Goal: Task Accomplishment & Management: Use online tool/utility

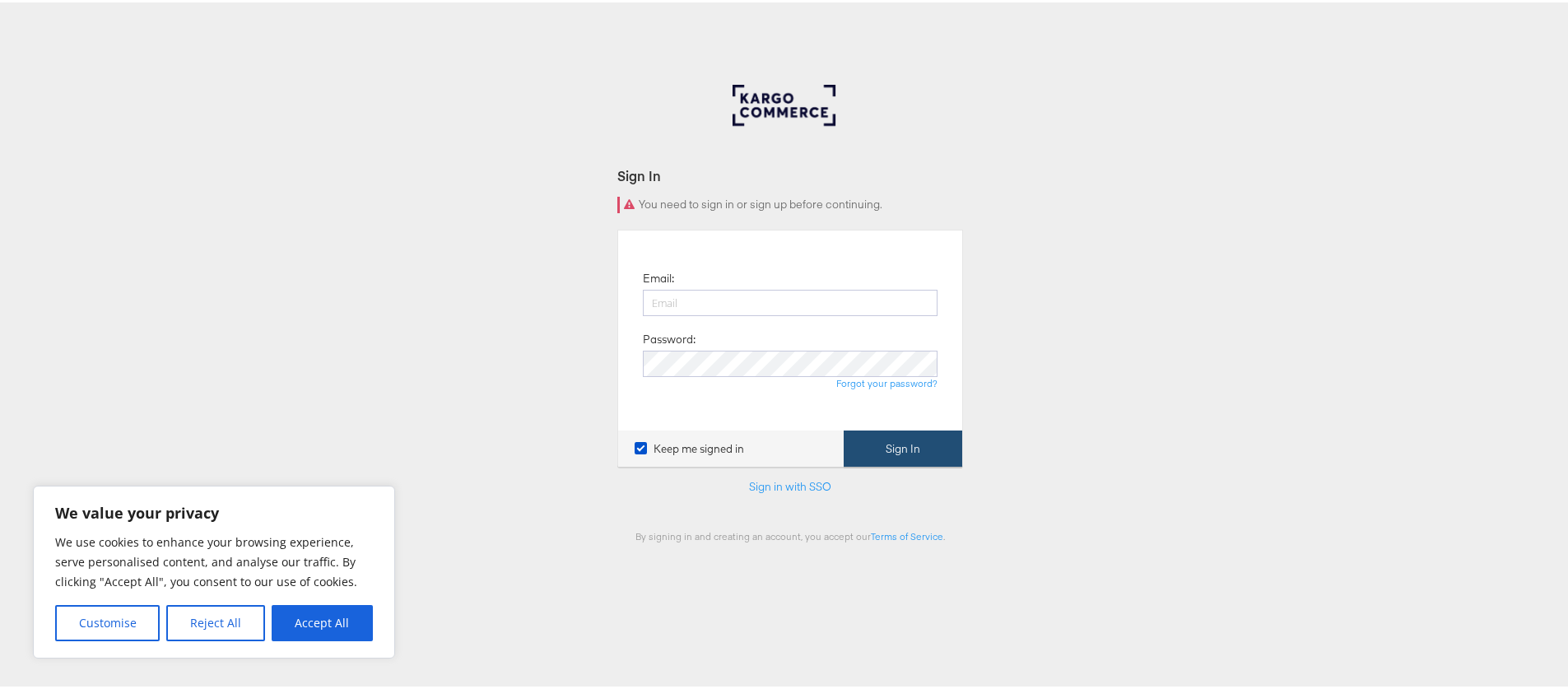
type input "gary.connolly@kargo.com"
click at [933, 456] on button "Sign In" at bounding box center [903, 445] width 119 height 37
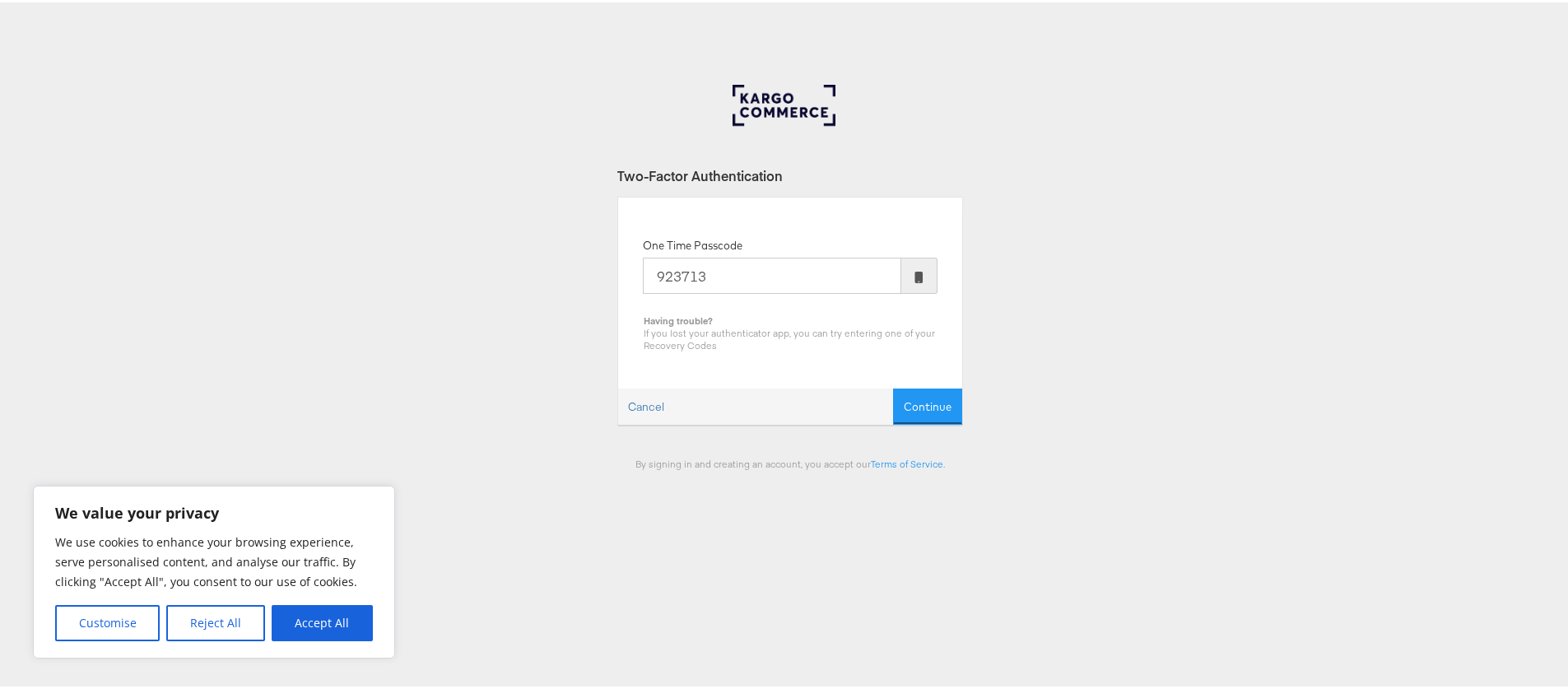
type input "923713"
click at [893, 386] on button "Continue" at bounding box center [928, 404] width 69 height 37
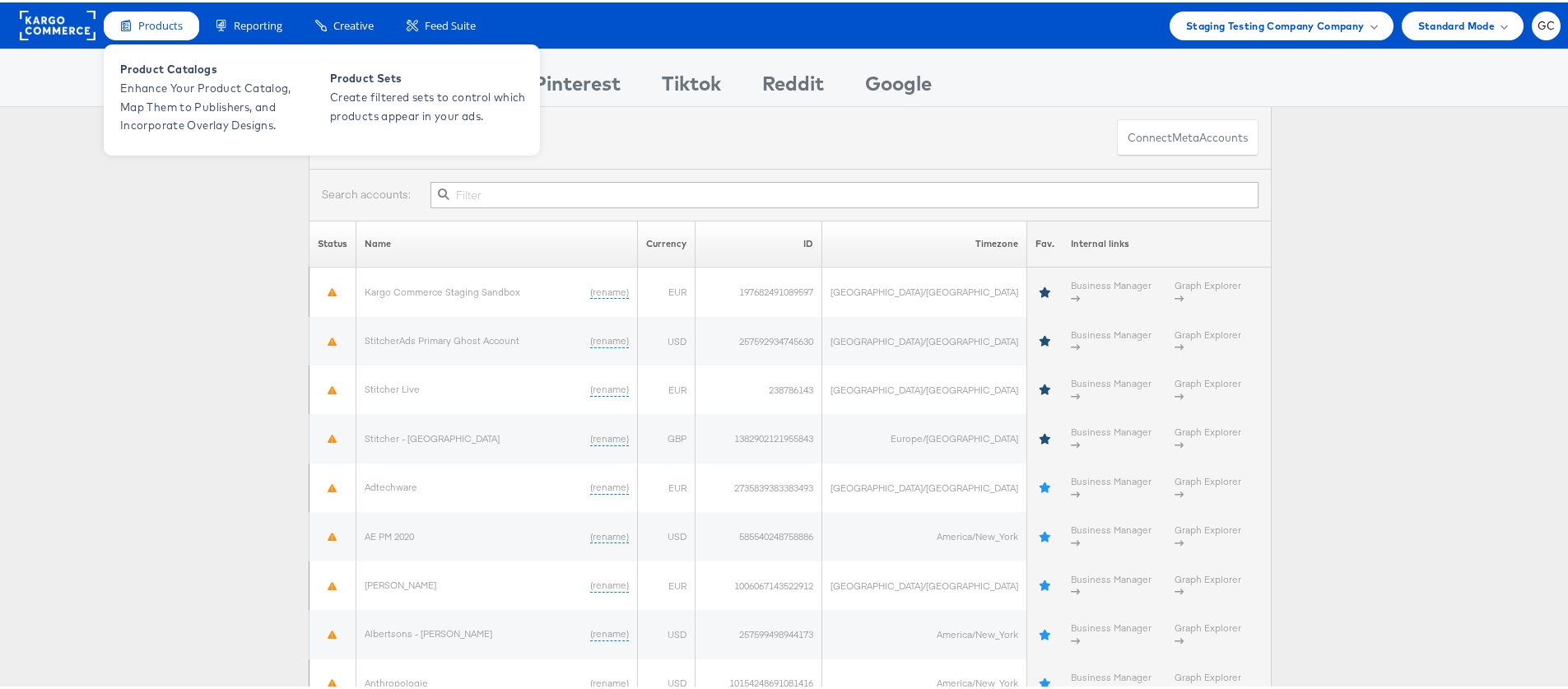
click at [145, 32] on div "Products" at bounding box center [151, 23] width 95 height 29
click at [154, 61] on span "Product Catalogs" at bounding box center [218, 66] width 197 height 19
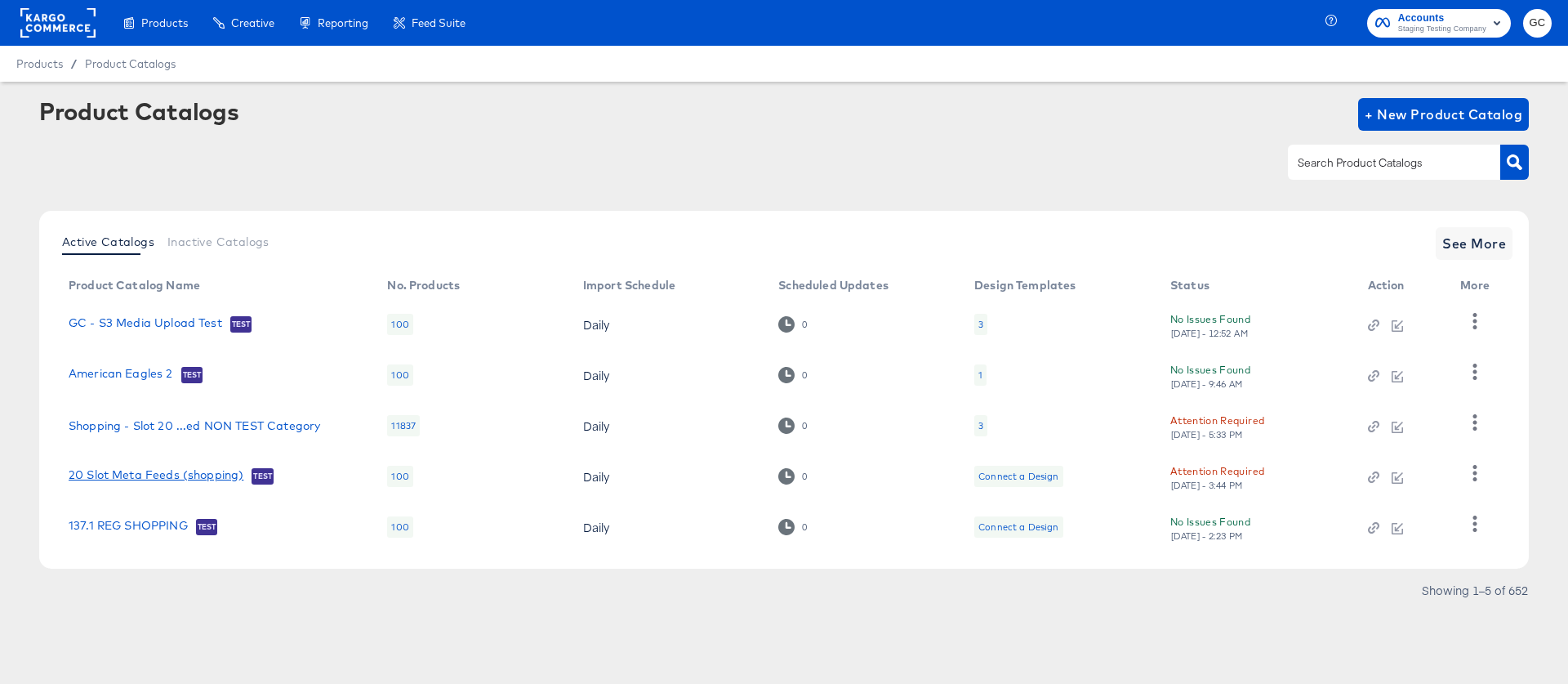
click at [186, 476] on link "20 Slot Meta Feeds (shopping)" at bounding box center [156, 476] width 175 height 17
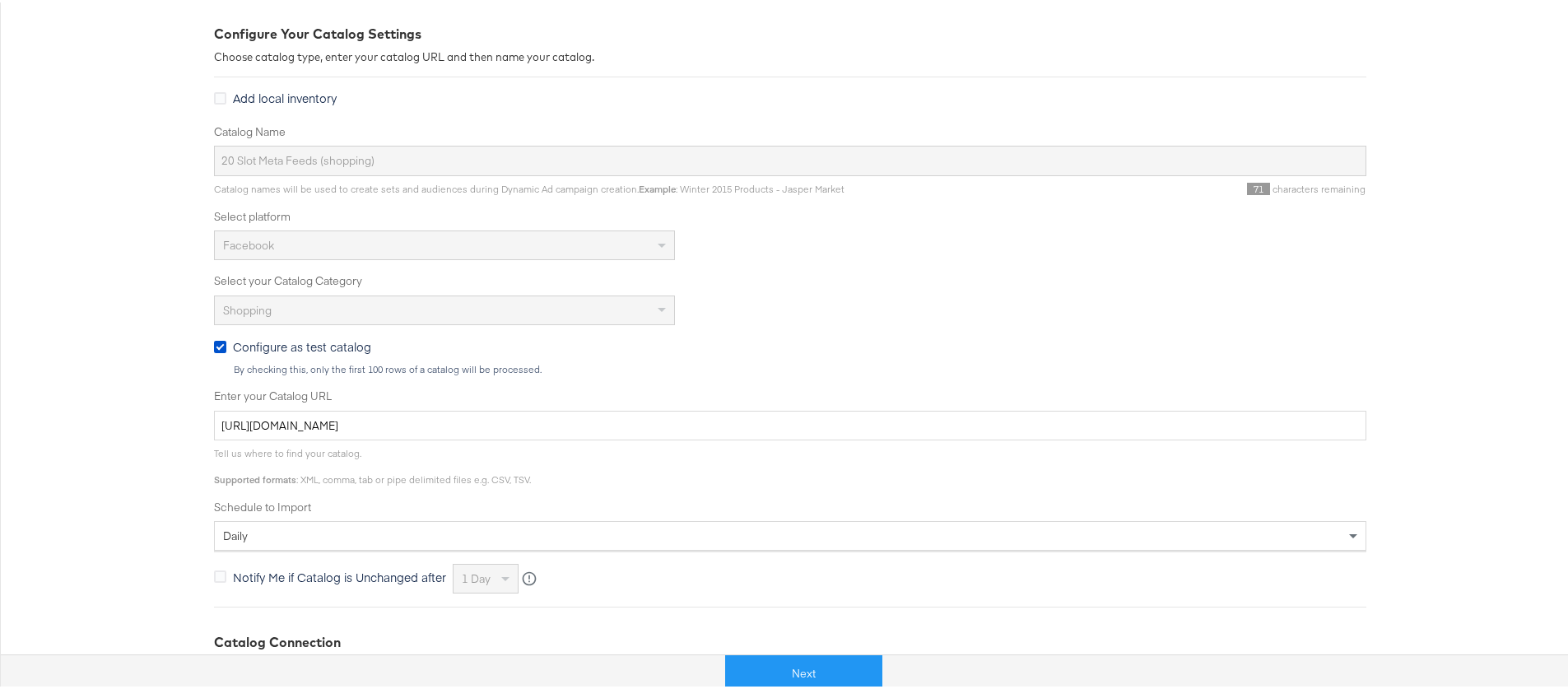
scroll to position [466, 0]
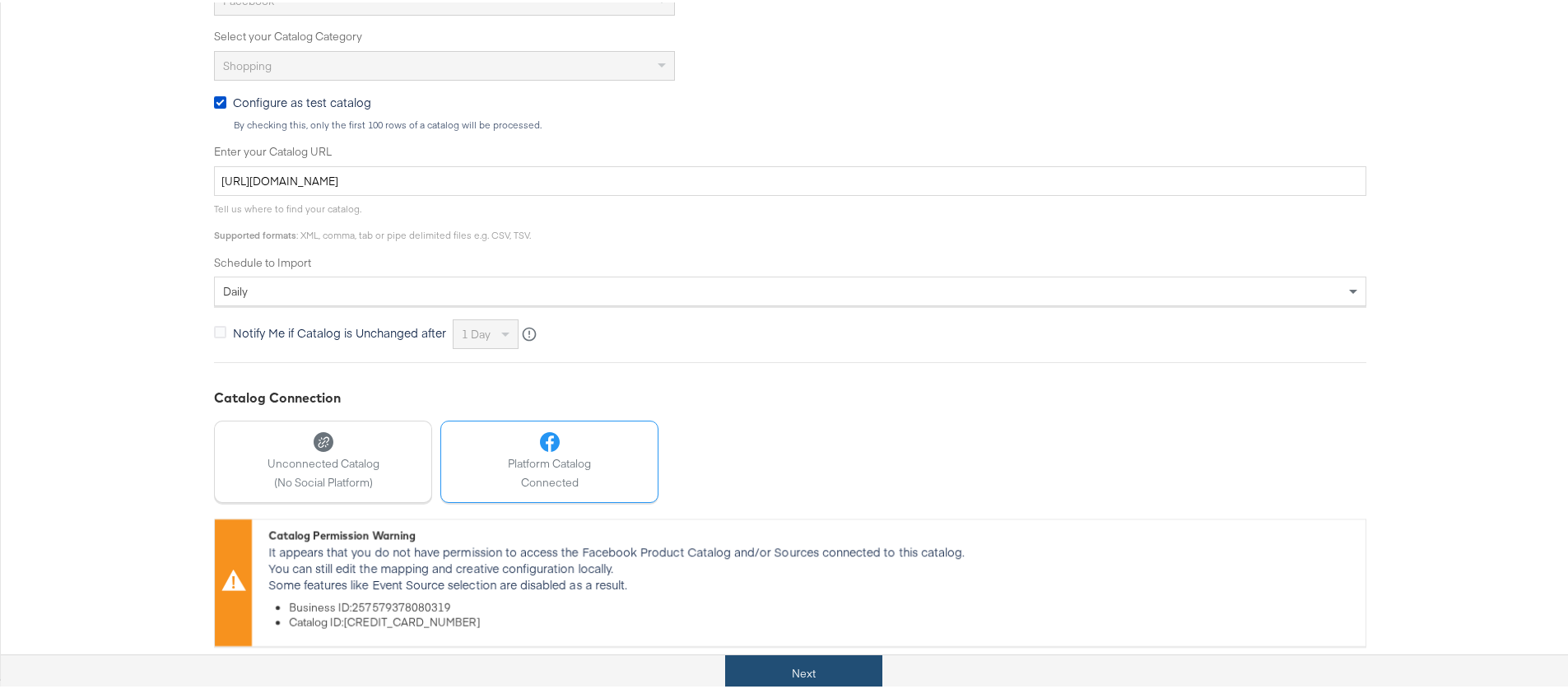
click at [807, 672] on button "Next" at bounding box center [803, 670] width 157 height 37
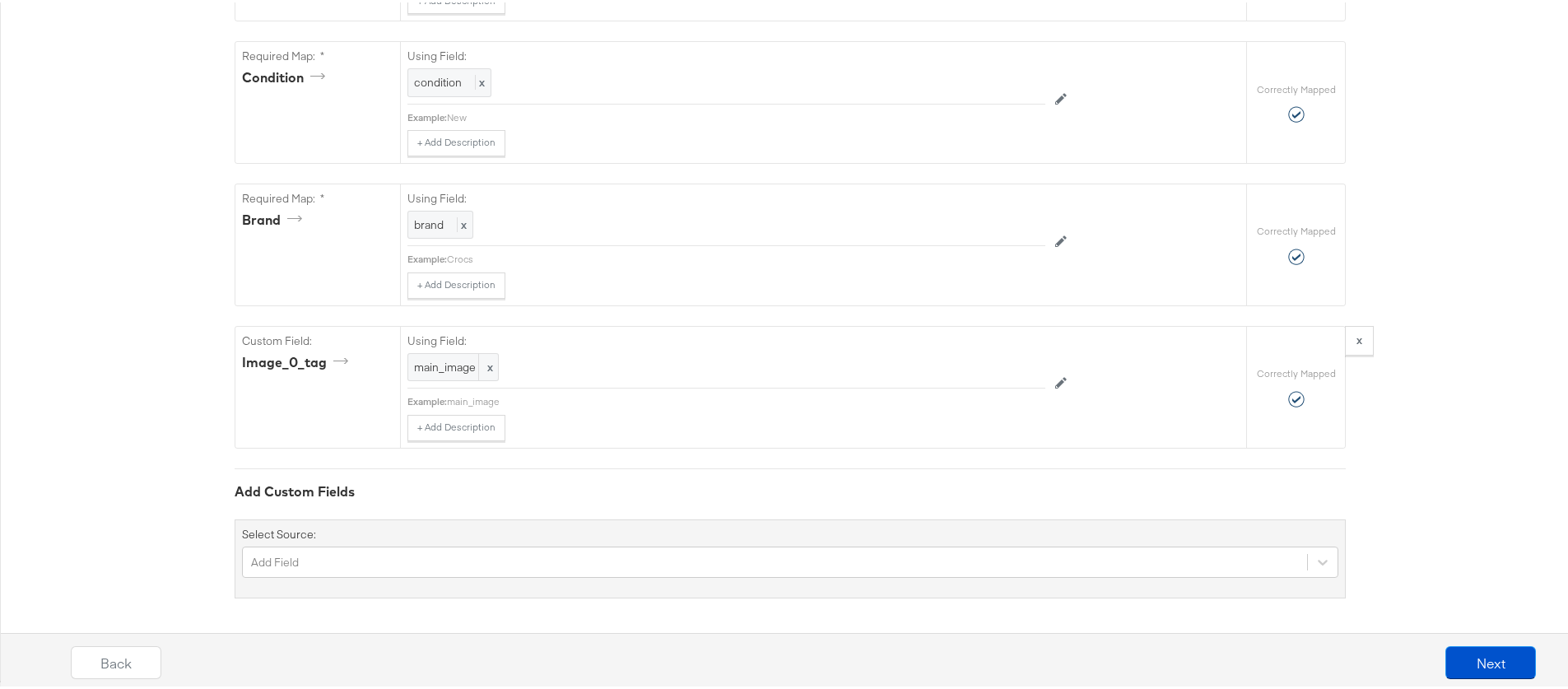
scroll to position [1352, 0]
click at [1457, 664] on button "Next" at bounding box center [1490, 659] width 90 height 33
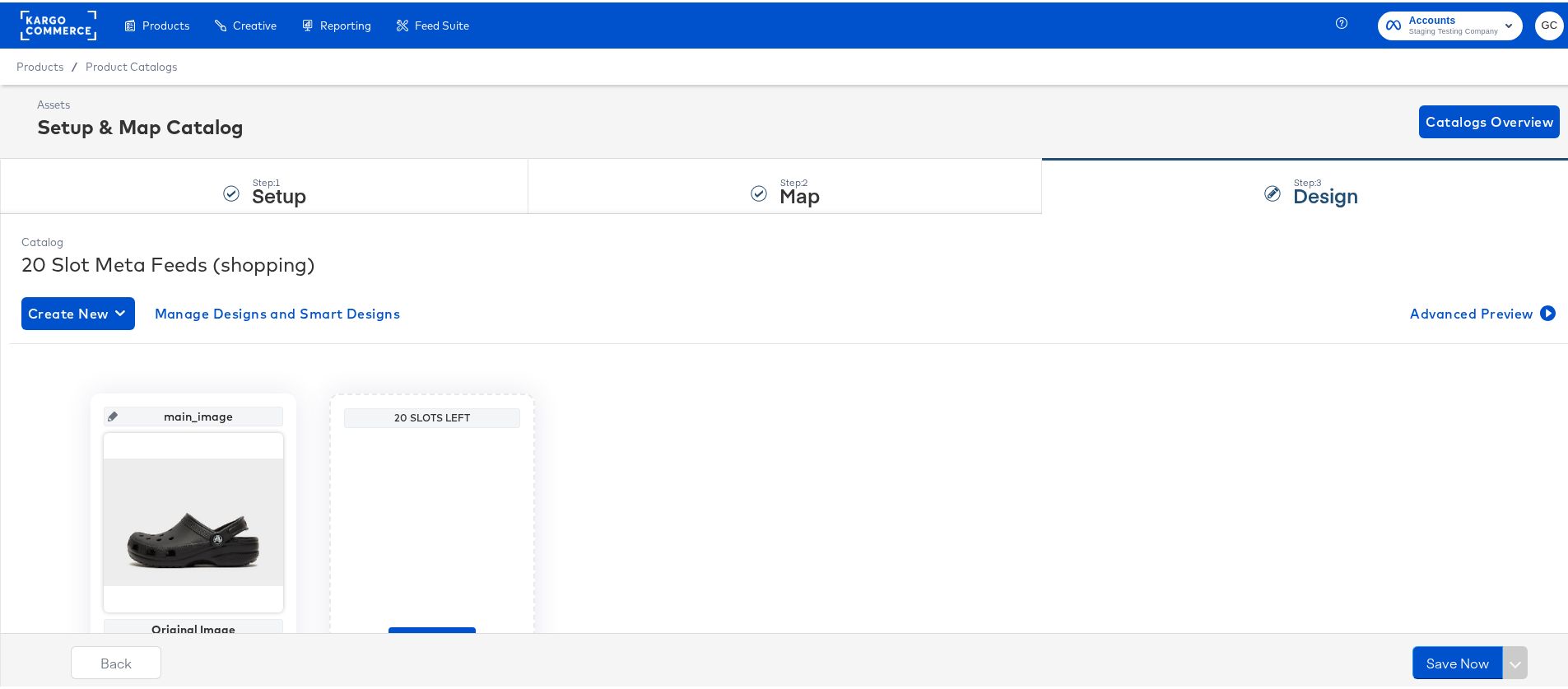
scroll to position [96, 0]
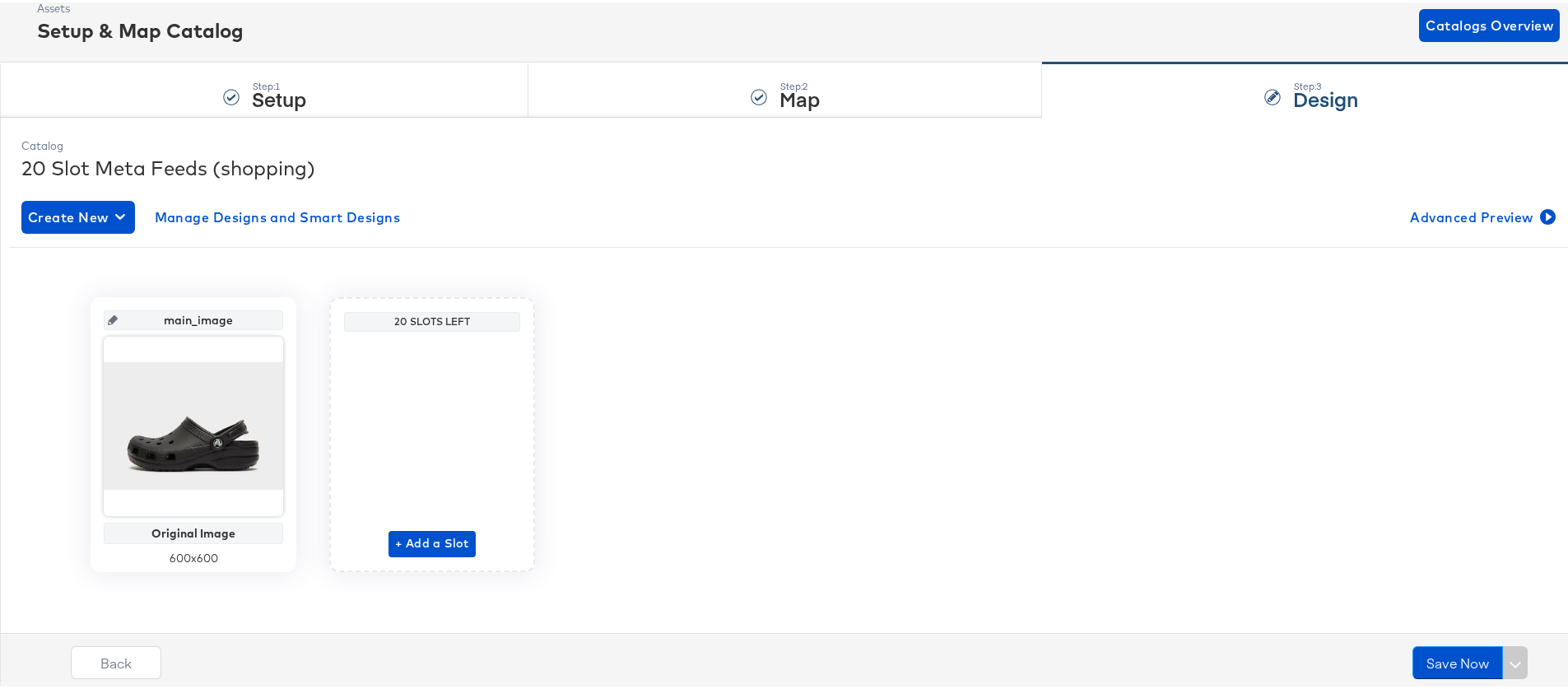
click at [163, 661] on div "Back Save Now" at bounding box center [803, 666] width 1597 height 61
click at [139, 663] on button "Back" at bounding box center [115, 659] width 90 height 33
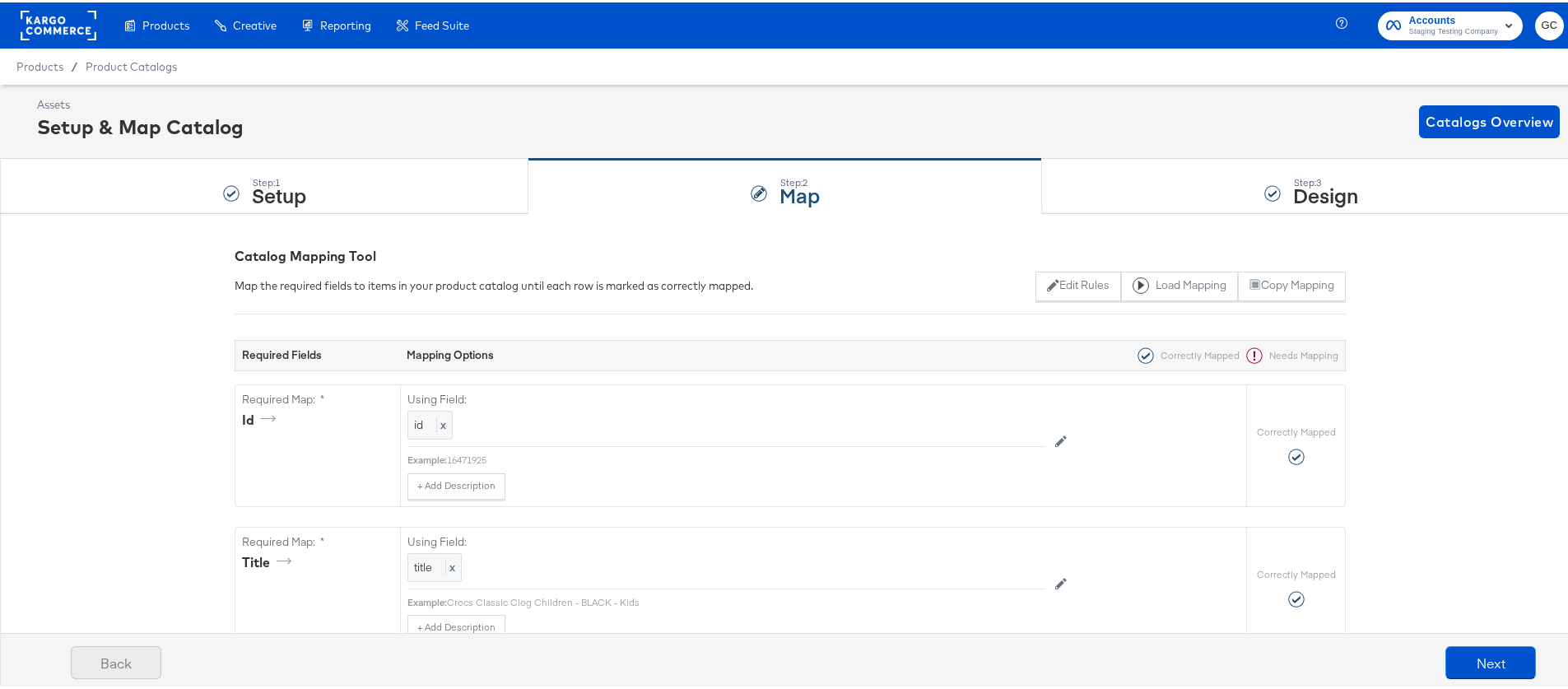
click at [135, 664] on button "Back" at bounding box center [115, 659] width 90 height 33
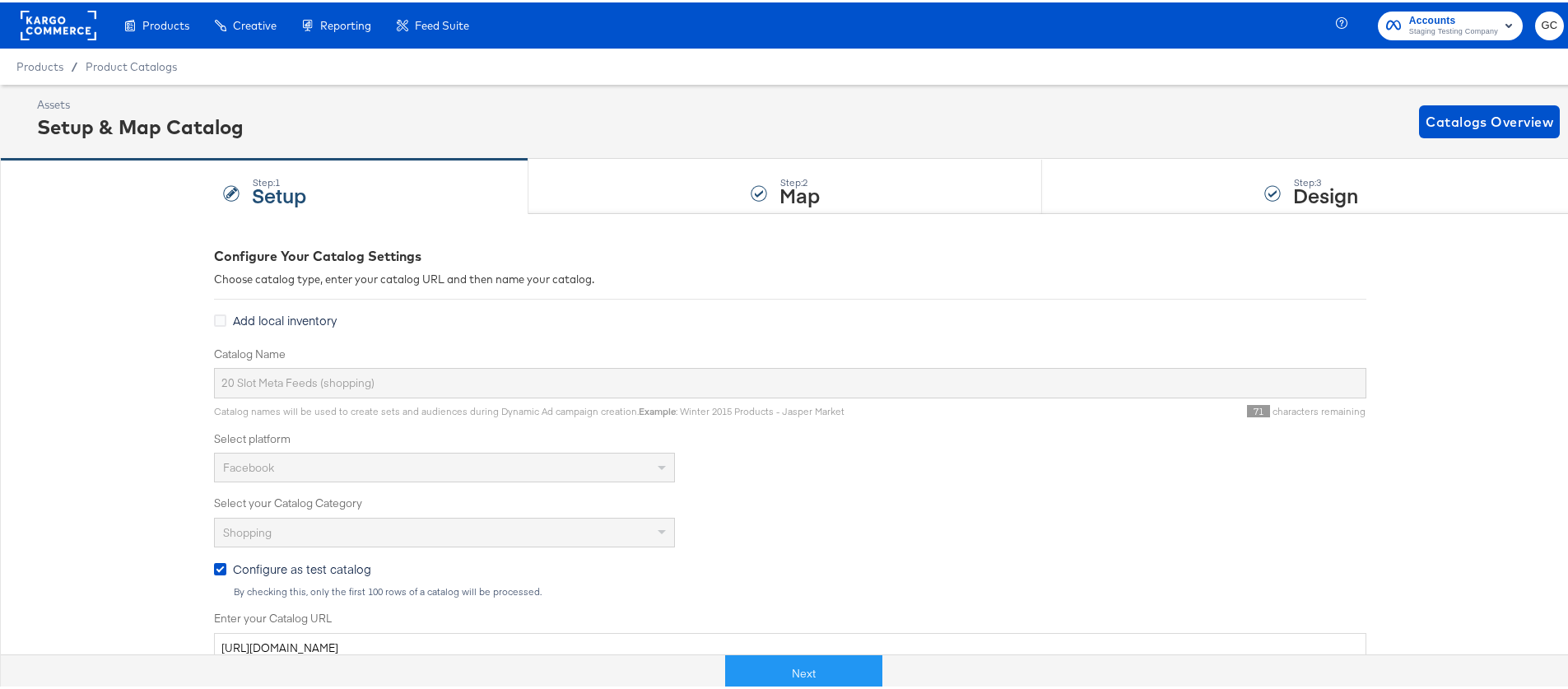
scroll to position [466, 0]
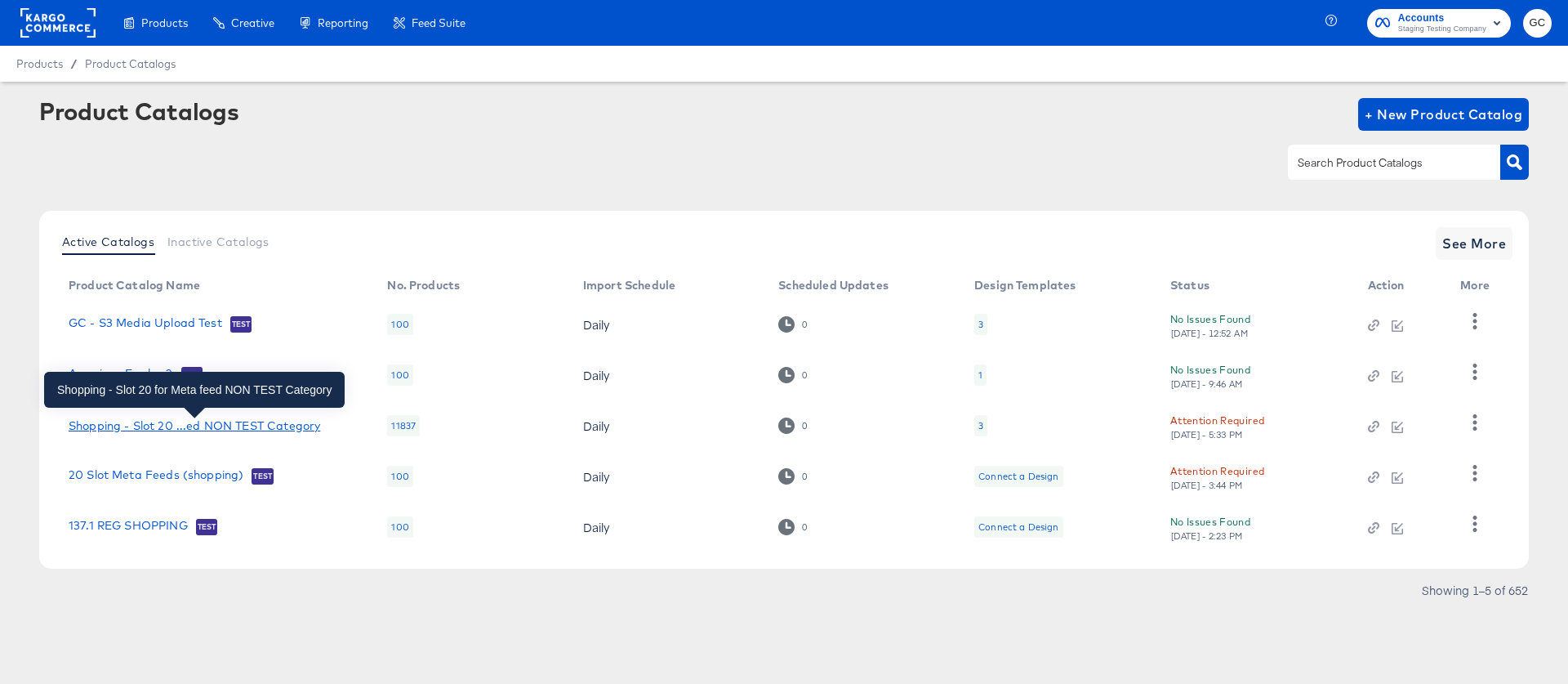
click at [148, 427] on div "Shopping - Slot 20 ...ed NON TEST Category" at bounding box center [195, 425] width 252 height 13
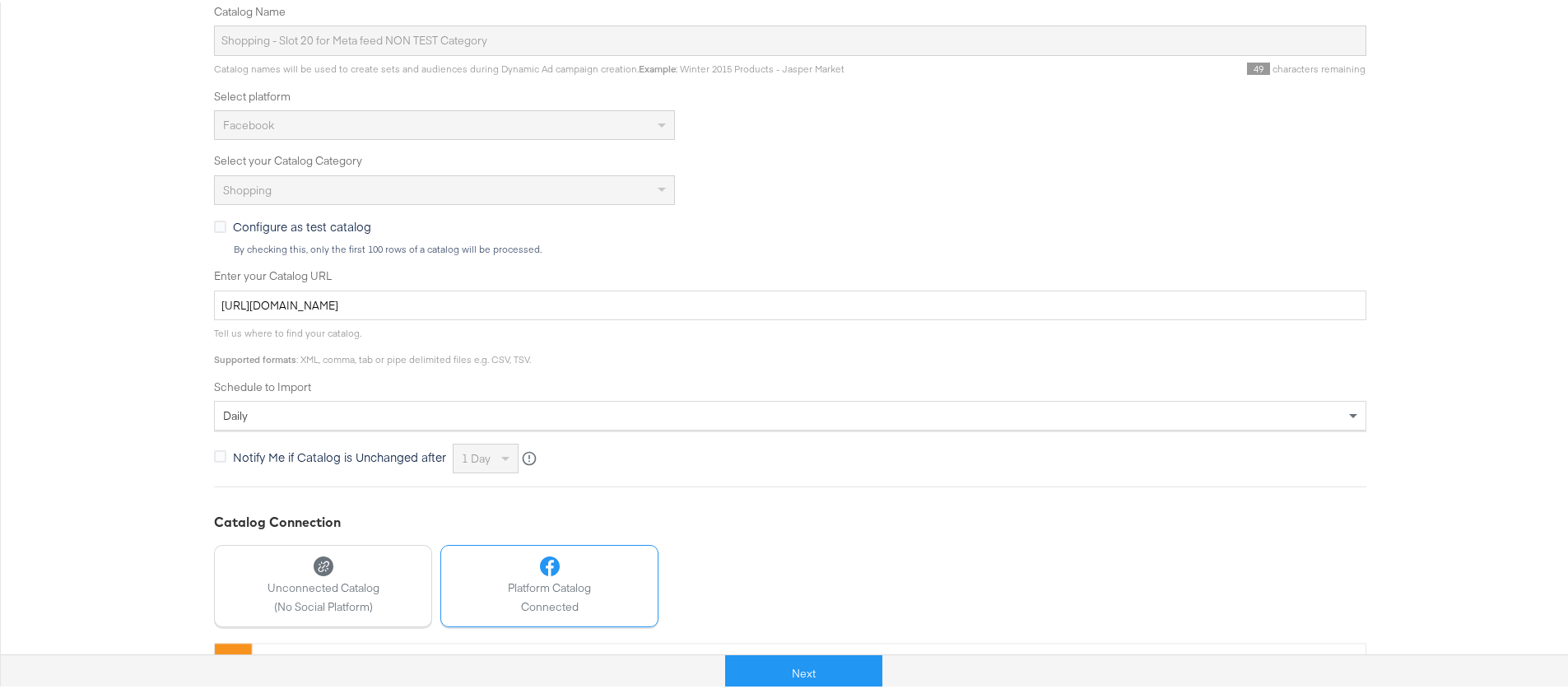
scroll to position [259, 0]
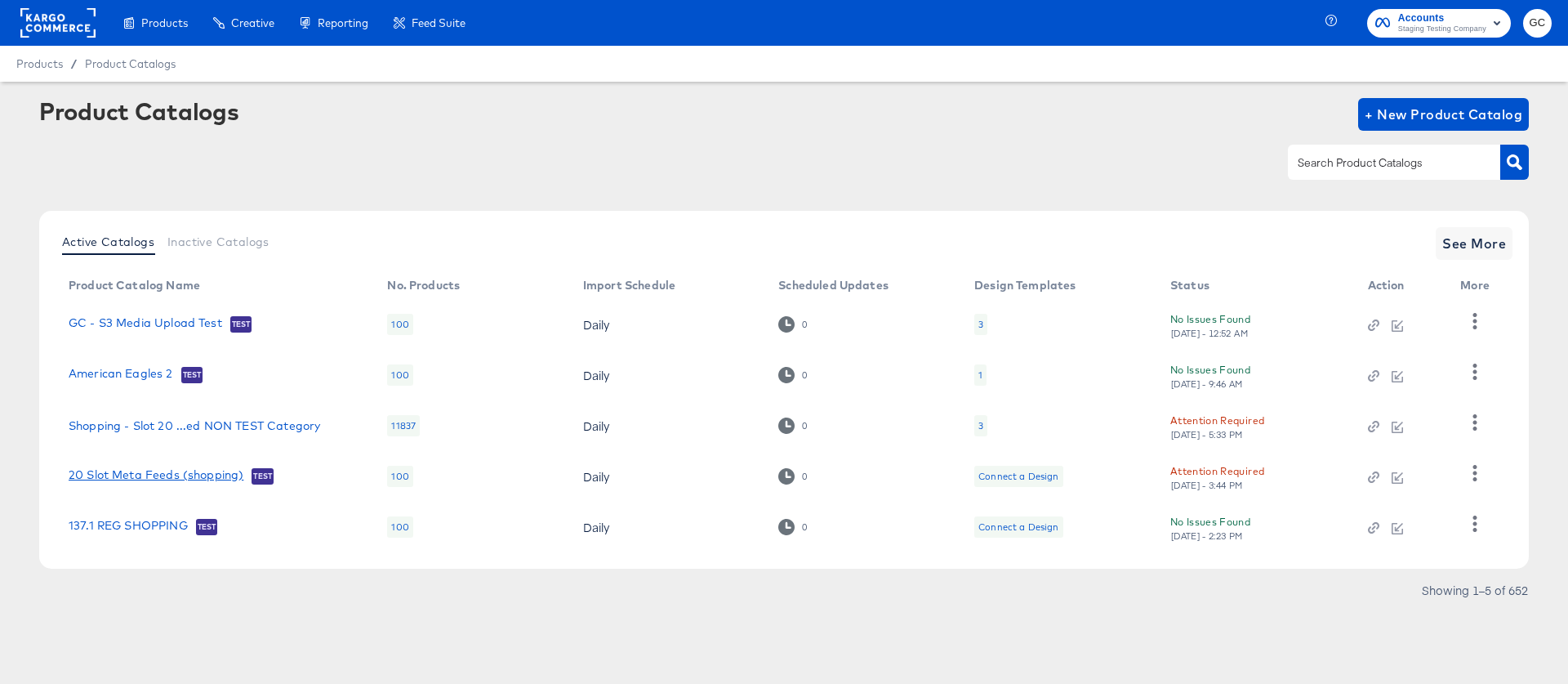
click at [179, 470] on link "20 Slot Meta Feeds (shopping)" at bounding box center [156, 476] width 175 height 17
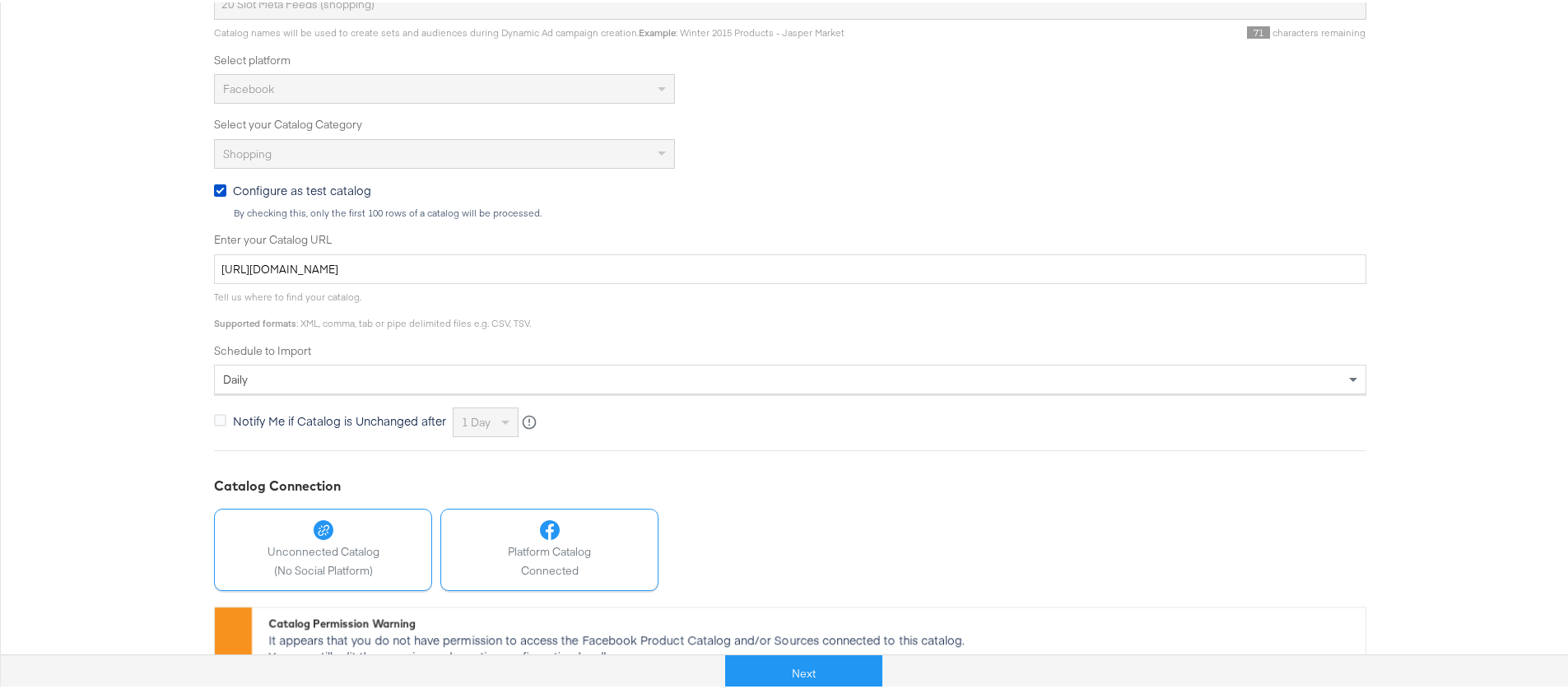
scroll to position [466, 0]
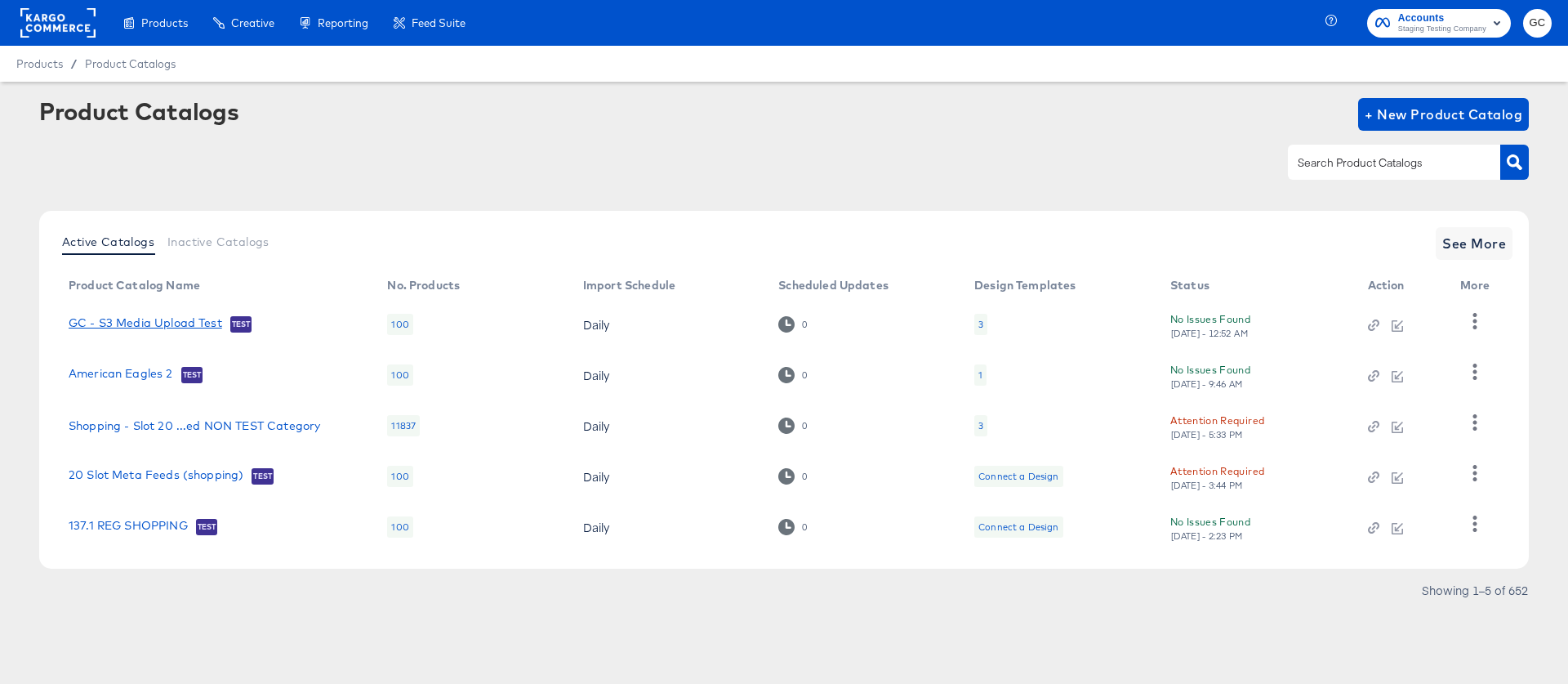
click at [135, 325] on link "GC - S3 Media Upload Test" at bounding box center [145, 324] width 153 height 17
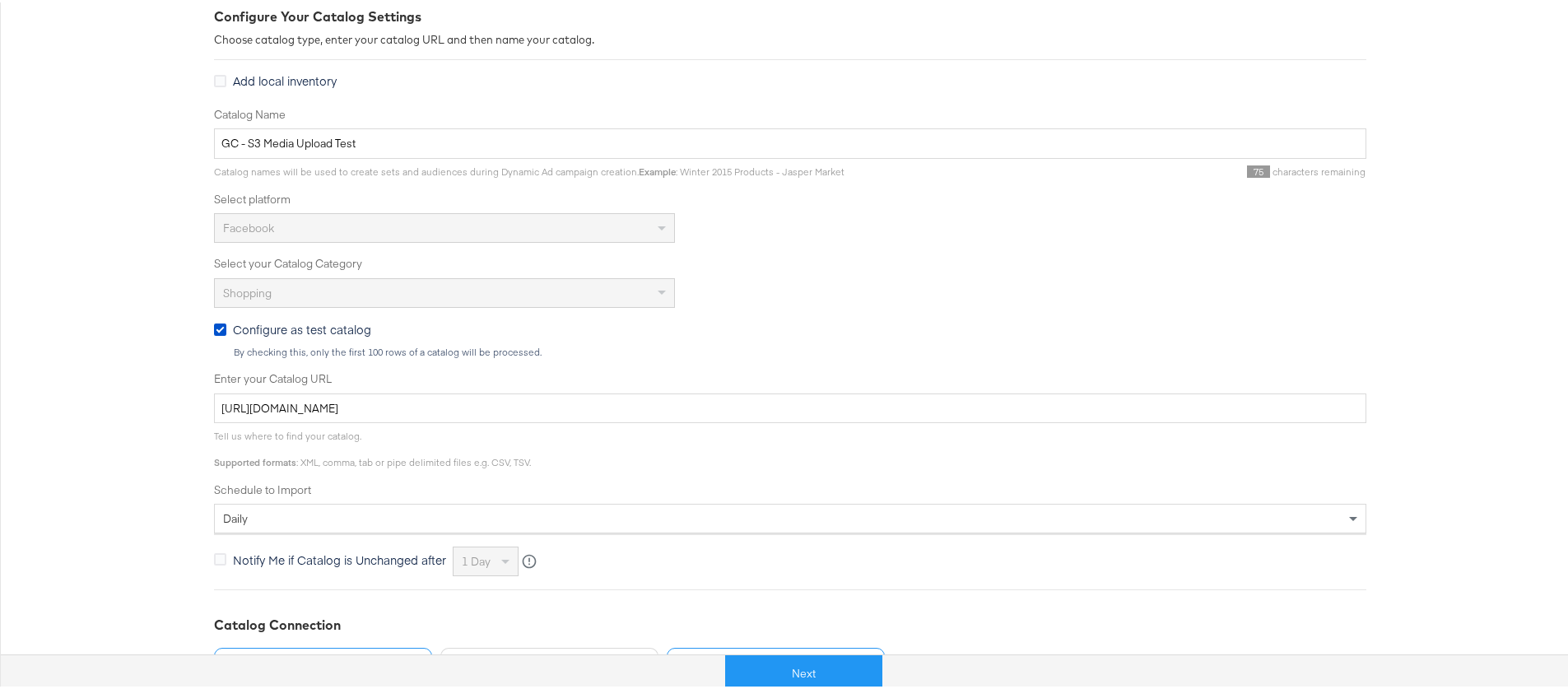
scroll to position [417, 0]
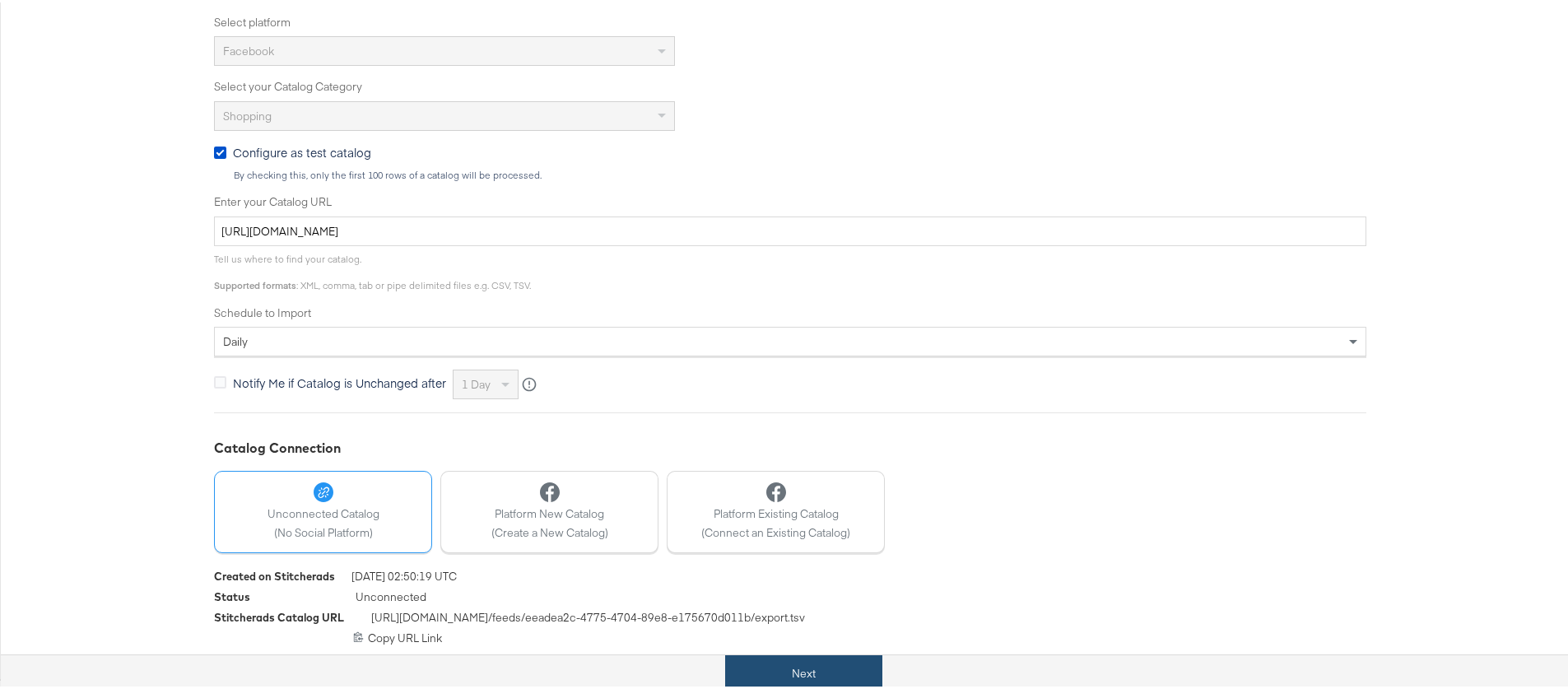
click at [802, 669] on button "Next" at bounding box center [803, 670] width 157 height 37
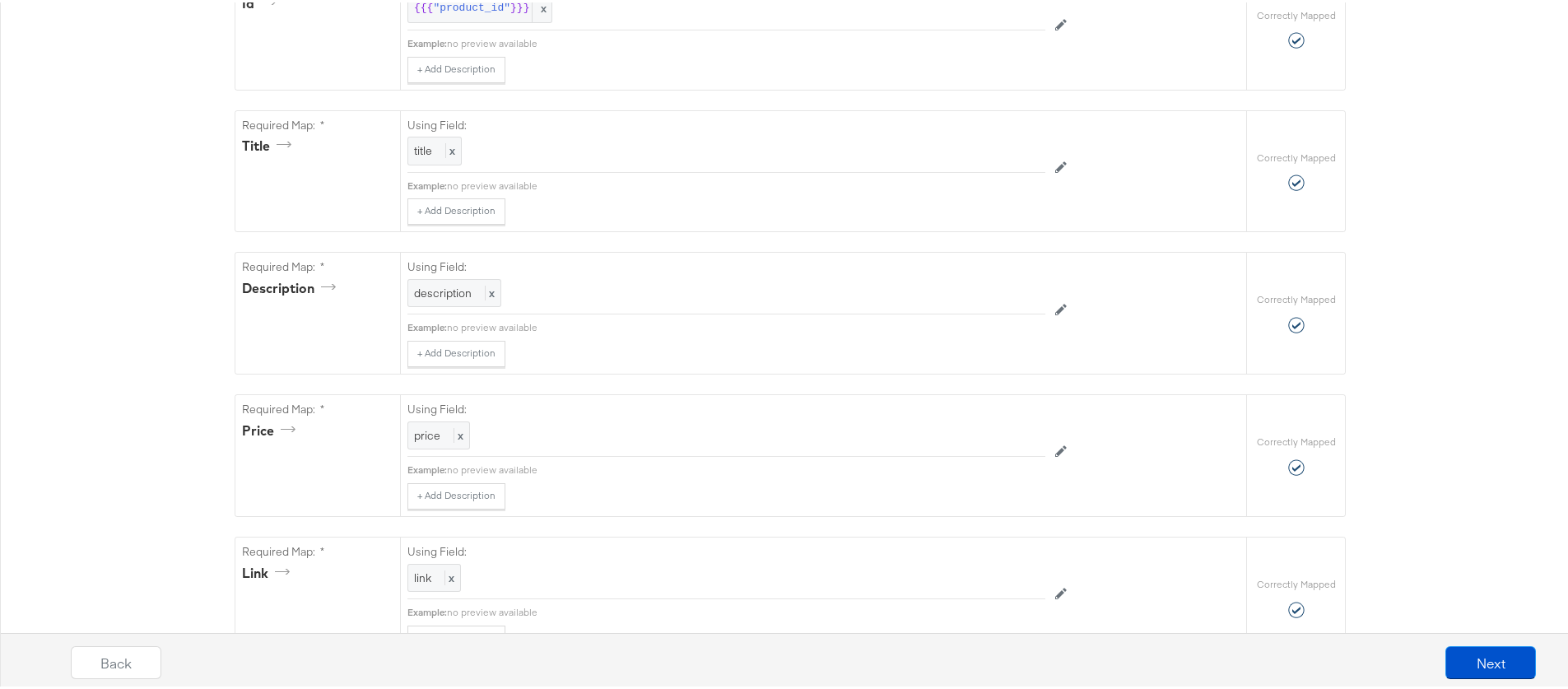
scroll to position [239, 0]
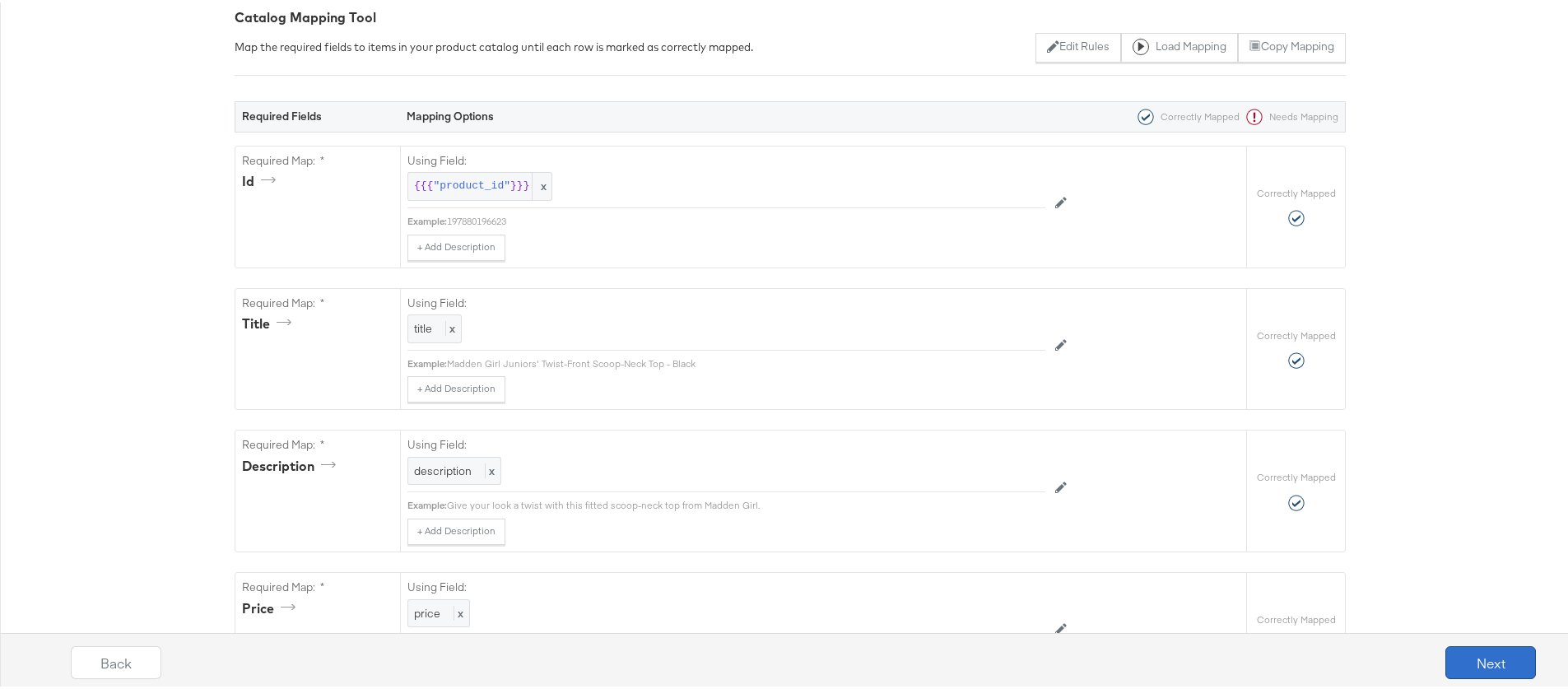
click at [1495, 660] on button "Next" at bounding box center [1490, 659] width 90 height 33
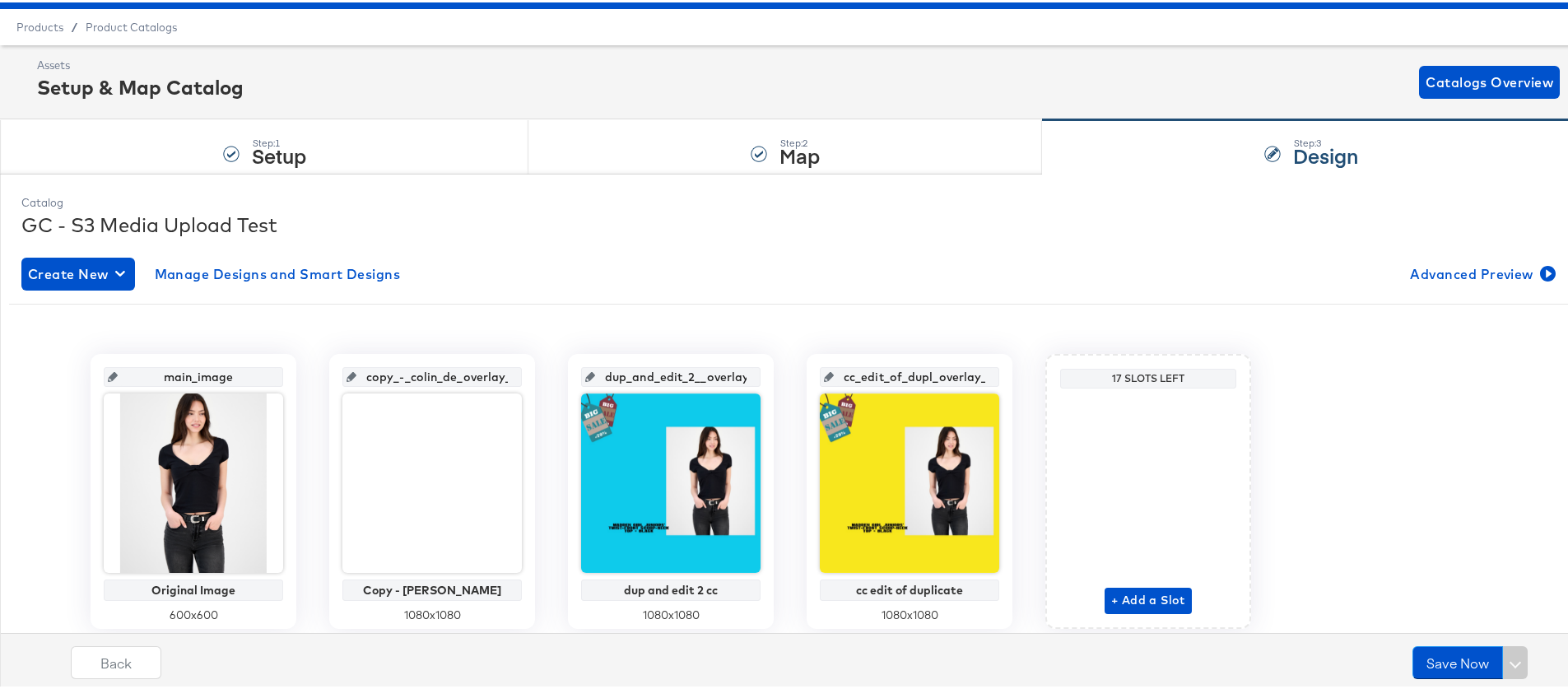
scroll to position [50, 0]
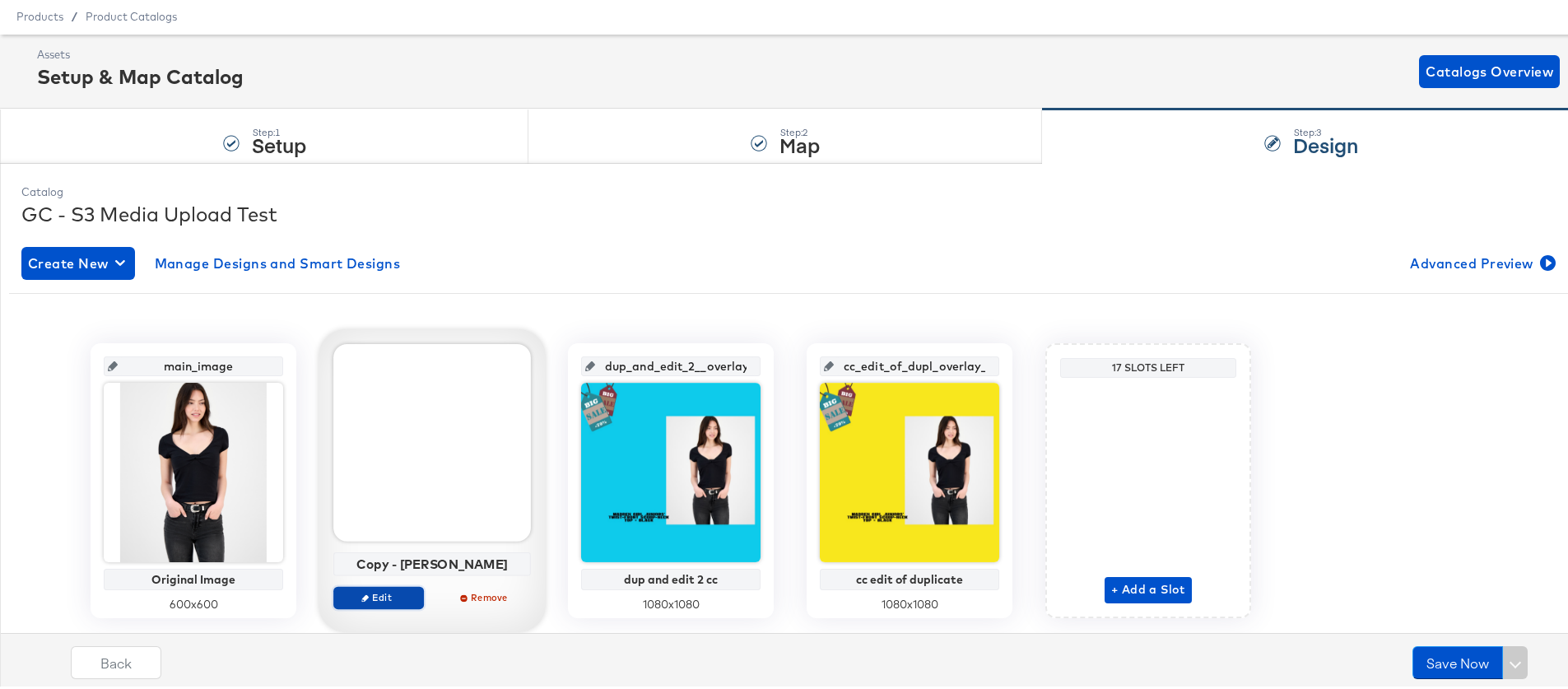
click at [387, 597] on span "Edit" at bounding box center [378, 594] width 75 height 12
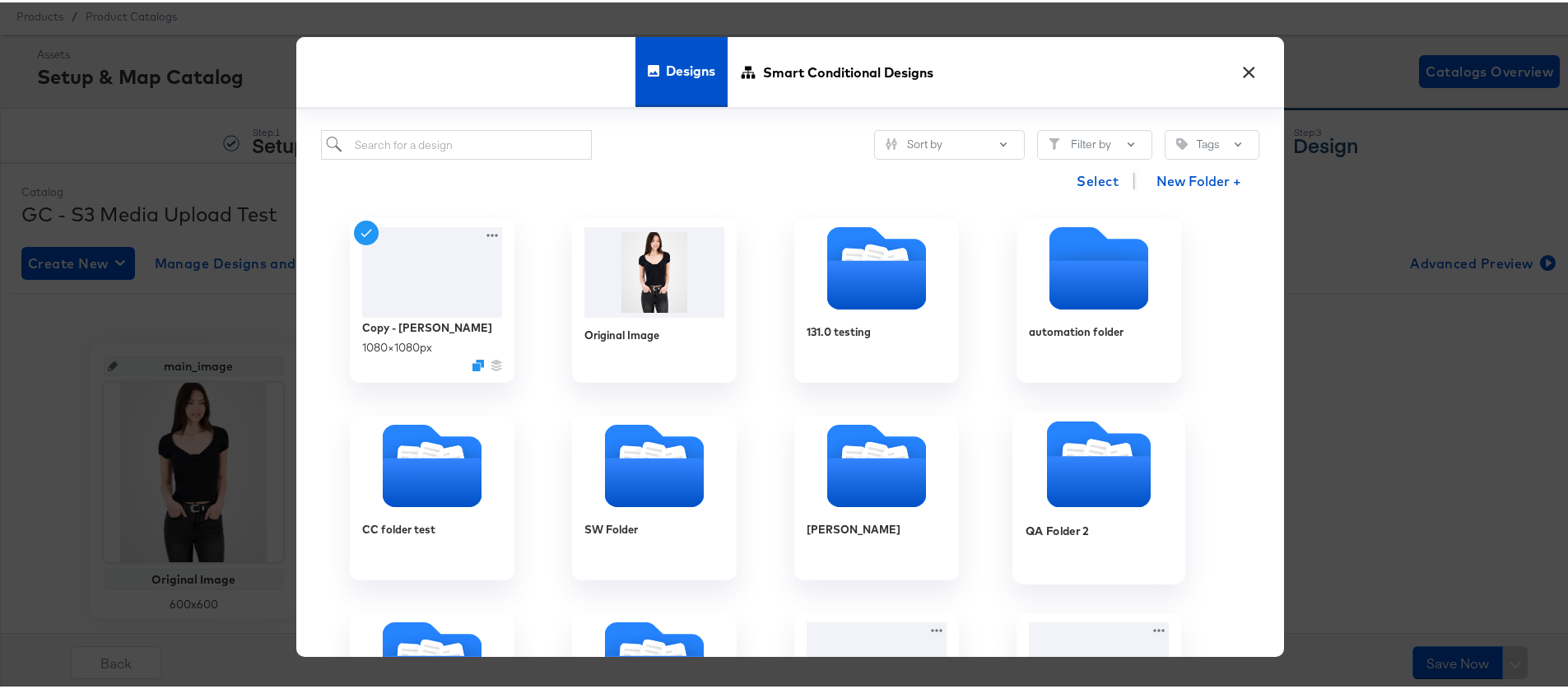
scroll to position [32, 0]
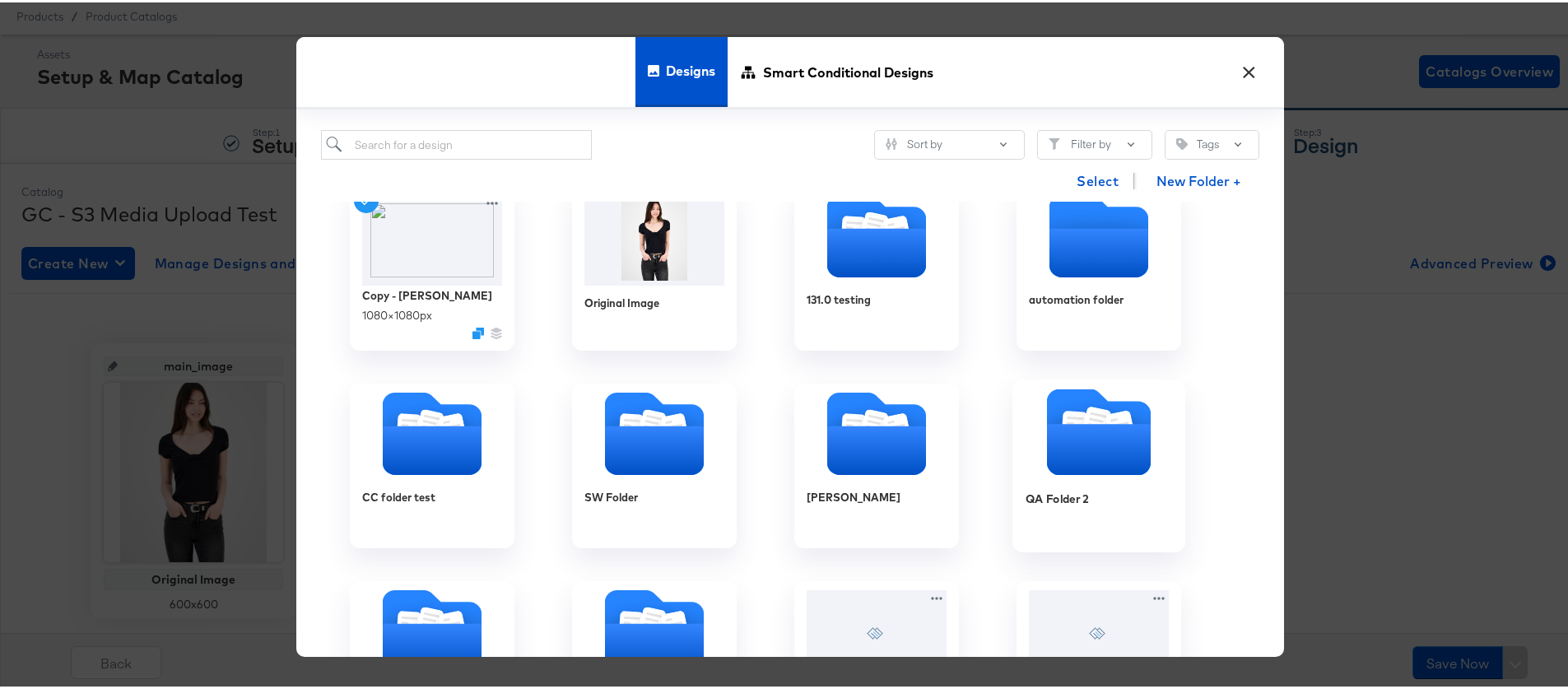
click at [1065, 436] on icon "Folder" at bounding box center [1098, 447] width 104 height 51
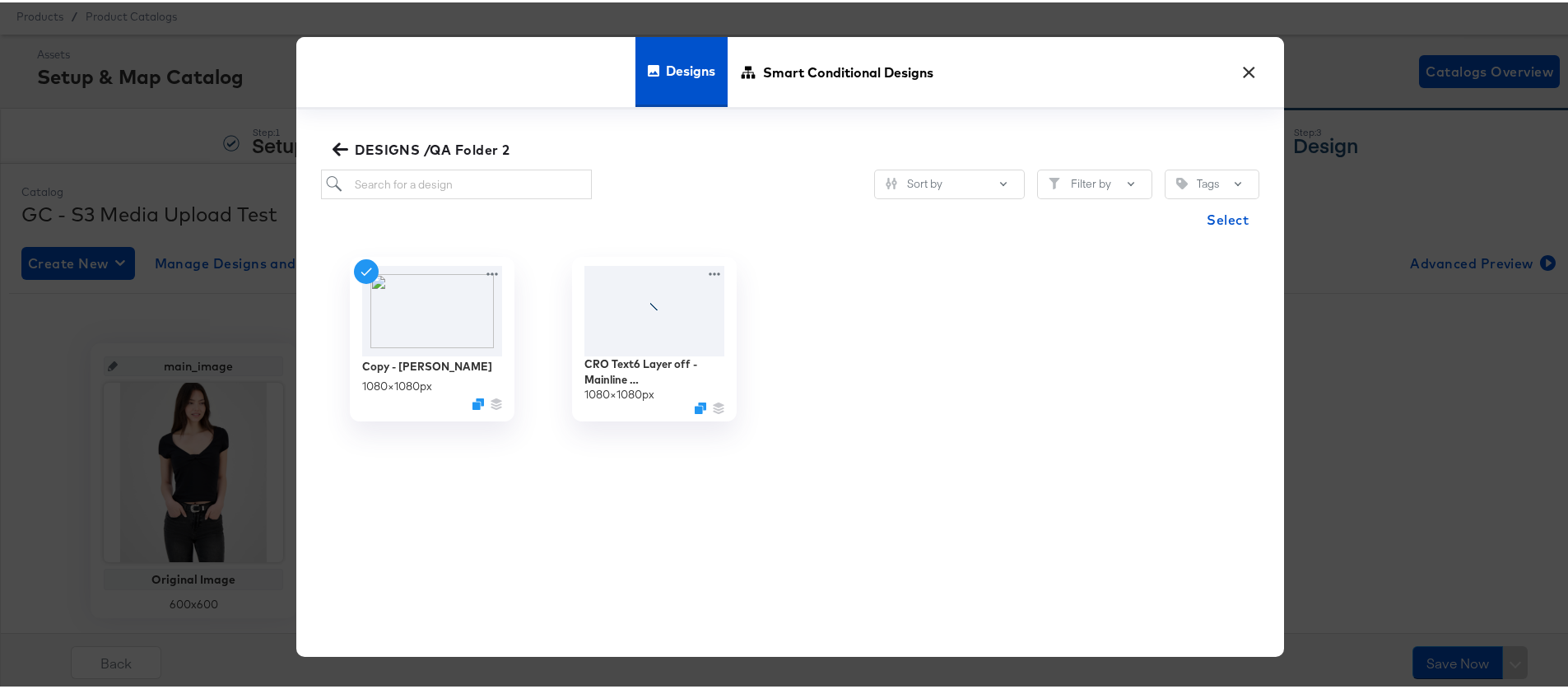
click at [337, 144] on icon "button" at bounding box center [341, 147] width 16 height 16
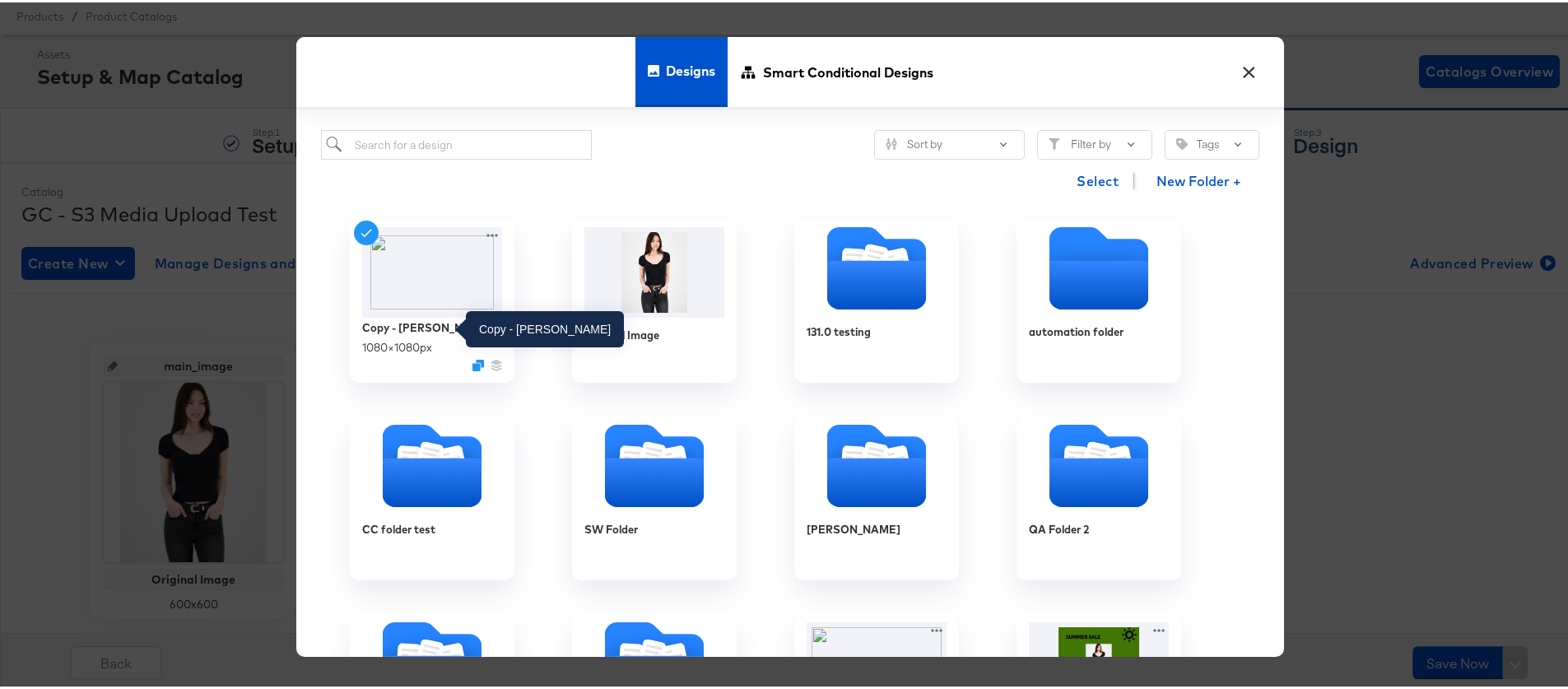
scroll to position [22, 0]
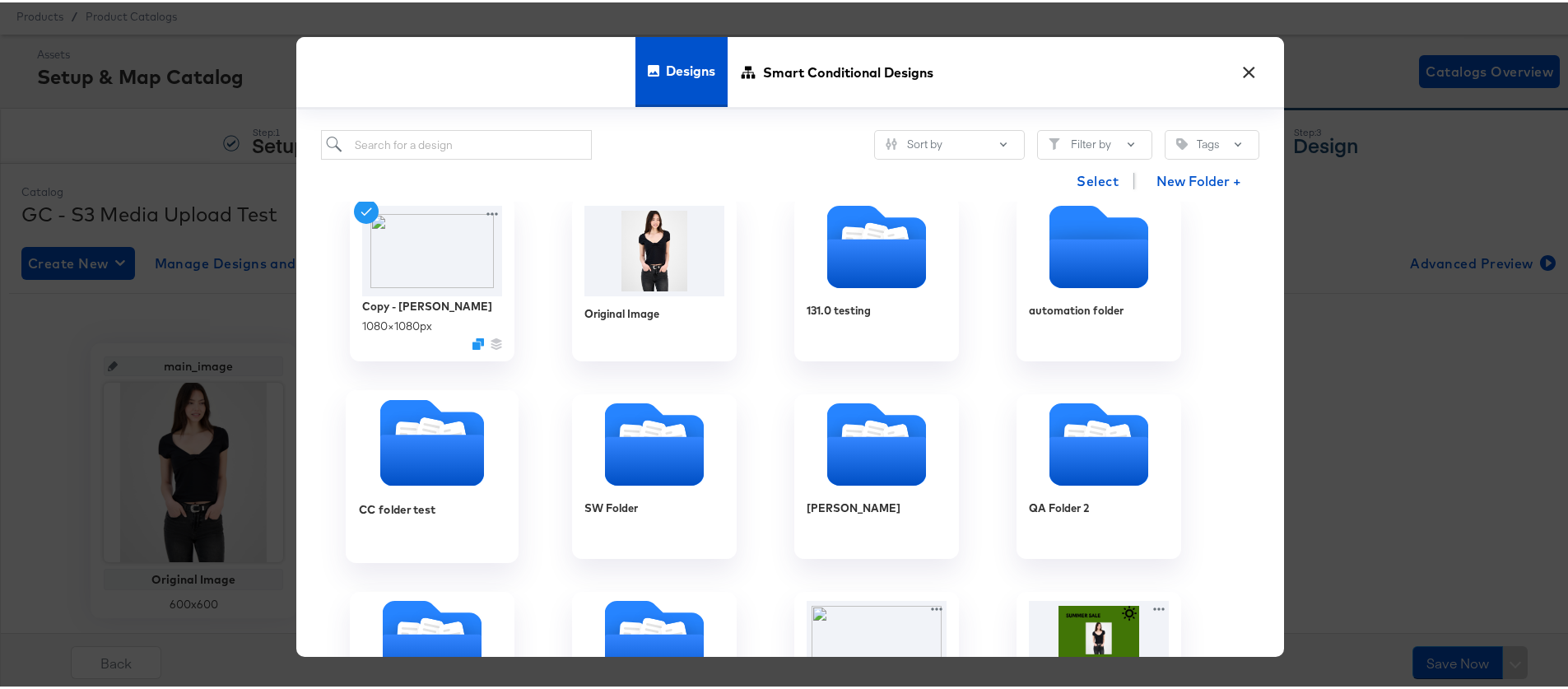
click at [426, 446] on icon "Folder" at bounding box center [432, 457] width 104 height 51
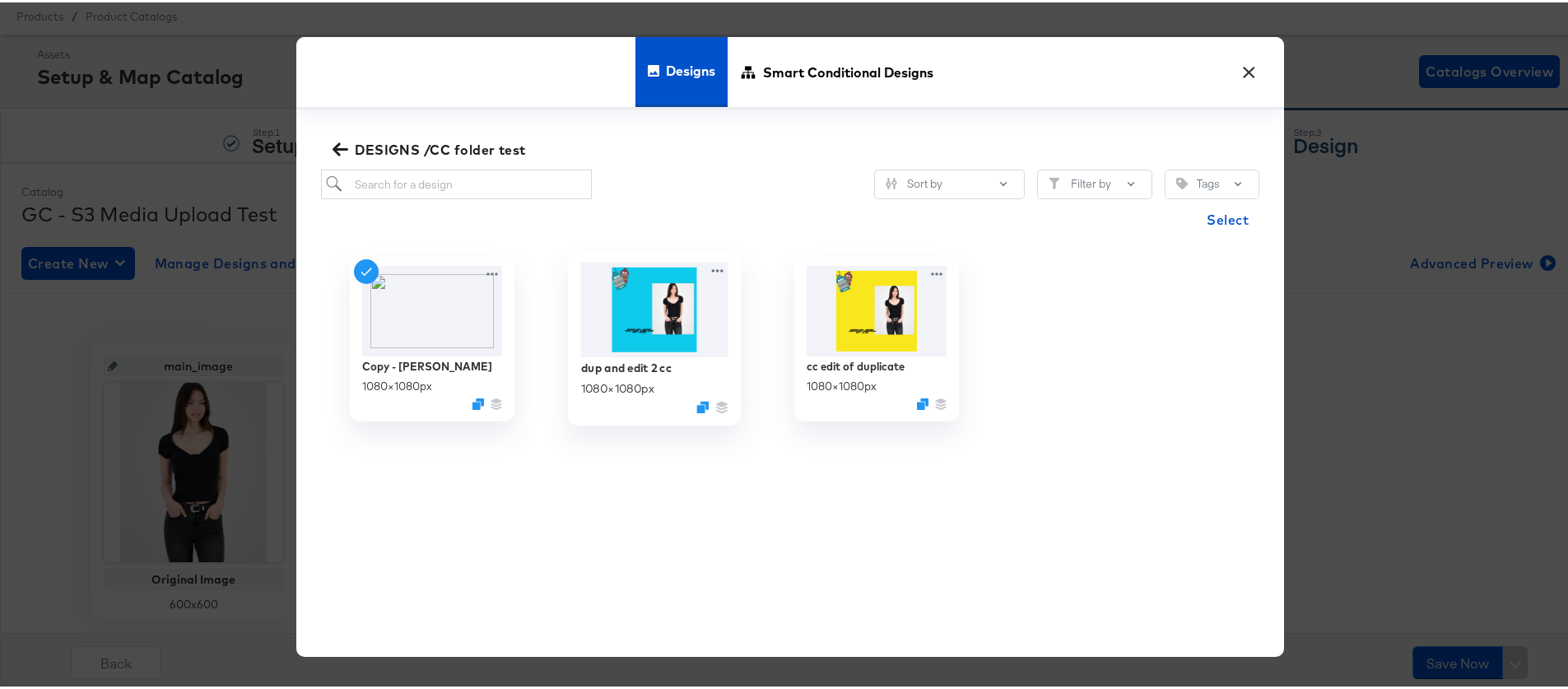
click at [670, 349] on img at bounding box center [654, 308] width 147 height 95
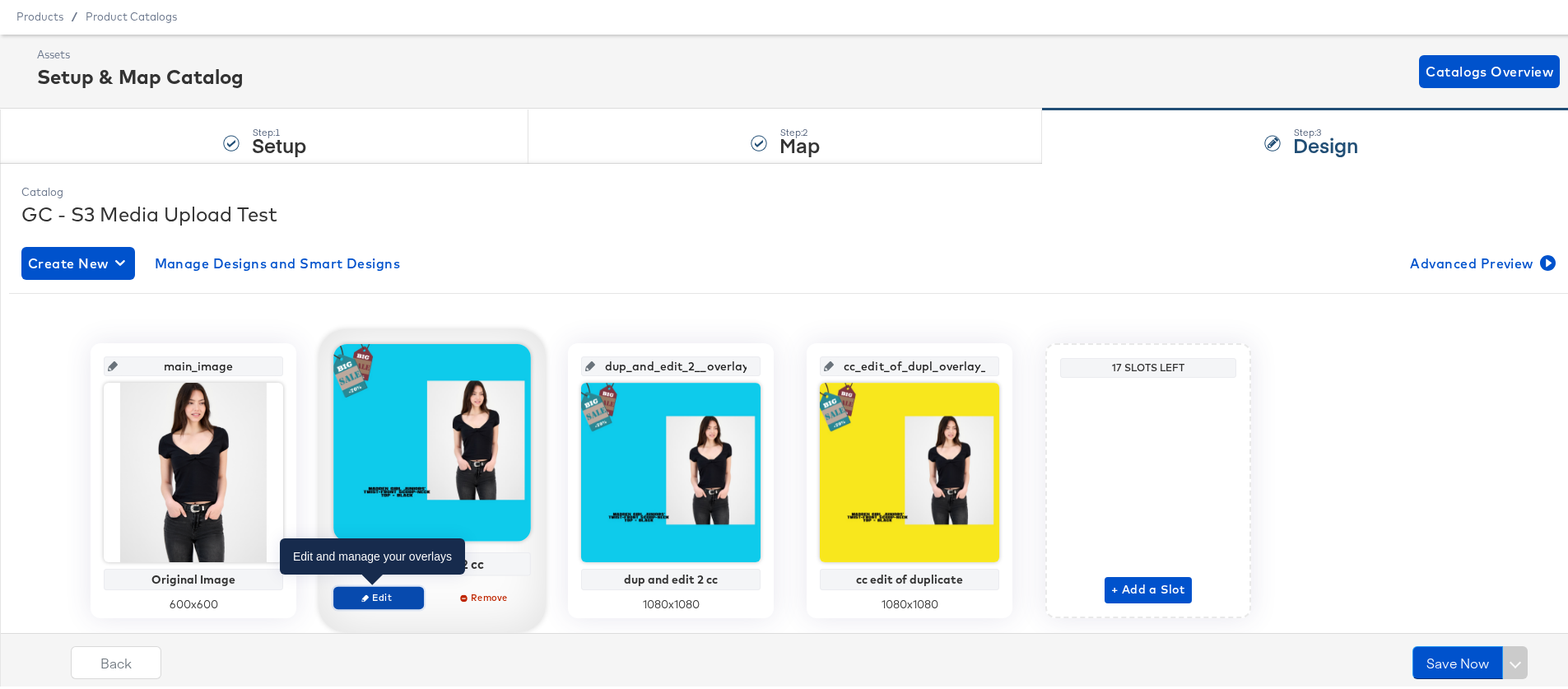
click at [402, 594] on span "Edit" at bounding box center [378, 594] width 75 height 12
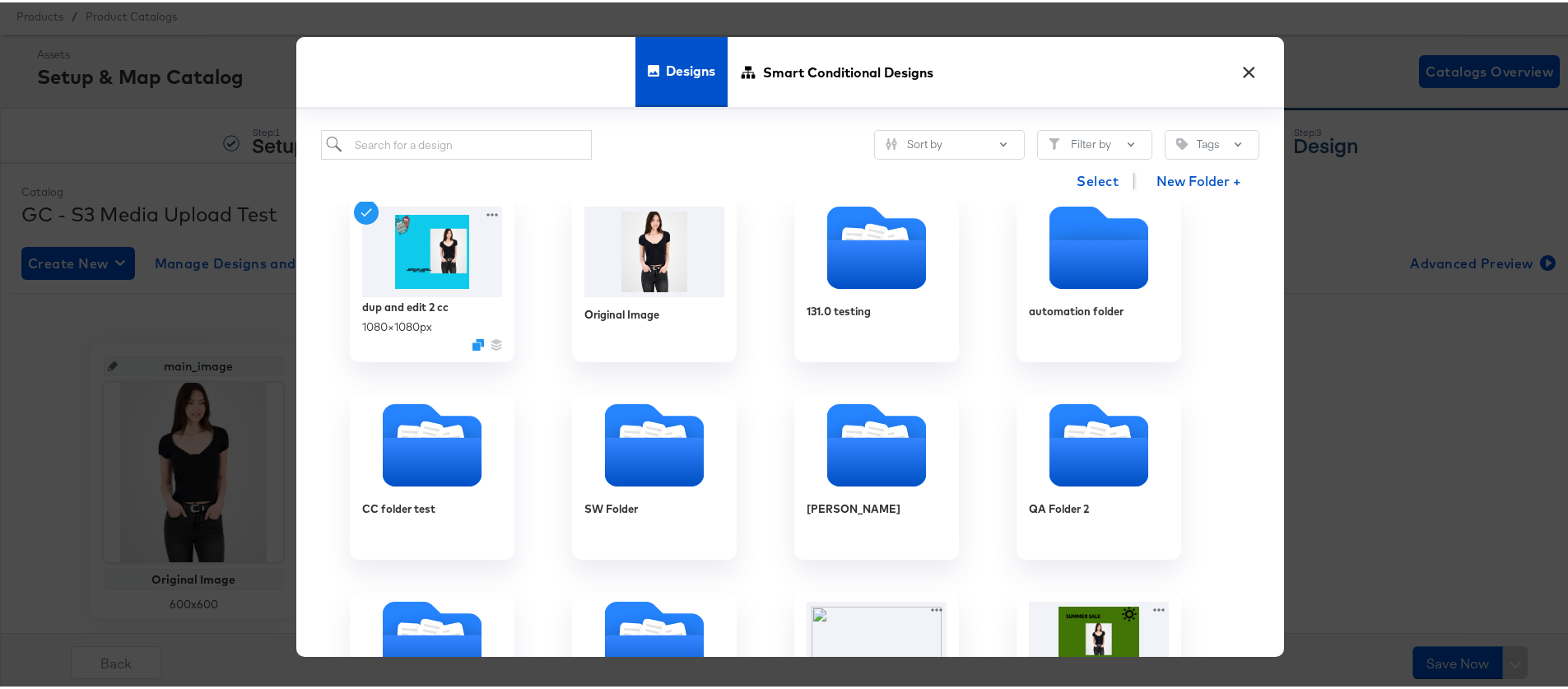
scroll to position [52, 0]
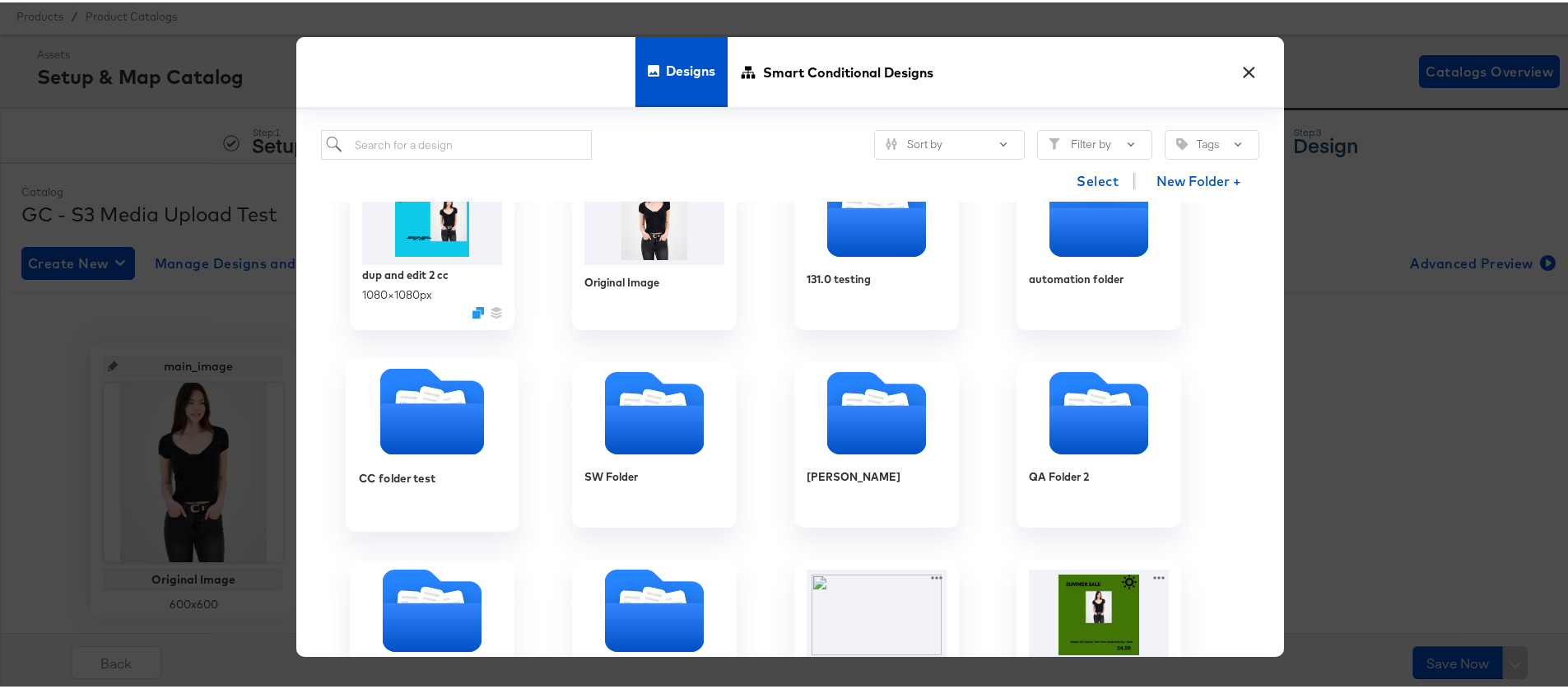
click at [428, 428] on icon "Folder" at bounding box center [432, 427] width 104 height 51
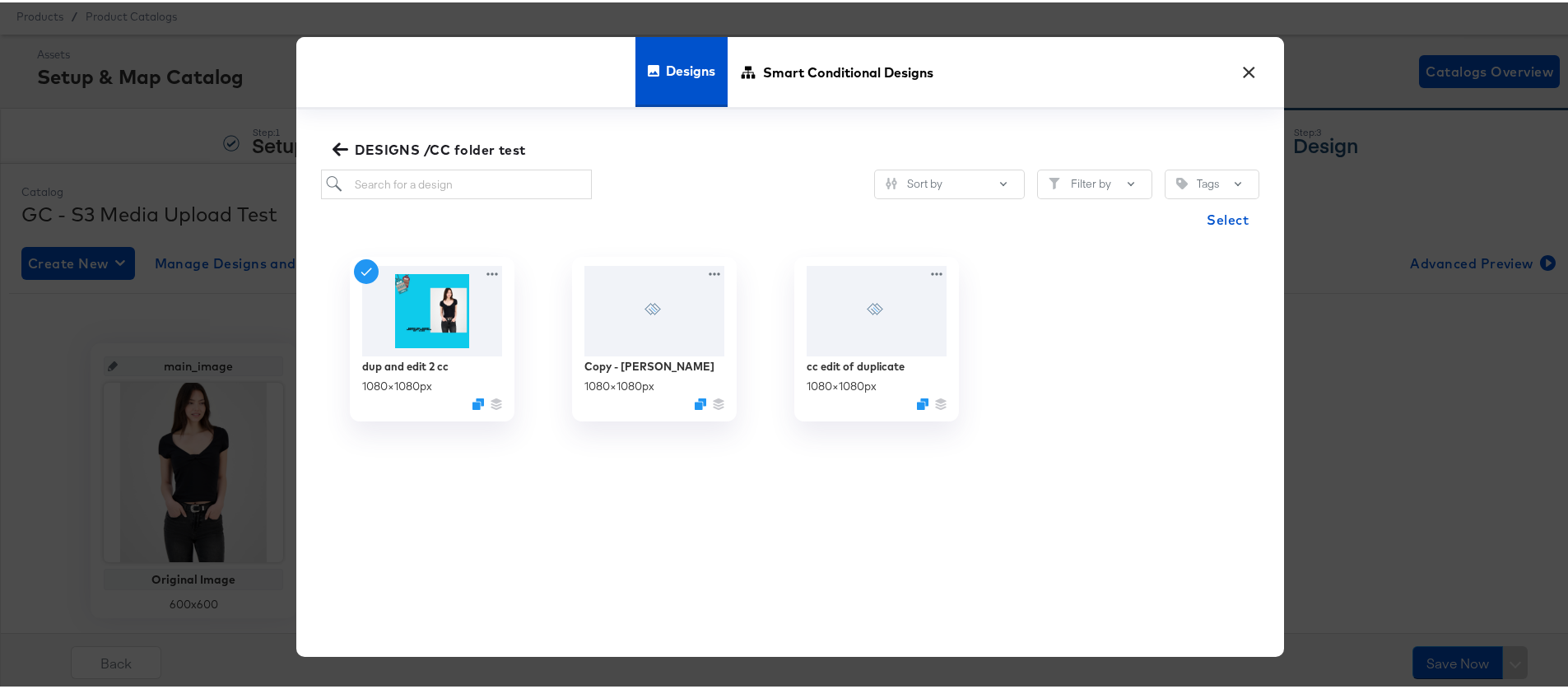
scroll to position [0, 0]
click at [862, 333] on img at bounding box center [876, 308] width 147 height 95
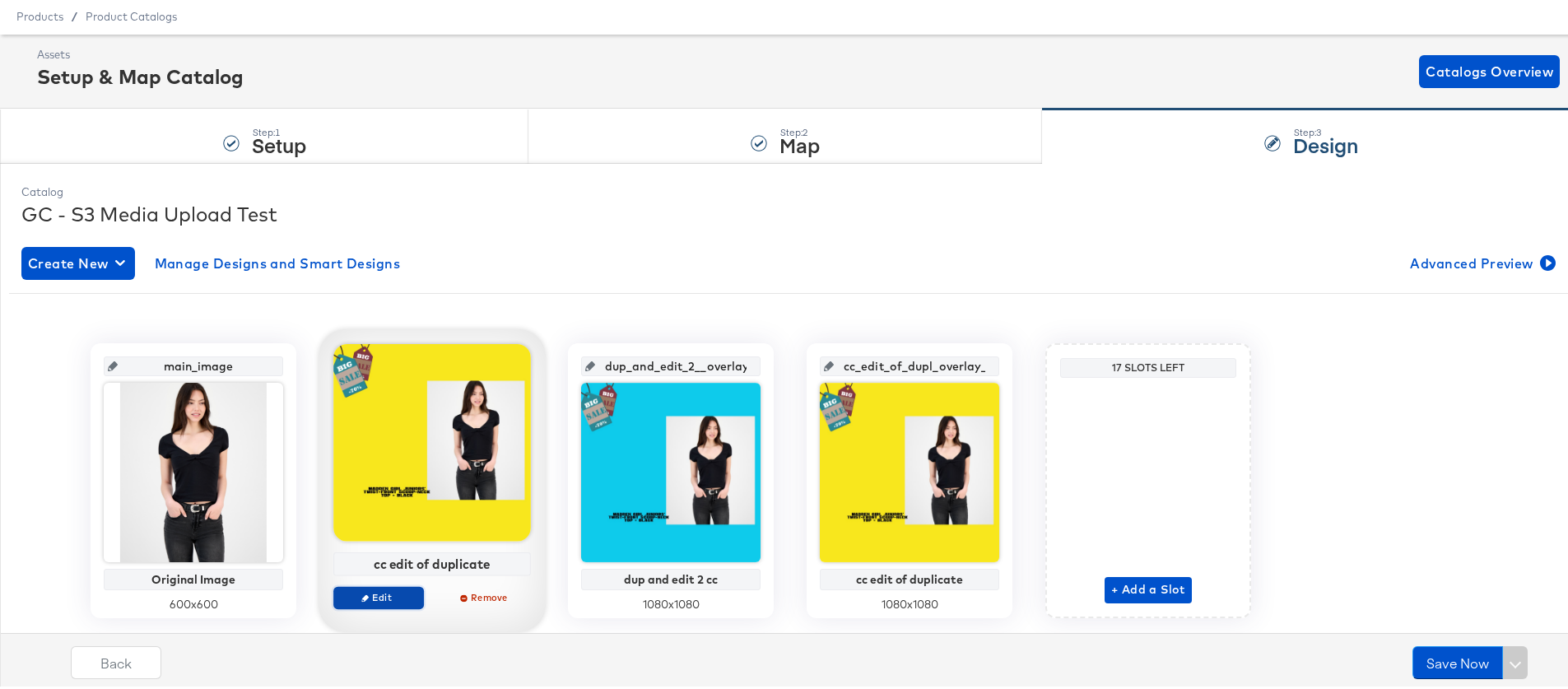
click at [386, 595] on span "Edit" at bounding box center [378, 594] width 75 height 12
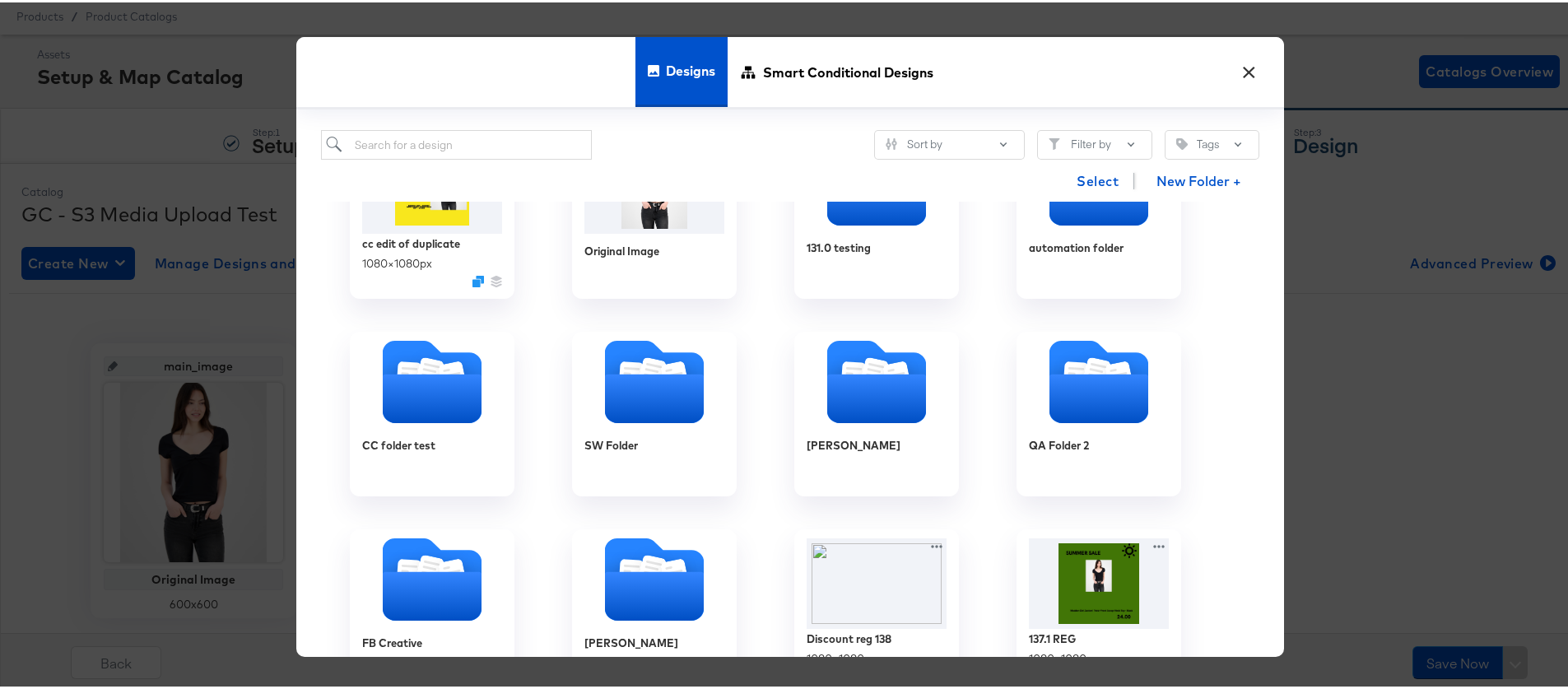
scroll to position [246, 0]
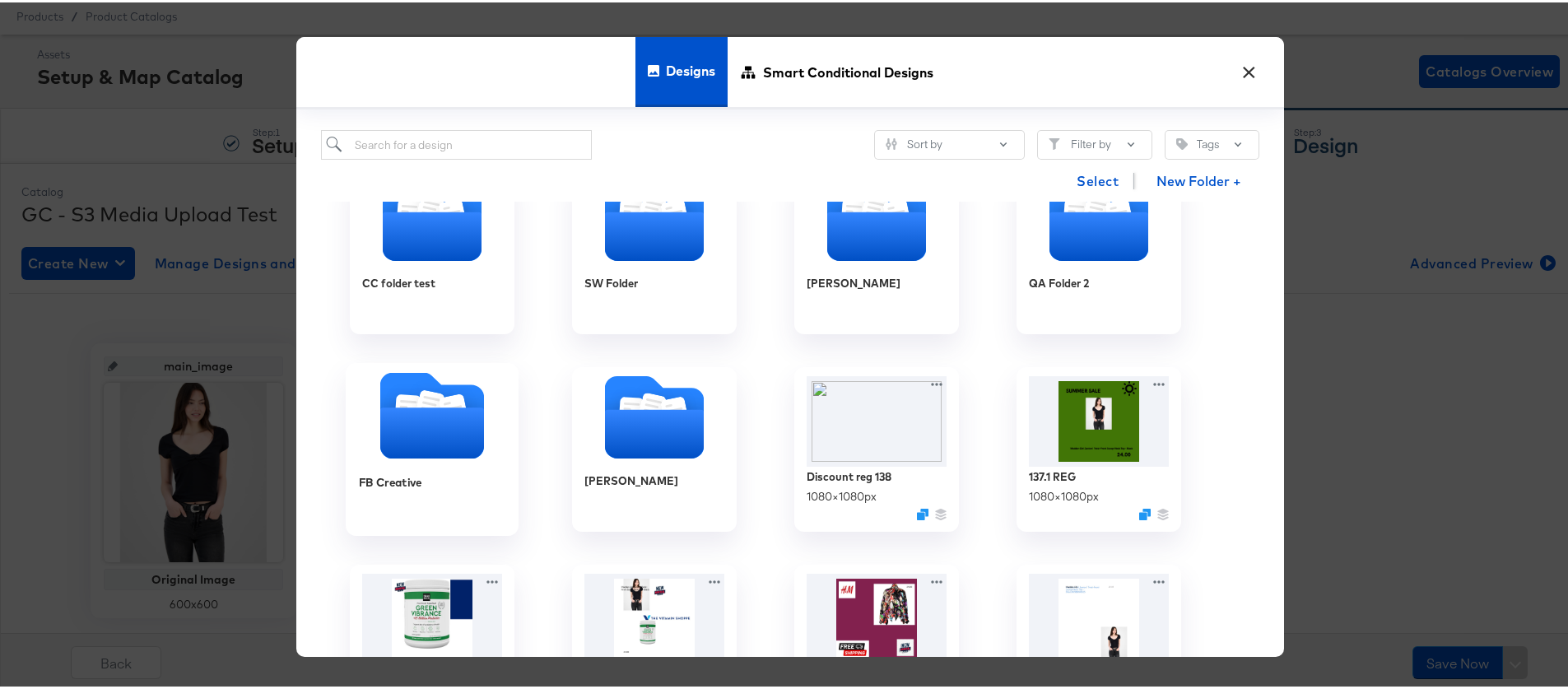
click at [420, 430] on icon "Folder" at bounding box center [432, 431] width 104 height 51
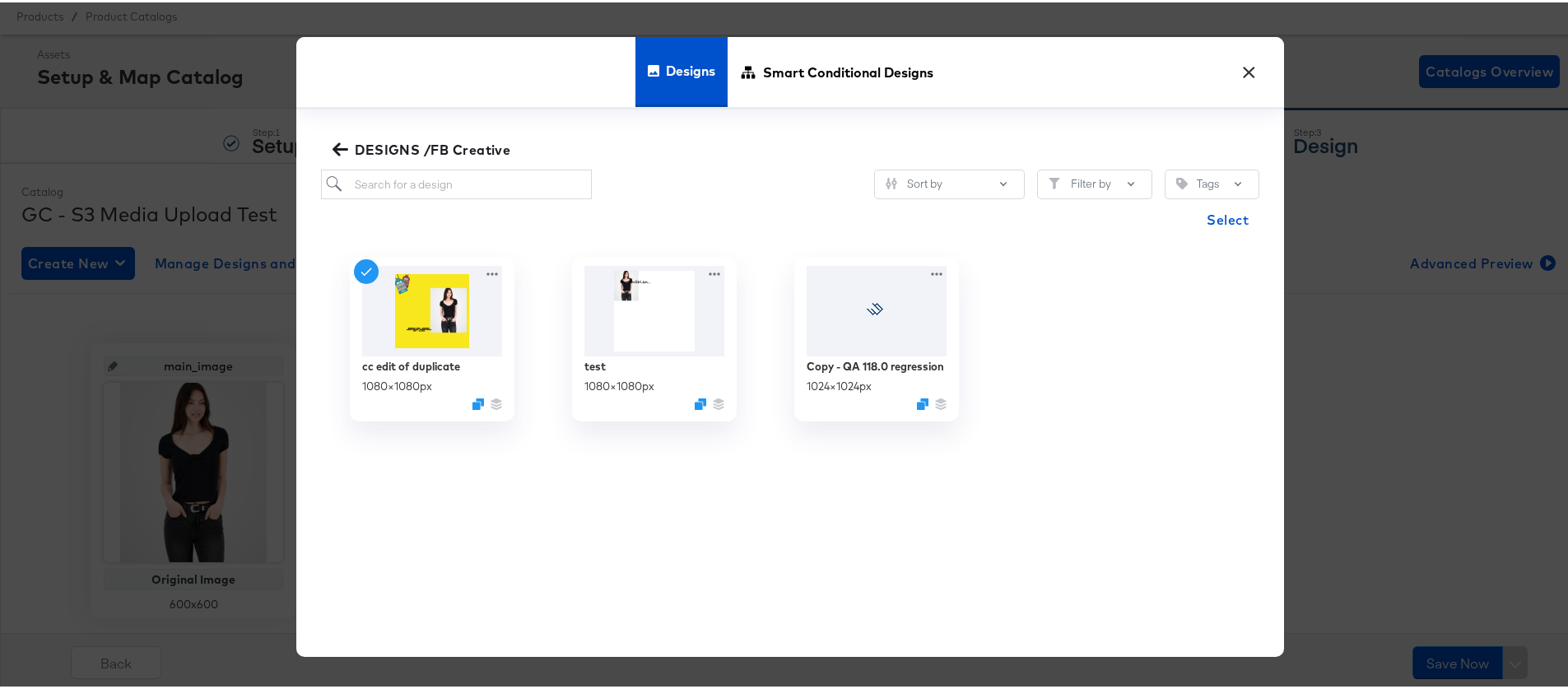
click at [336, 143] on icon "button" at bounding box center [341, 147] width 16 height 16
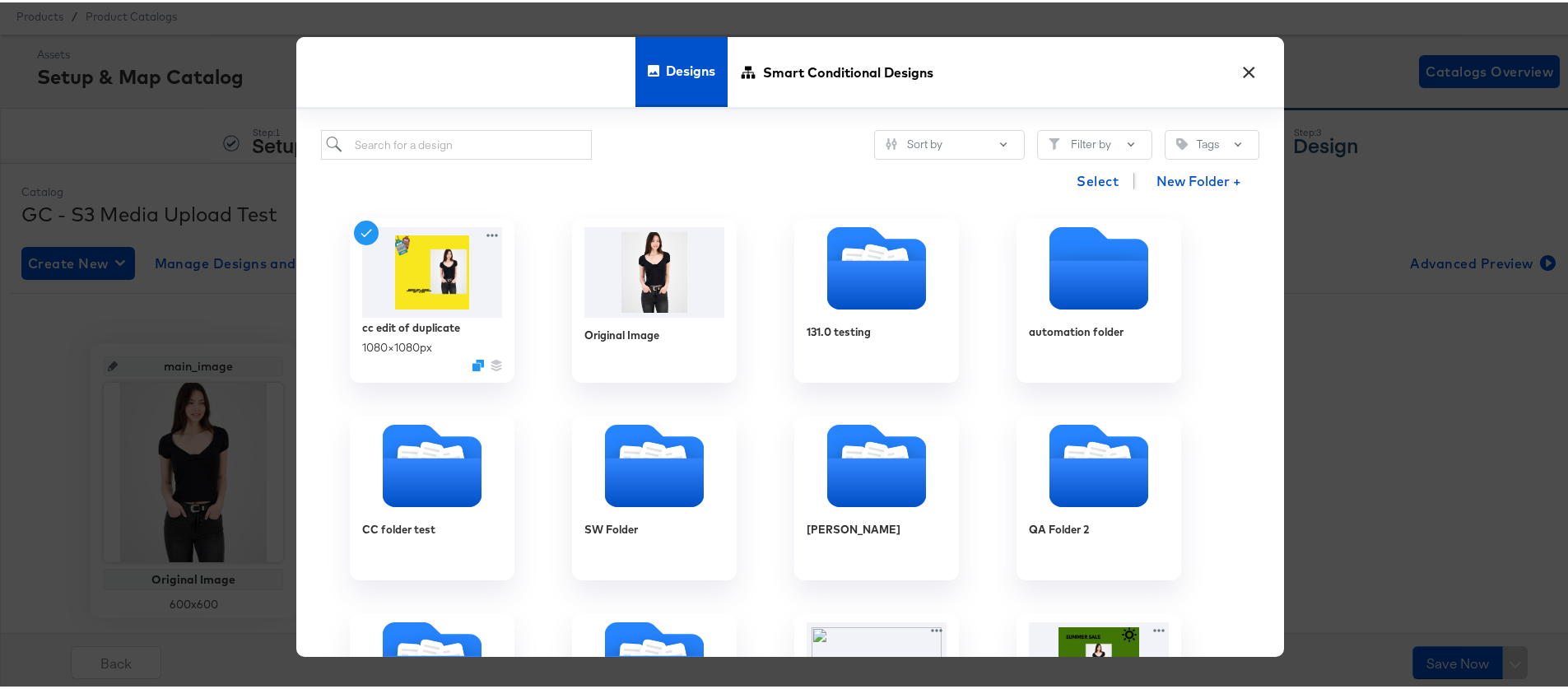
scroll to position [213, 0]
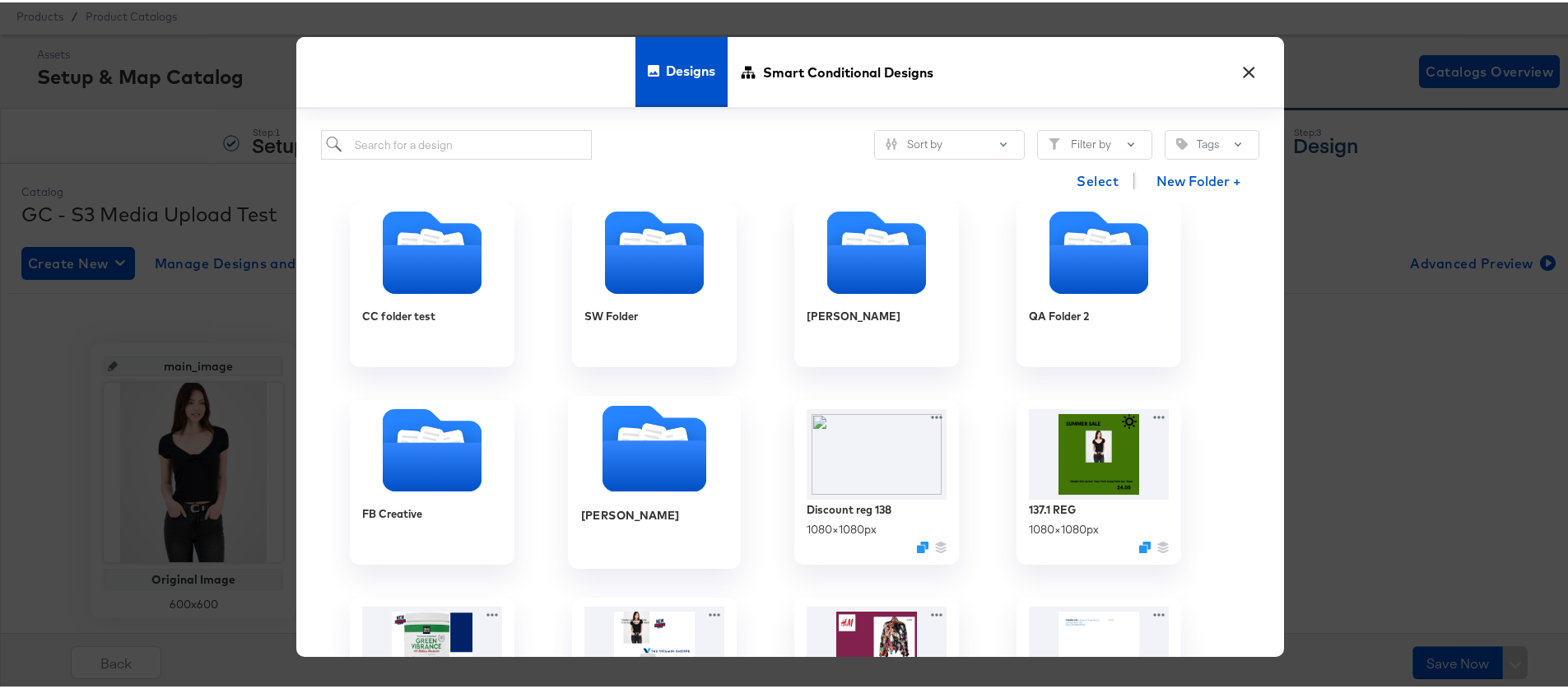
click at [643, 443] on icon "Folder" at bounding box center [653, 463] width 104 height 51
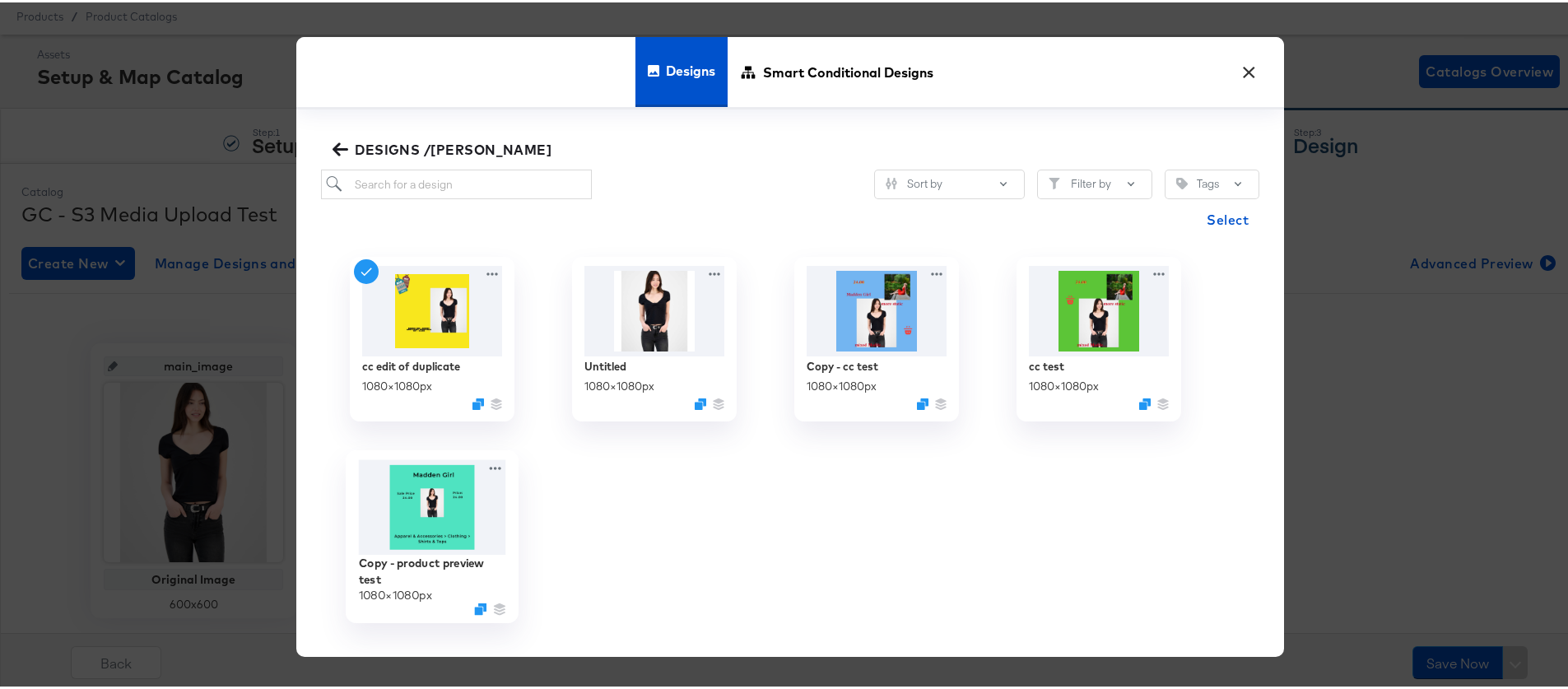
click at [460, 510] on img at bounding box center [432, 505] width 147 height 95
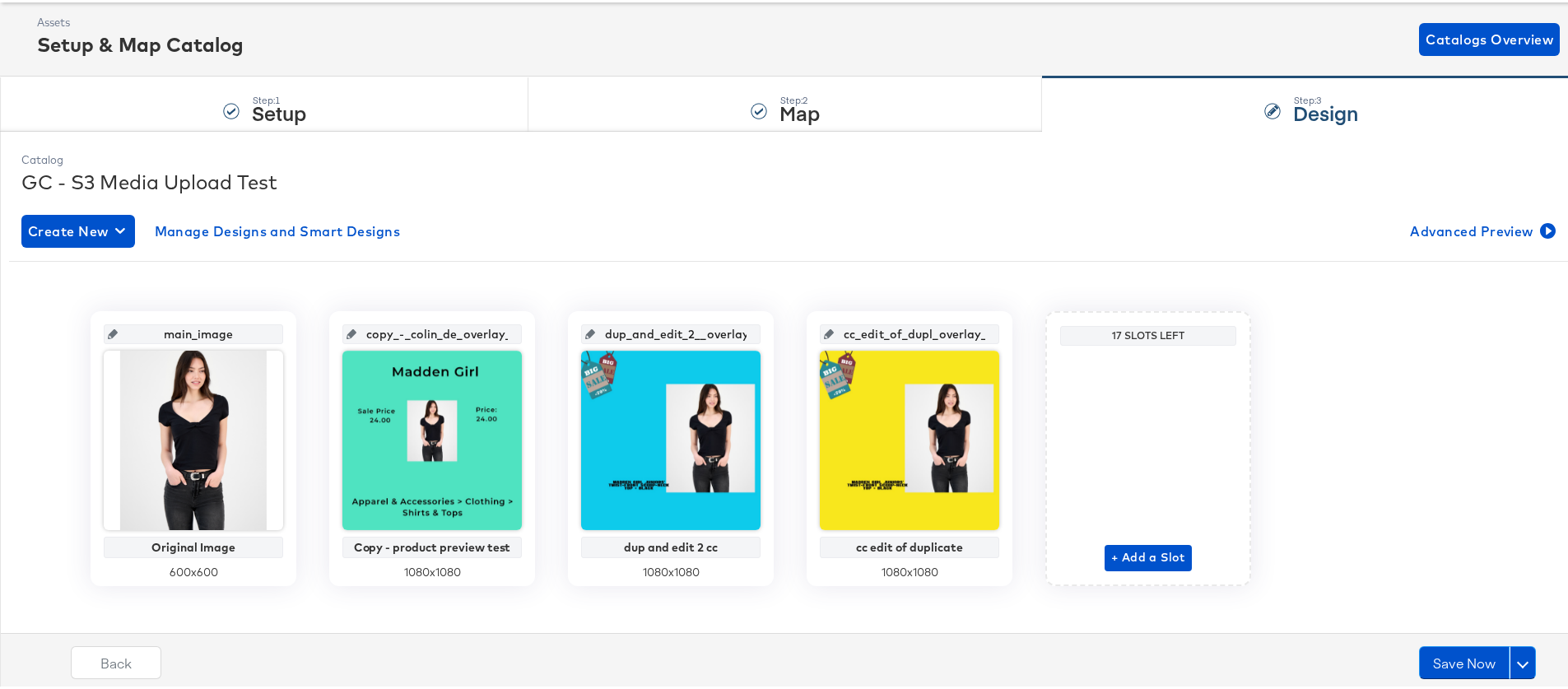
scroll to position [96, 0]
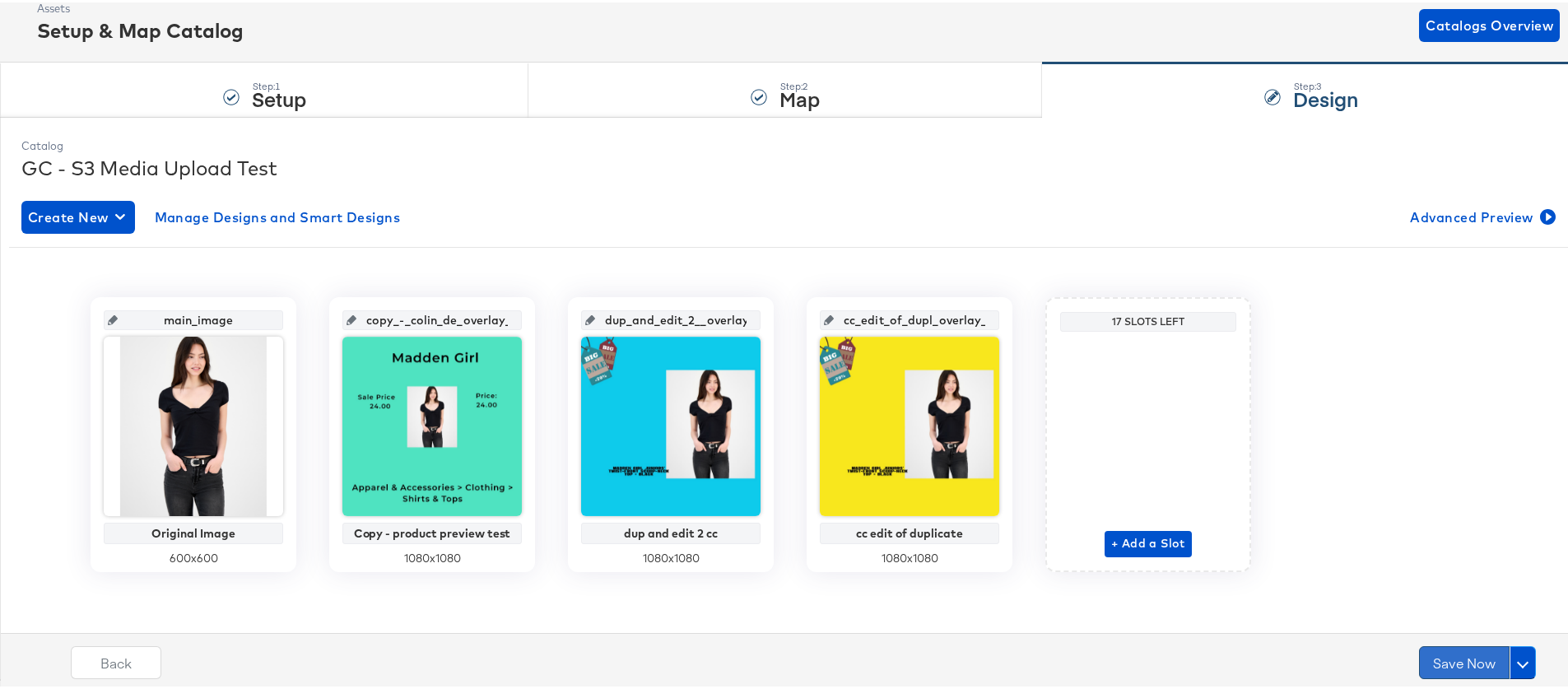
click at [1431, 654] on button "Save Now" at bounding box center [1463, 659] width 90 height 33
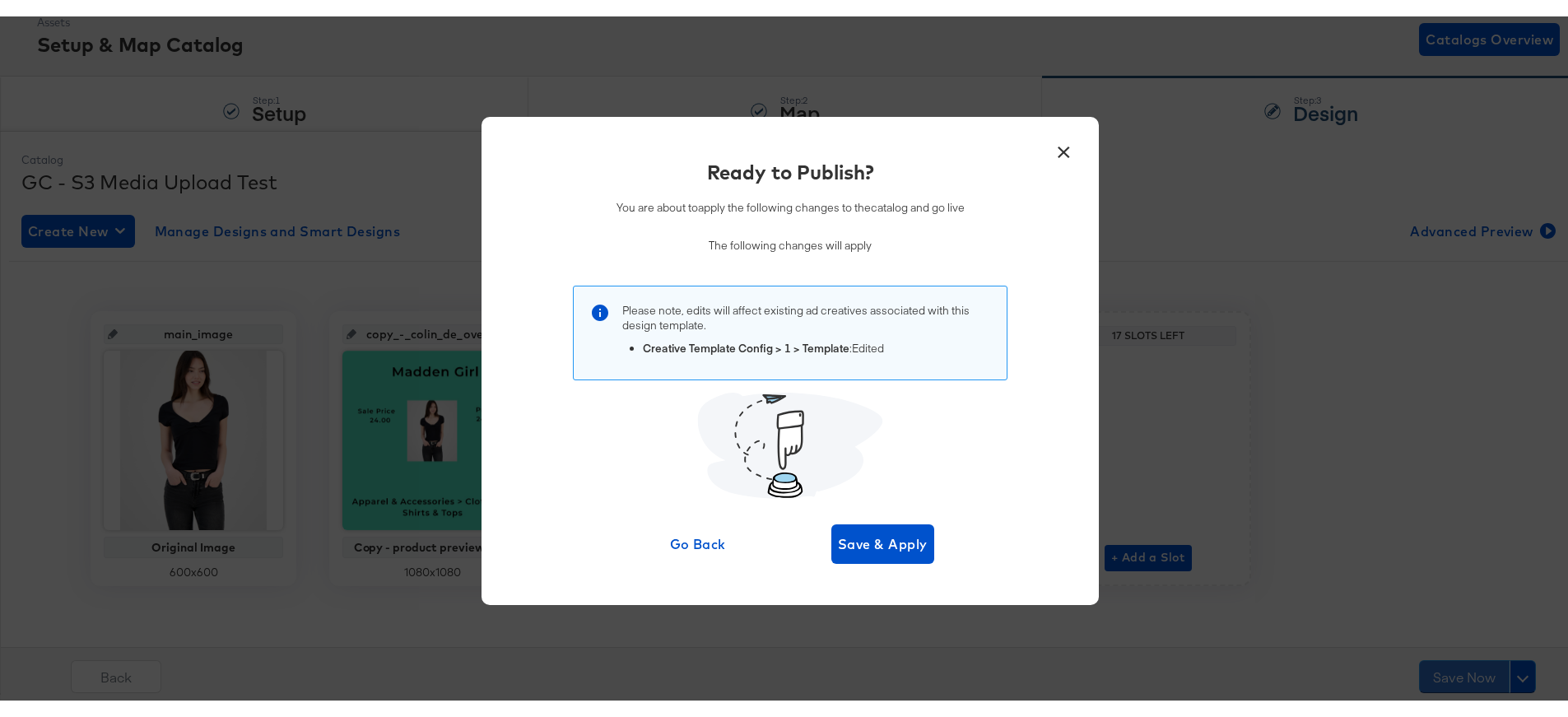
scroll to position [0, 0]
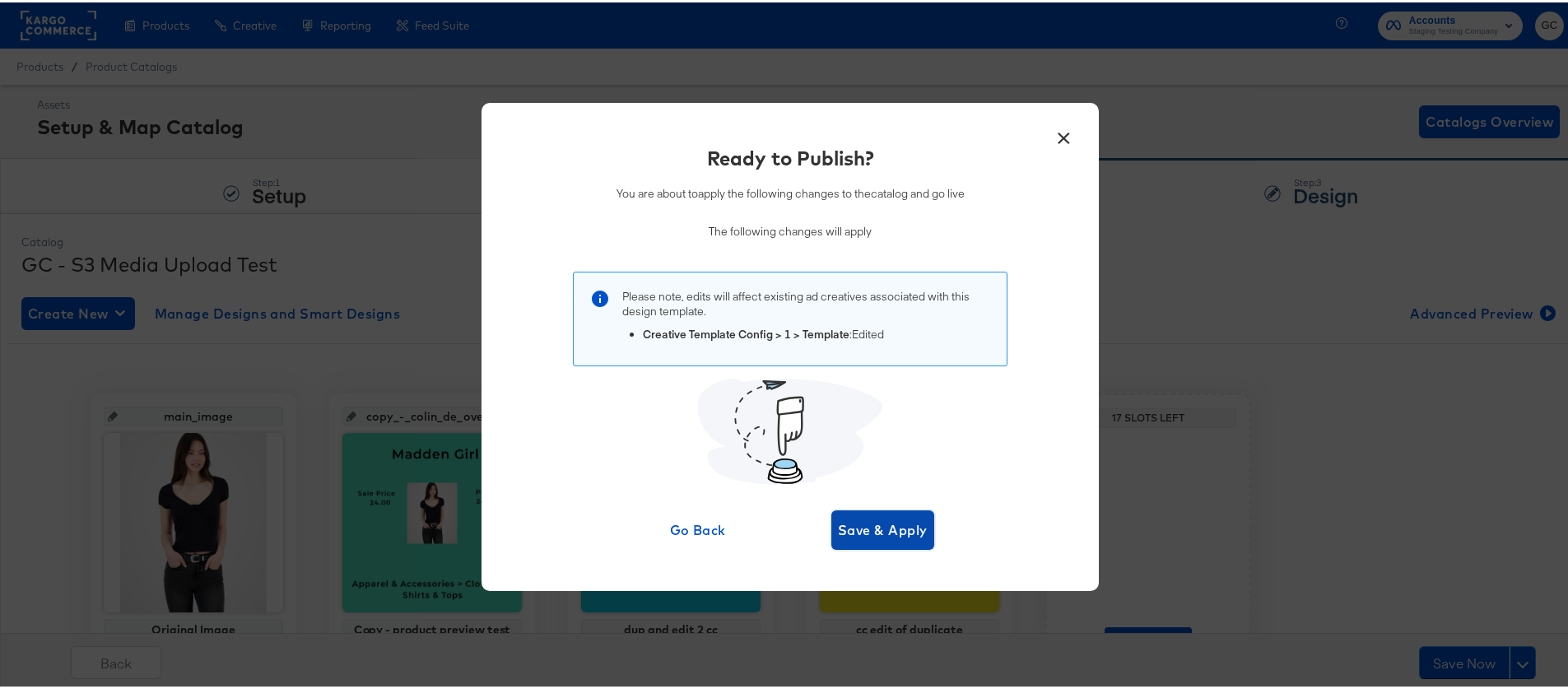
click at [862, 523] on span "Save & Apply" at bounding box center [882, 527] width 90 height 23
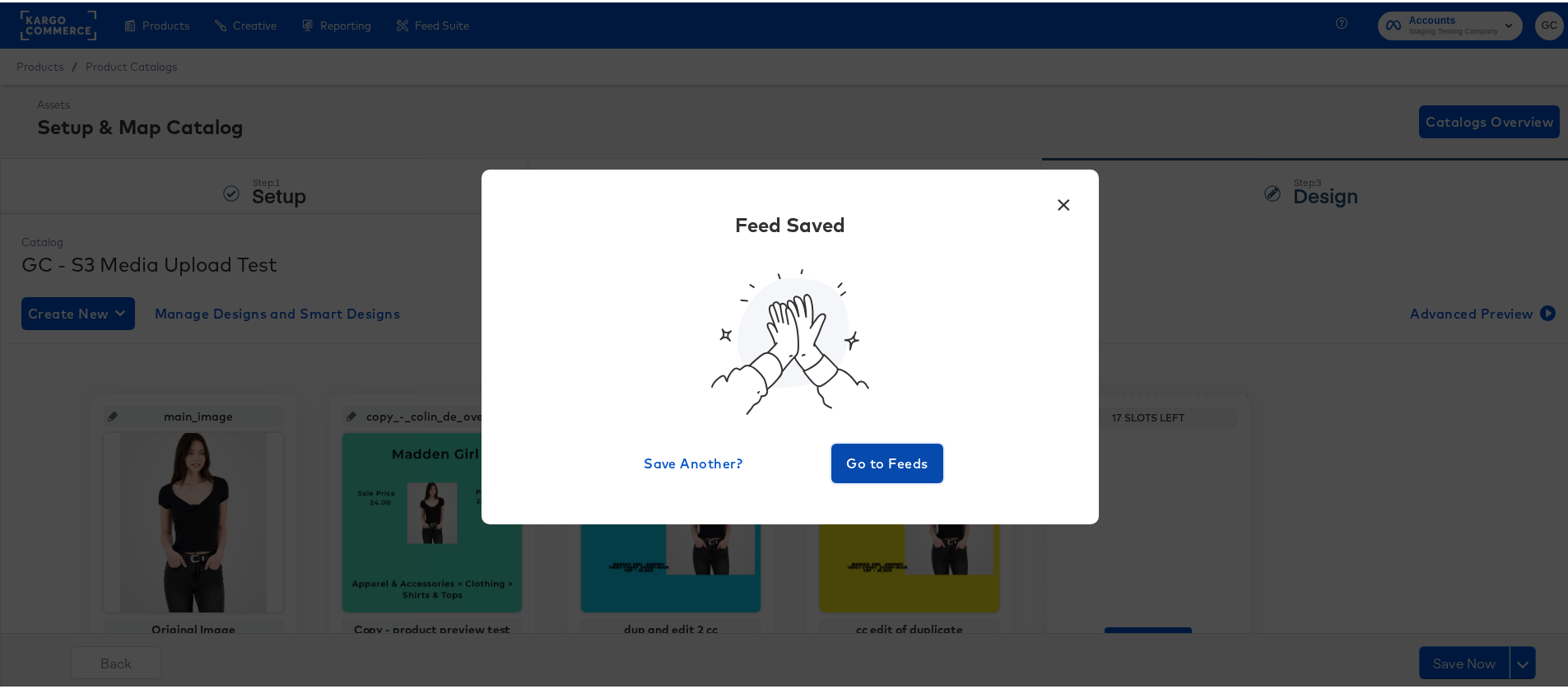
click at [885, 459] on span "Go to Feeds" at bounding box center [887, 460] width 99 height 23
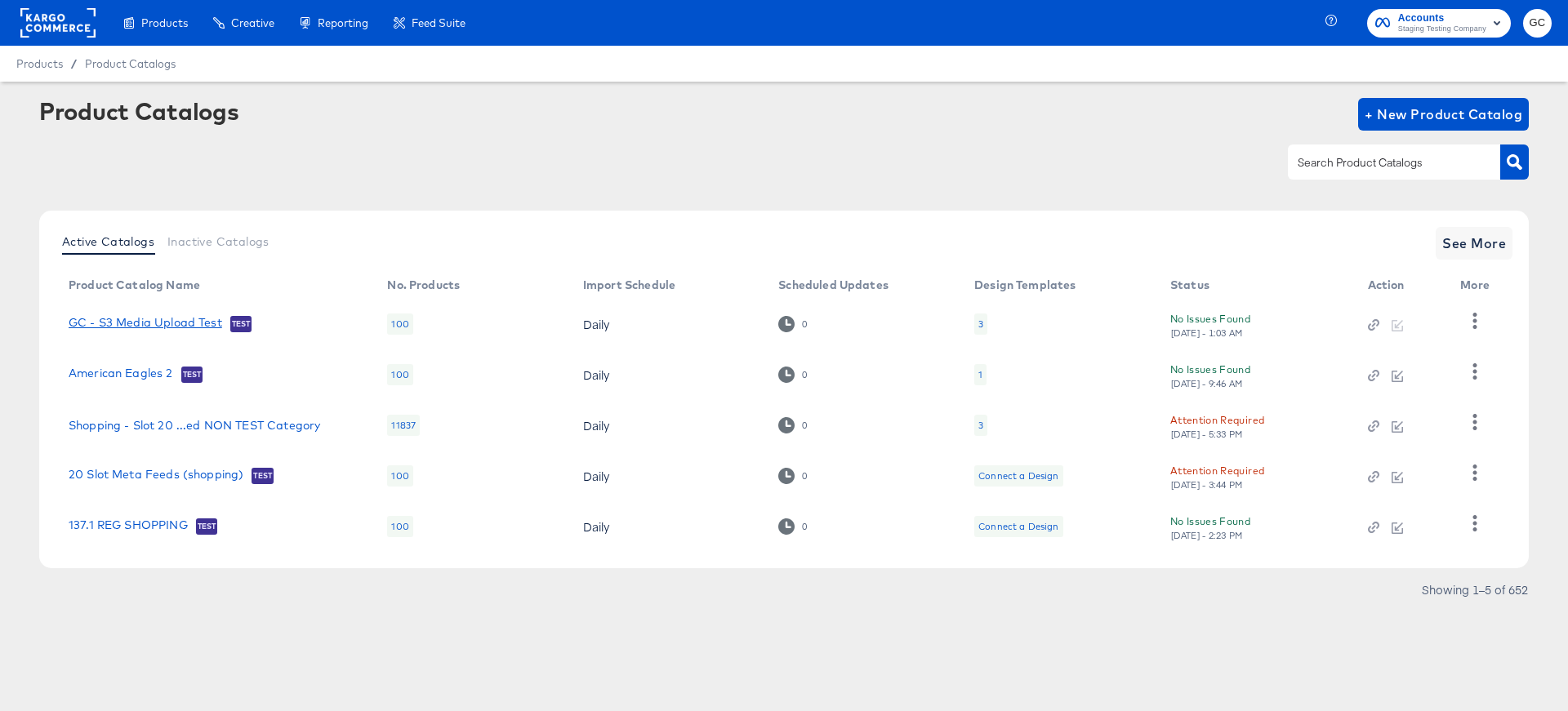
click at [142, 322] on link "GC - S3 Media Upload Test" at bounding box center [145, 324] width 153 height 17
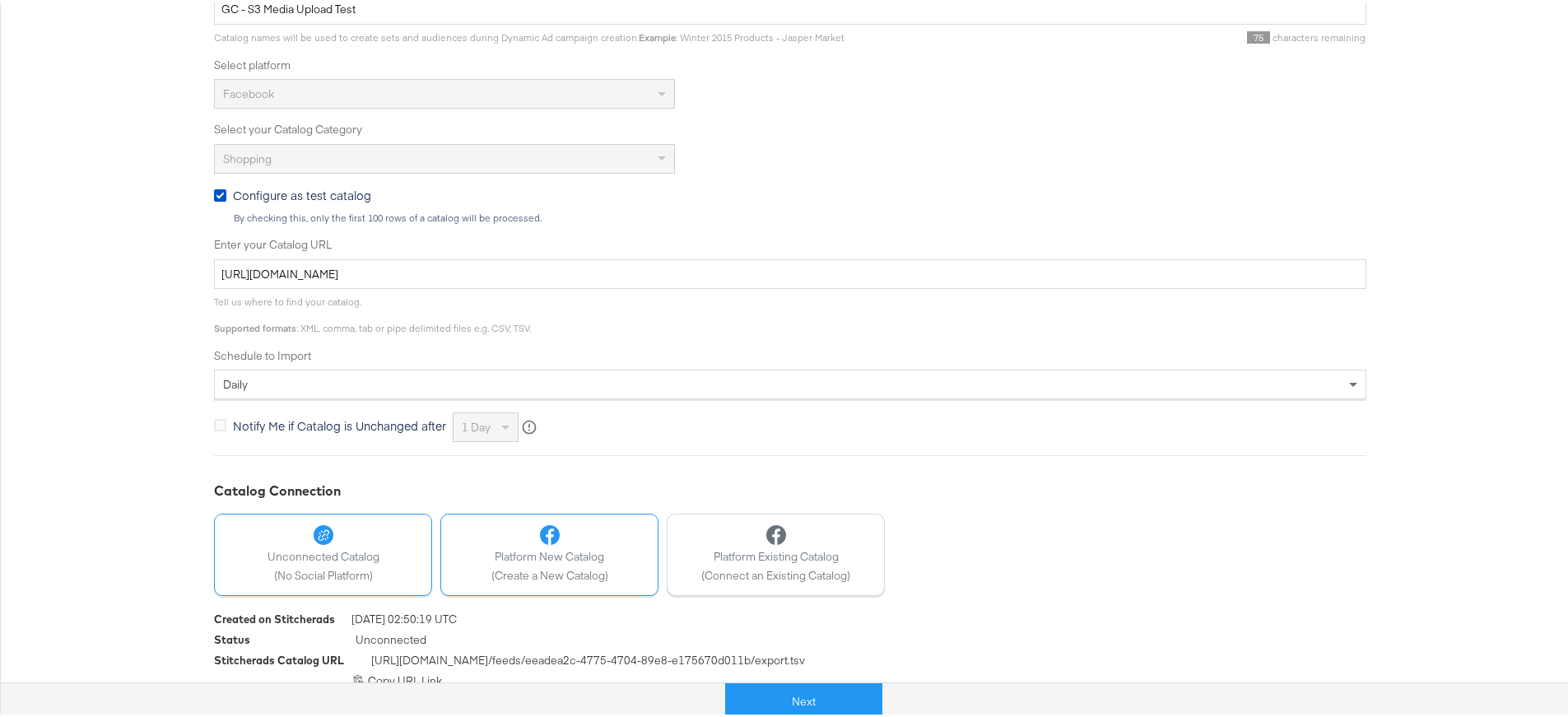
scroll to position [388, 0]
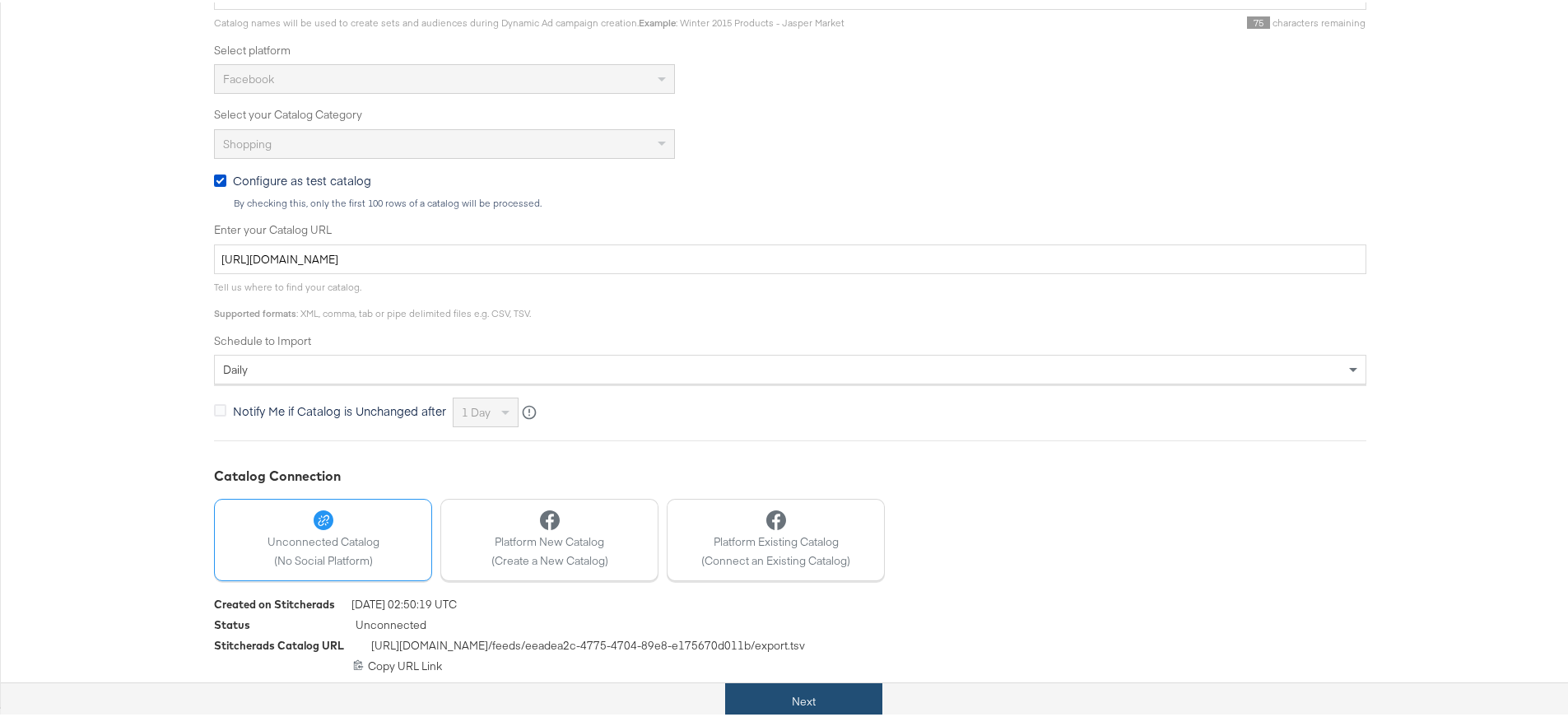
click at [796, 688] on button "Next" at bounding box center [803, 698] width 157 height 37
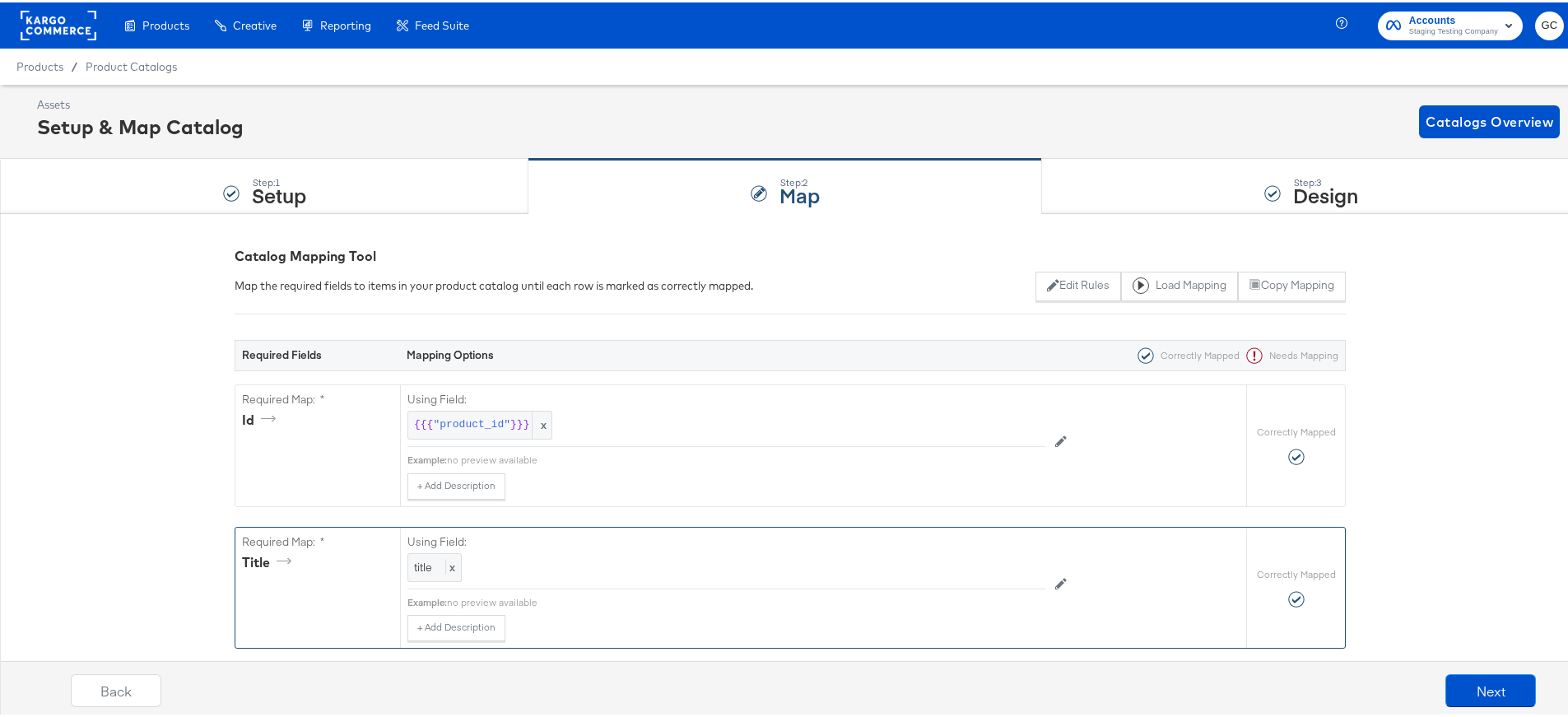
scroll to position [81, 0]
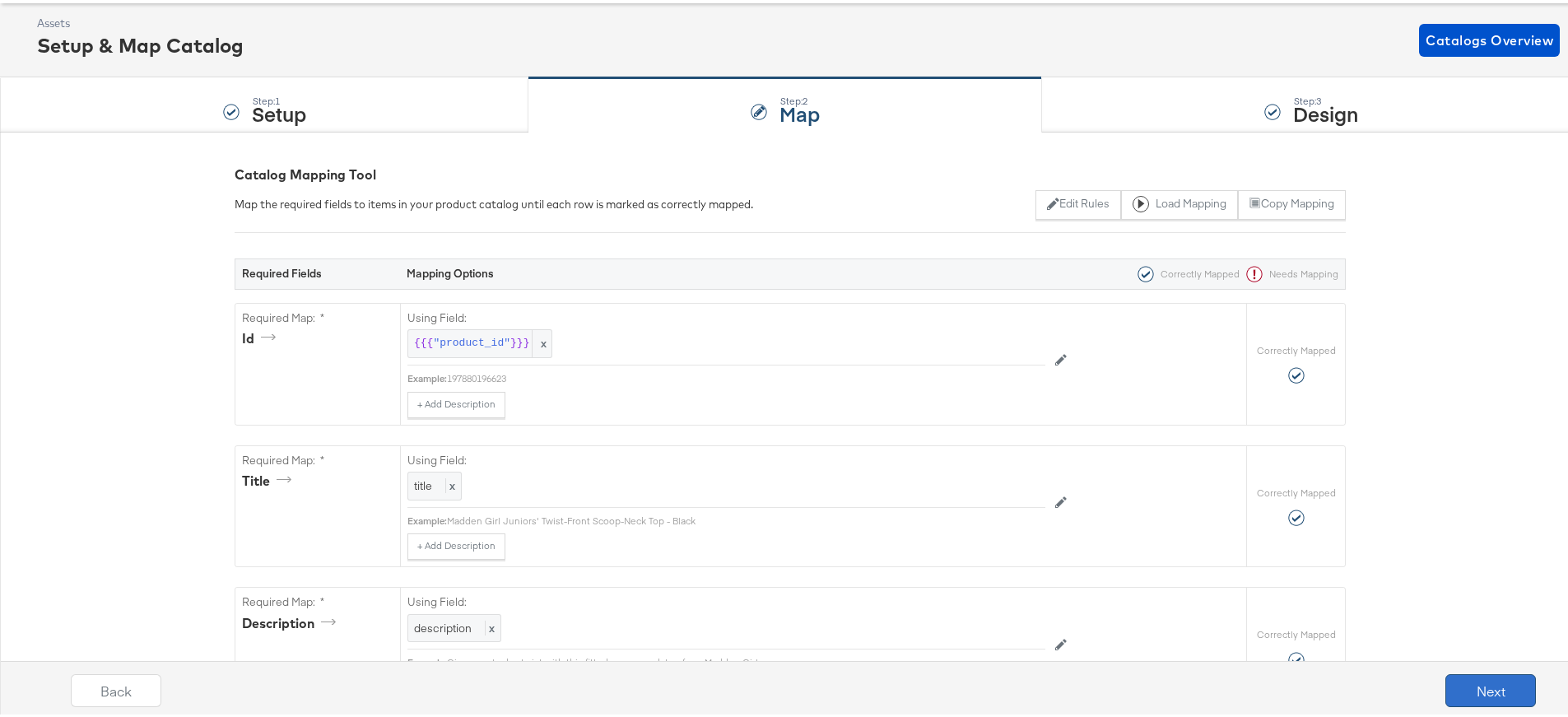
click at [1461, 682] on button "Next" at bounding box center [1490, 687] width 90 height 33
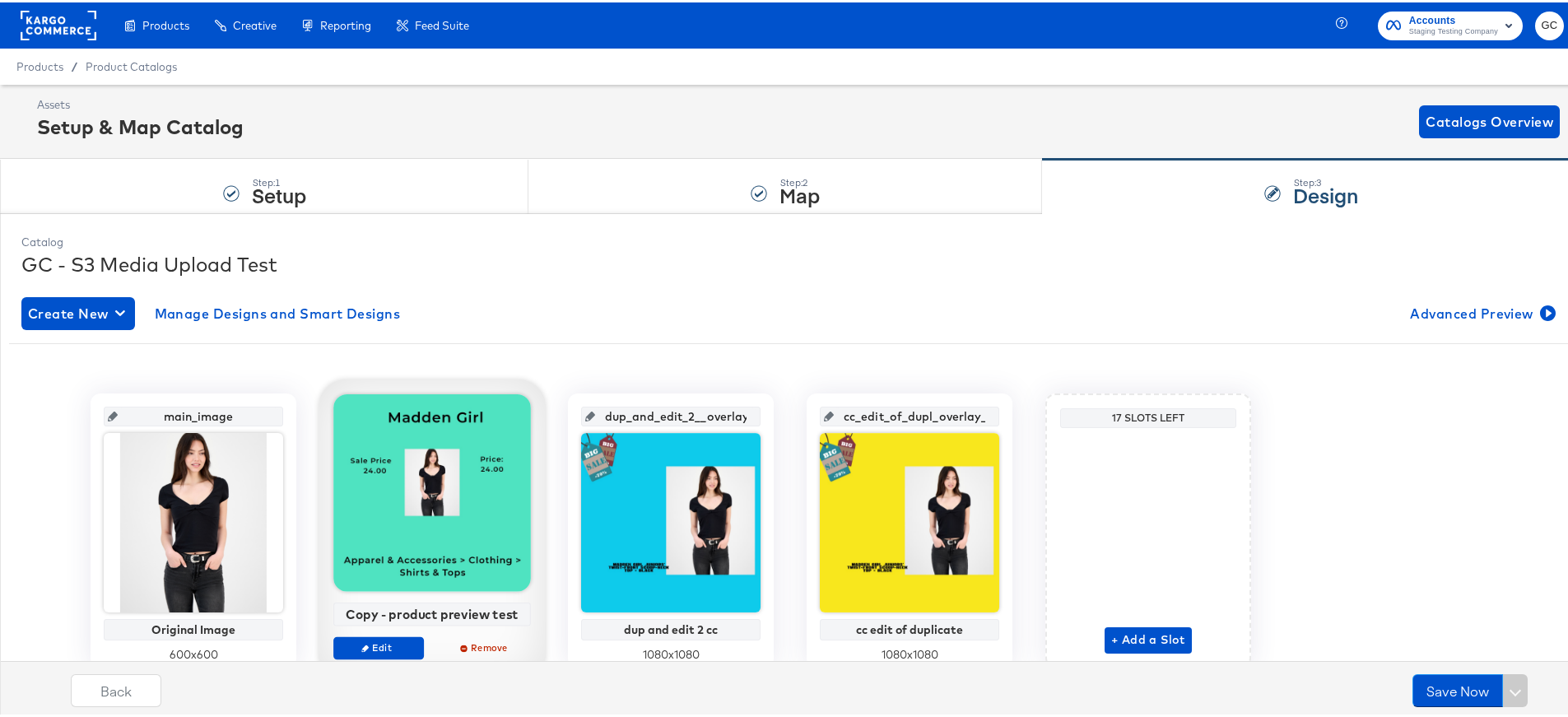
scroll to position [52, 0]
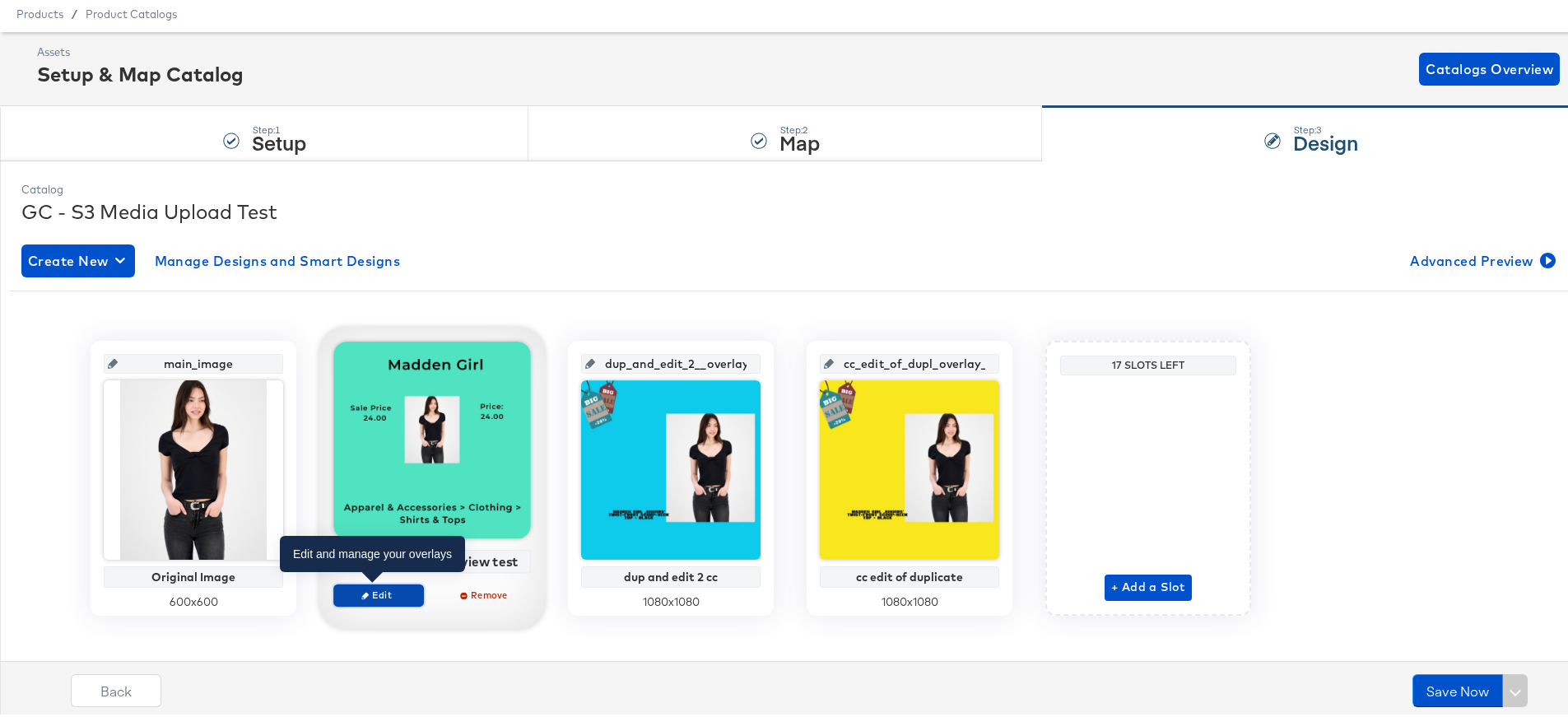
click at [384, 596] on span "Edit" at bounding box center [378, 592] width 75 height 12
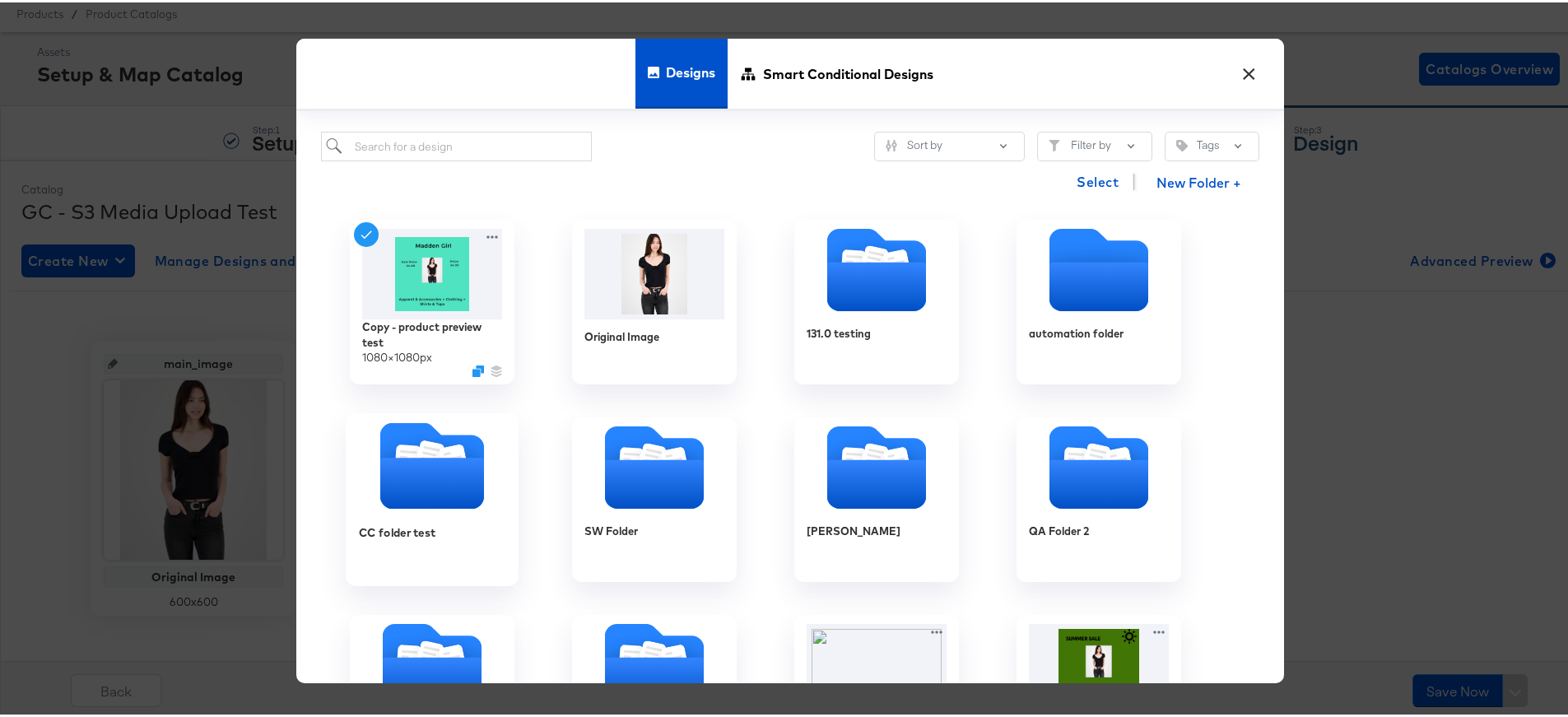
click at [459, 488] on icon "Folder" at bounding box center [432, 481] width 104 height 51
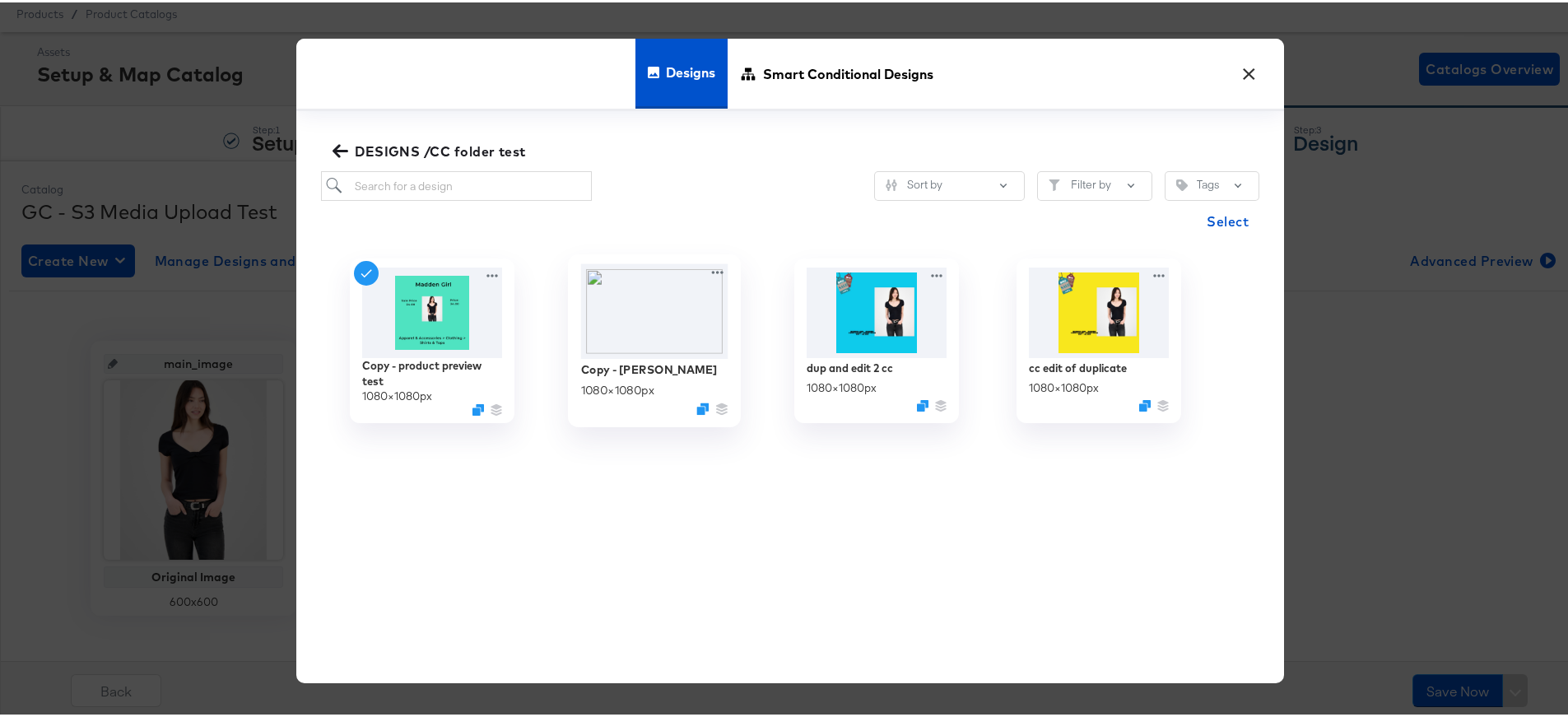
click at [661, 325] on img at bounding box center [654, 309] width 147 height 95
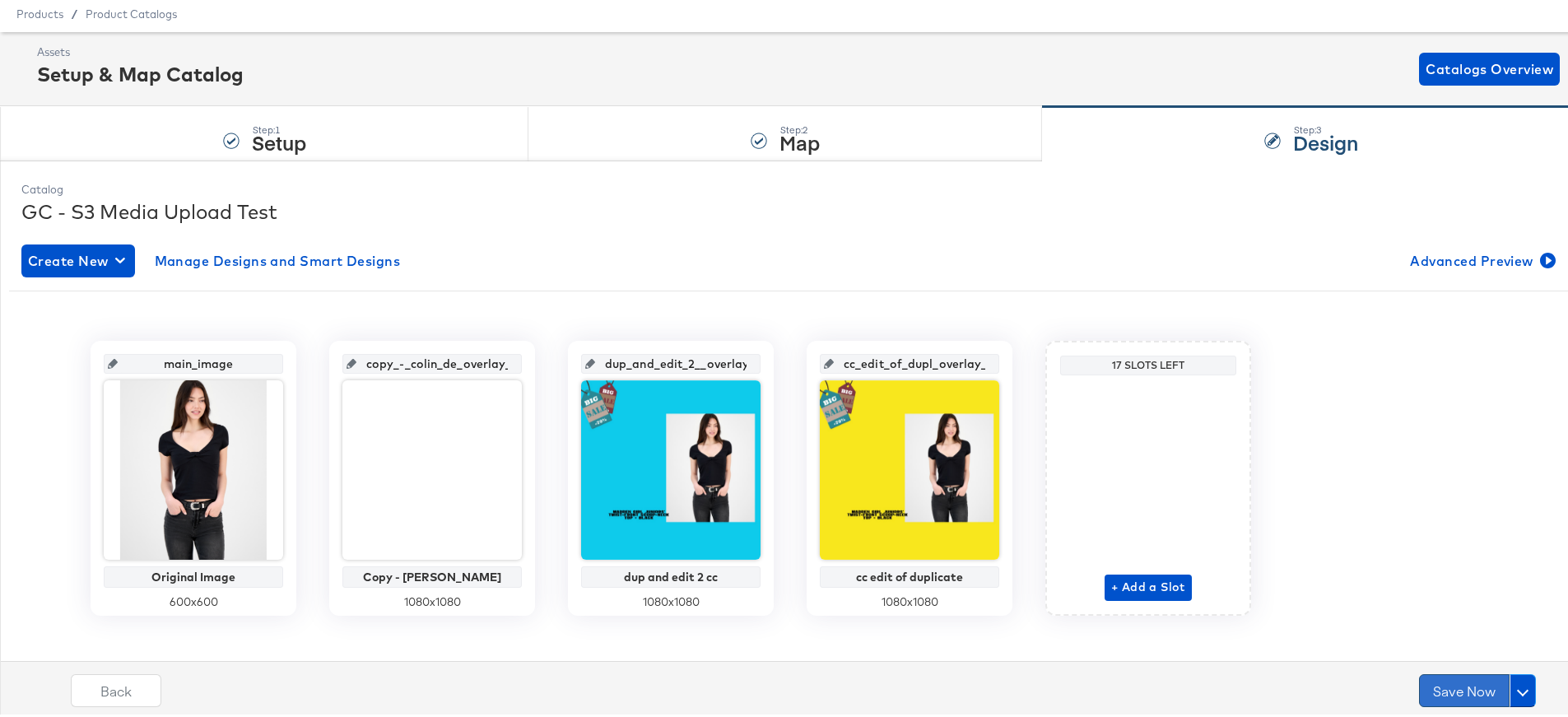
click at [1436, 684] on button "Save Now" at bounding box center [1463, 687] width 90 height 33
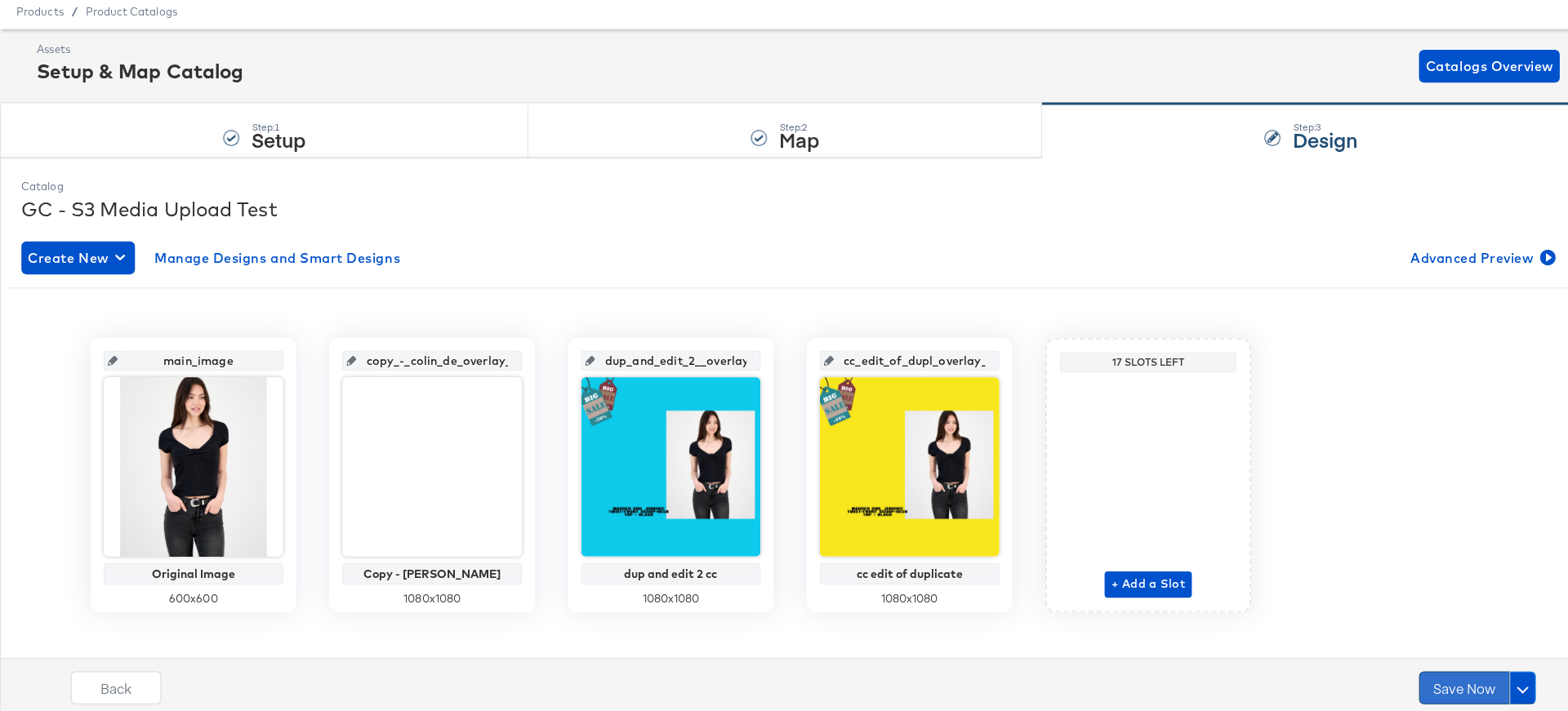
scroll to position [0, 0]
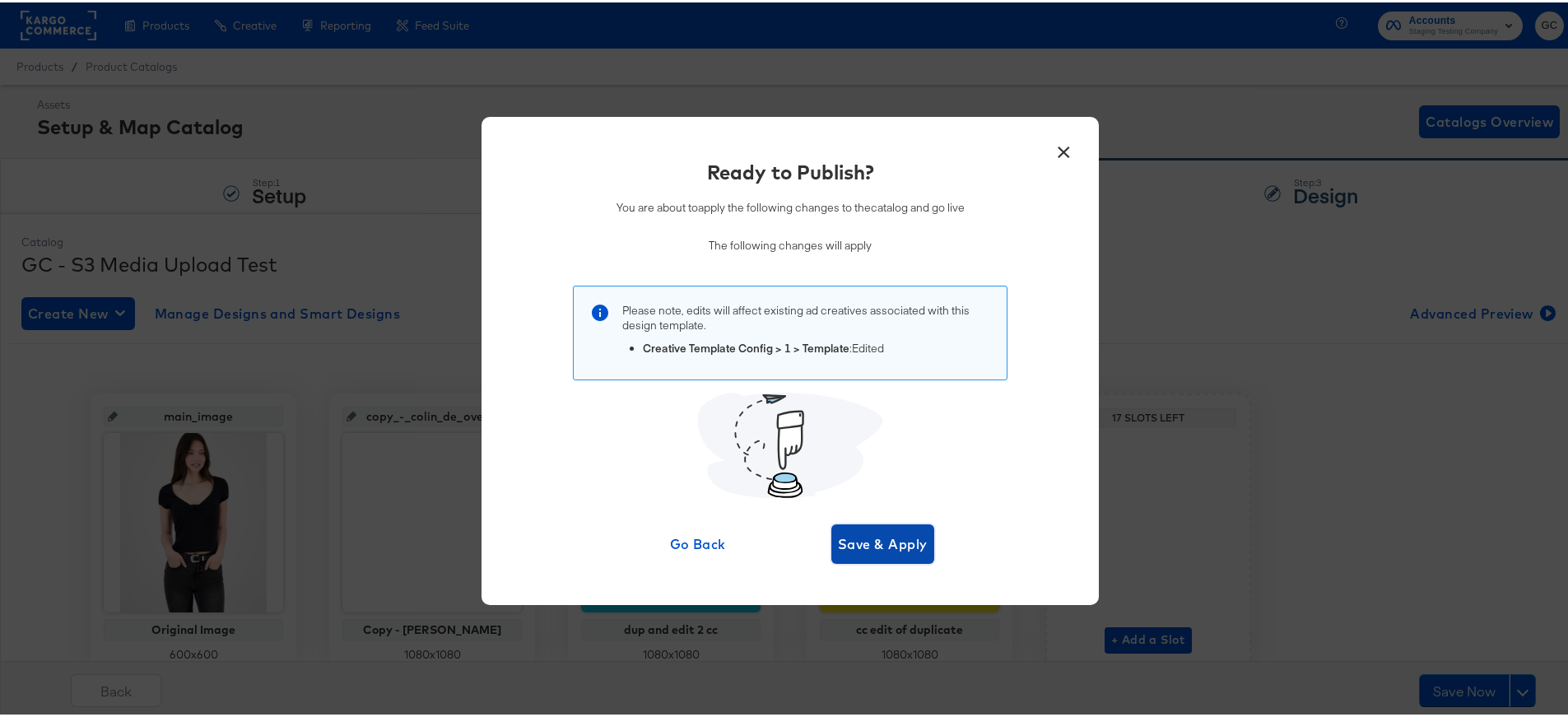
click at [893, 542] on span "Save & Apply" at bounding box center [882, 541] width 90 height 23
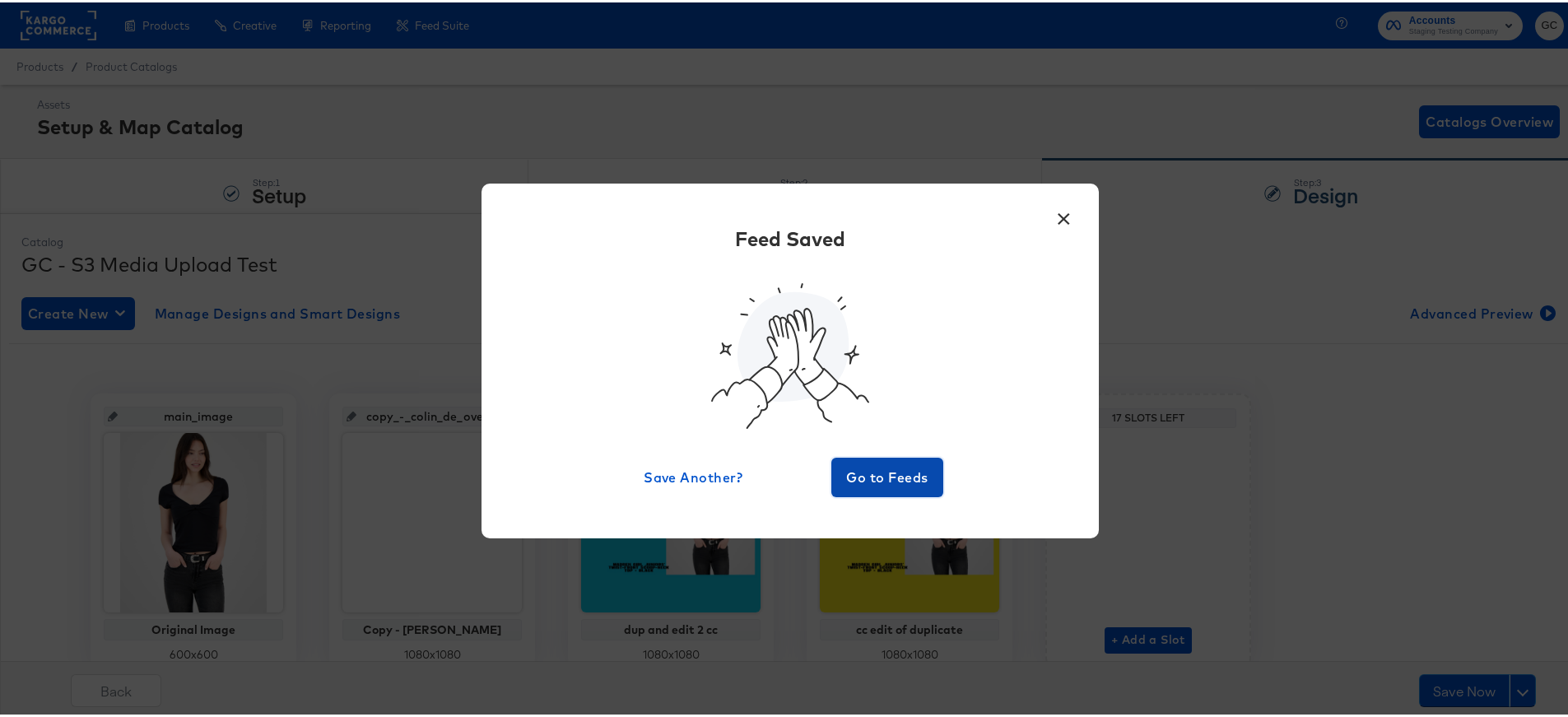
click at [893, 480] on span "Go to Feeds" at bounding box center [887, 474] width 99 height 23
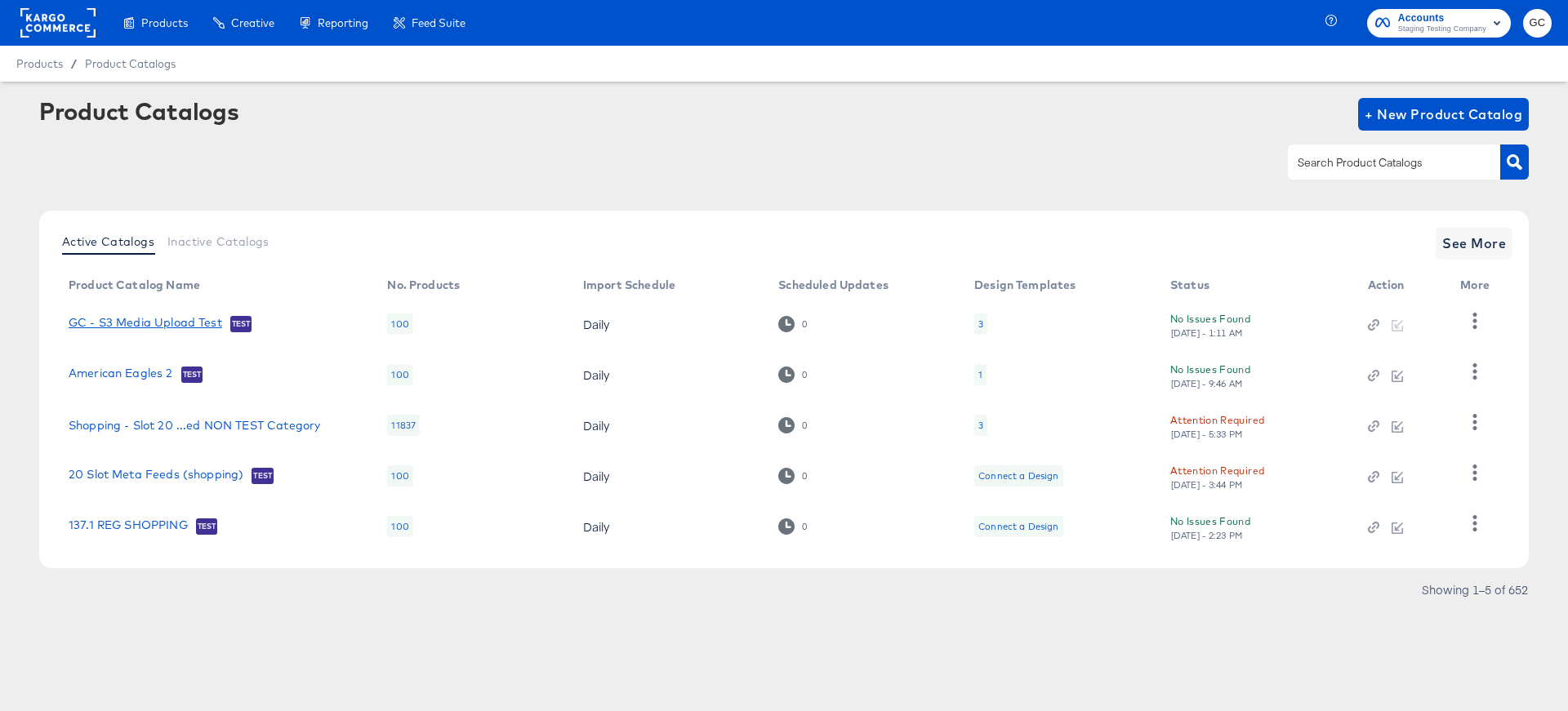
click at [196, 323] on link "GC - S3 Media Upload Test" at bounding box center [145, 324] width 153 height 17
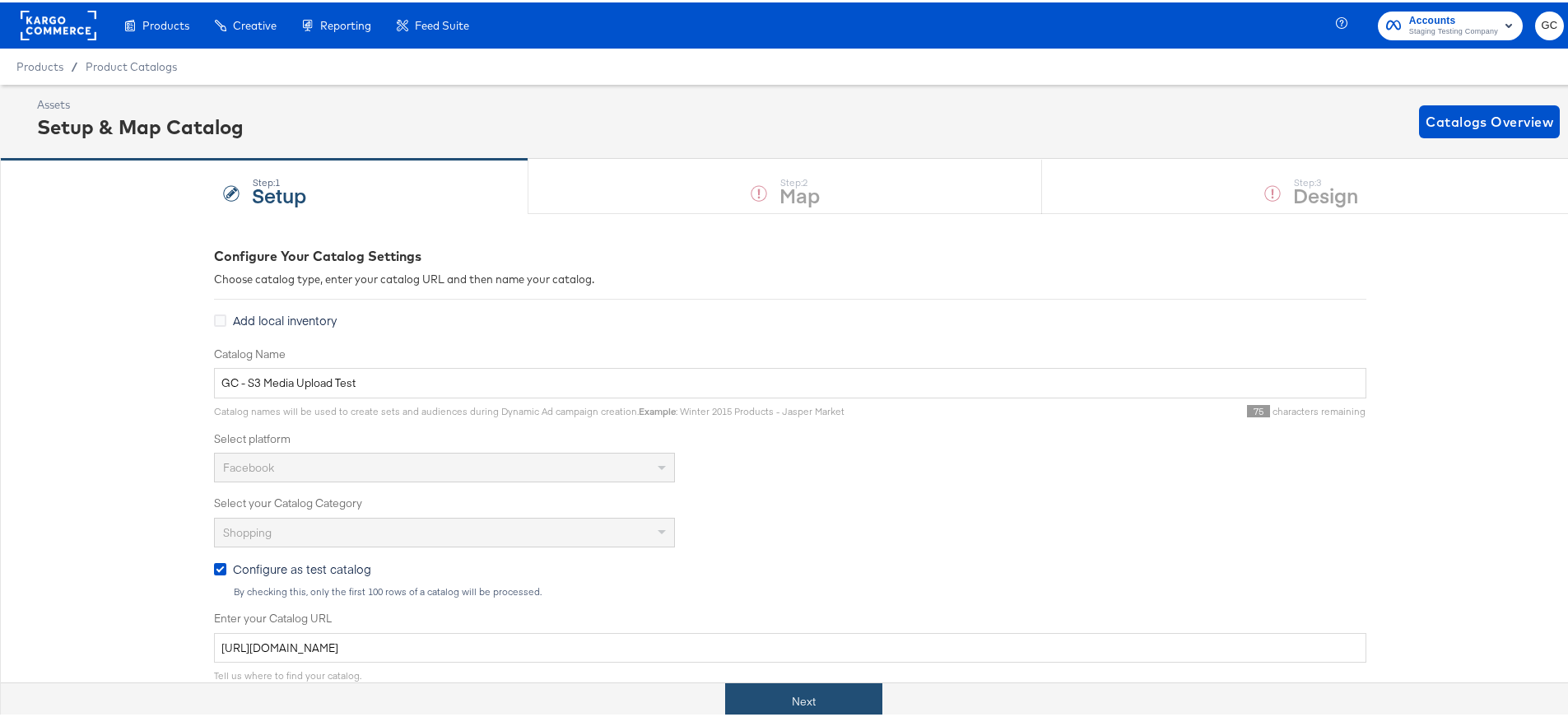
click at [812, 688] on button "Next" at bounding box center [803, 698] width 157 height 37
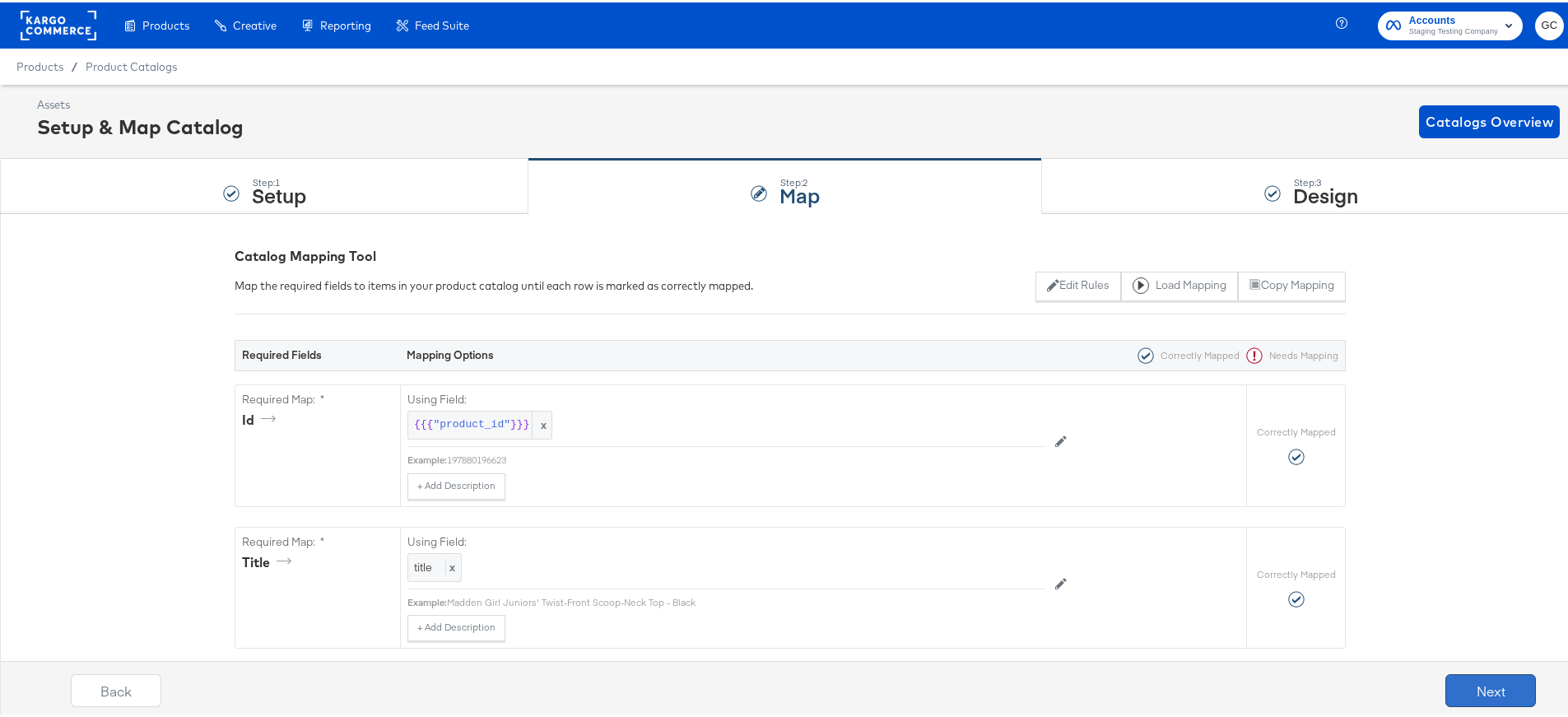
click at [1466, 688] on button "Next" at bounding box center [1490, 687] width 90 height 33
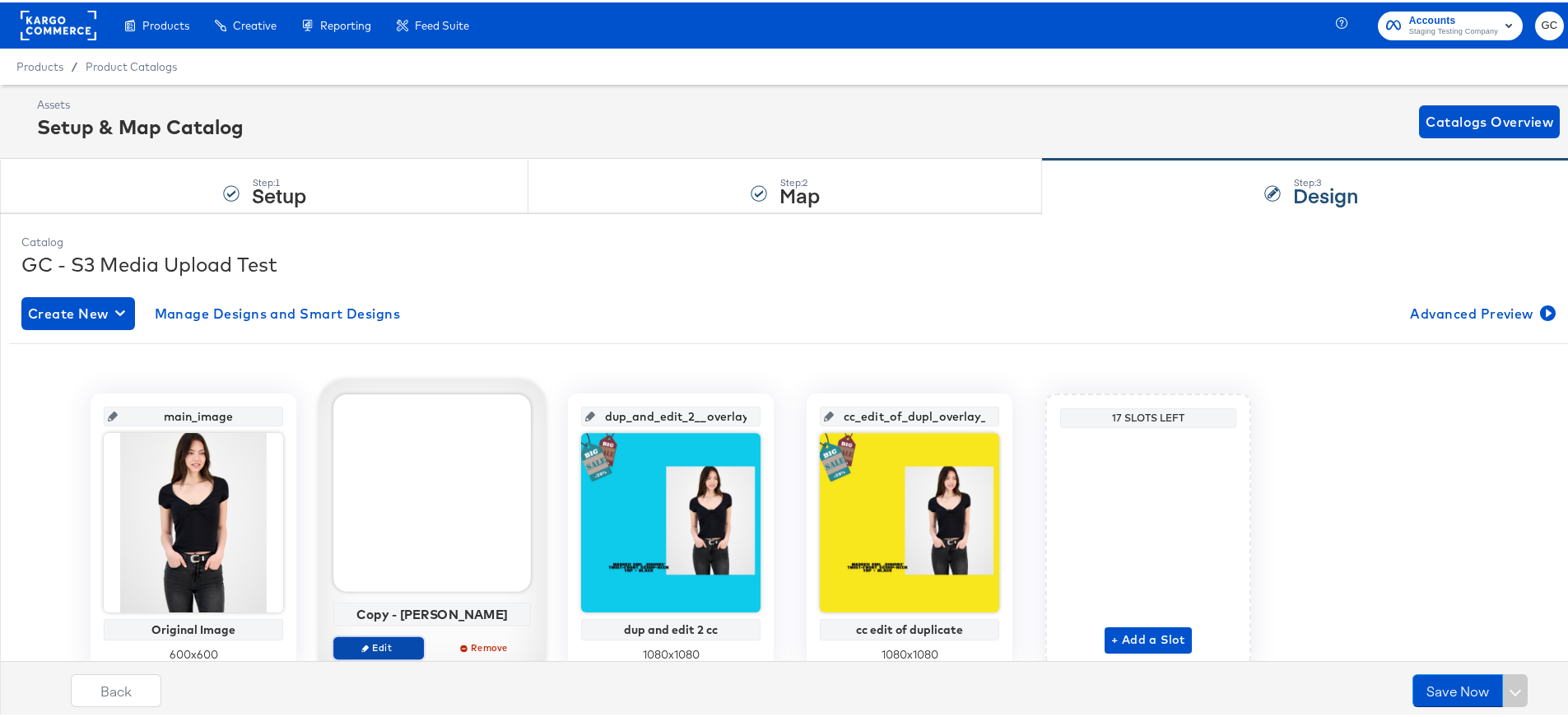
click at [391, 643] on span "Edit" at bounding box center [378, 645] width 75 height 12
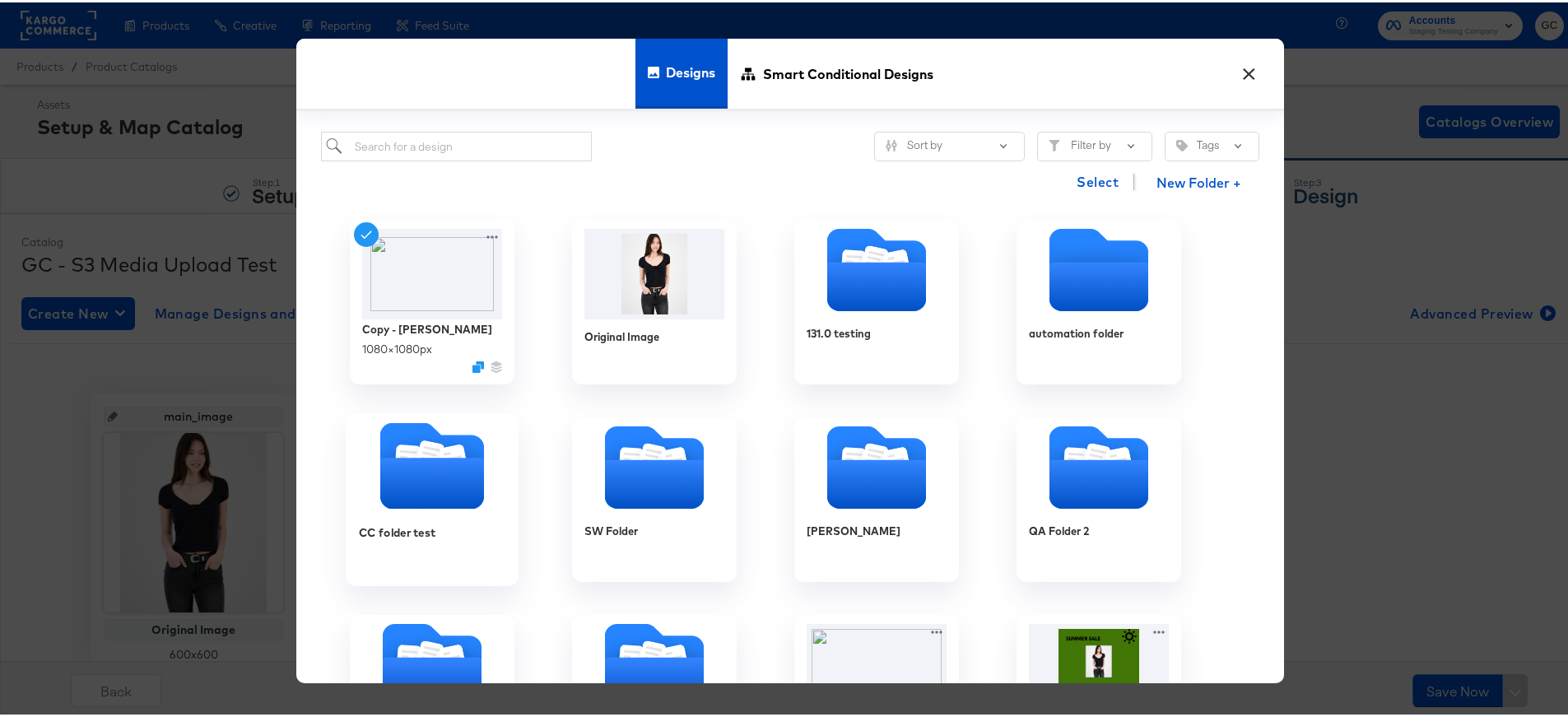
click at [464, 475] on icon "Folder" at bounding box center [432, 481] width 104 height 51
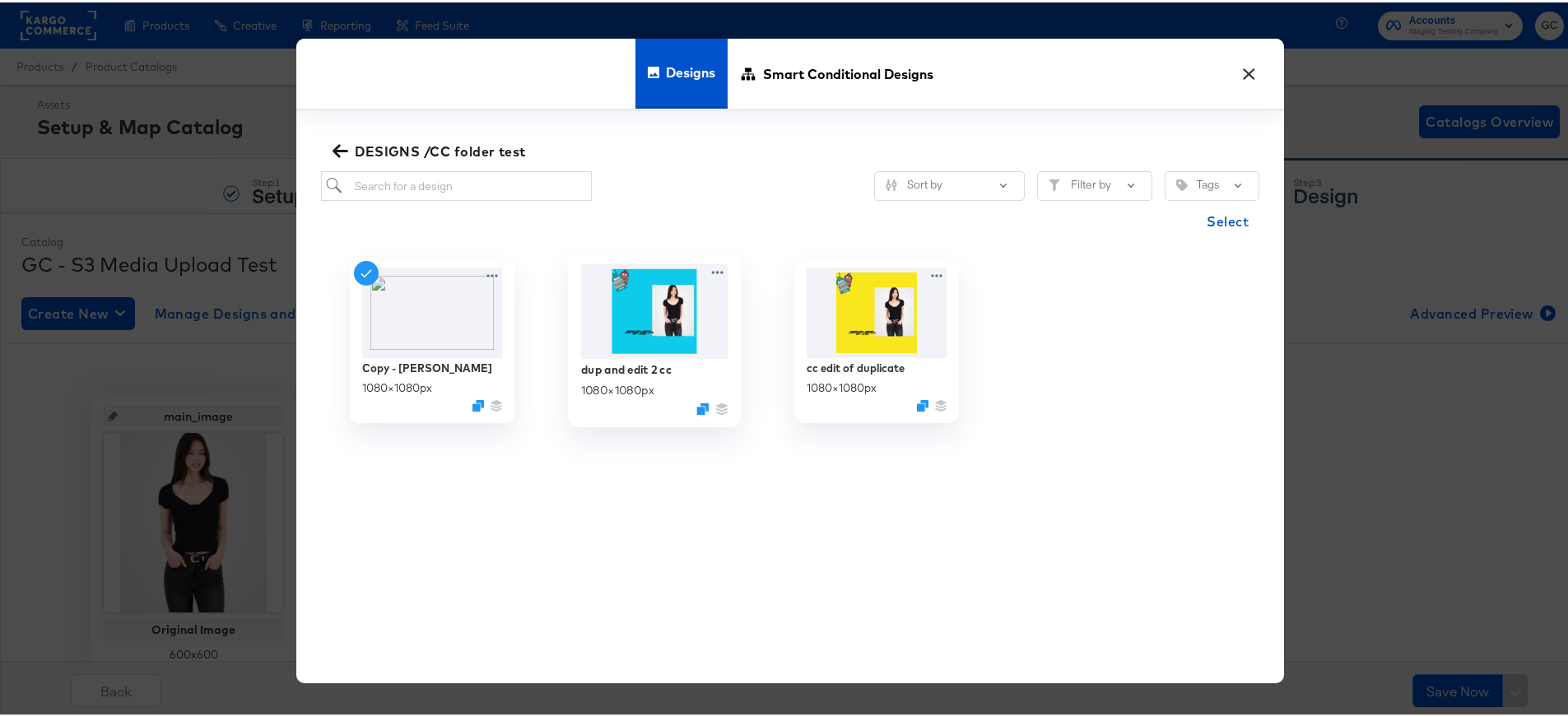
click at [636, 347] on img at bounding box center [654, 309] width 147 height 95
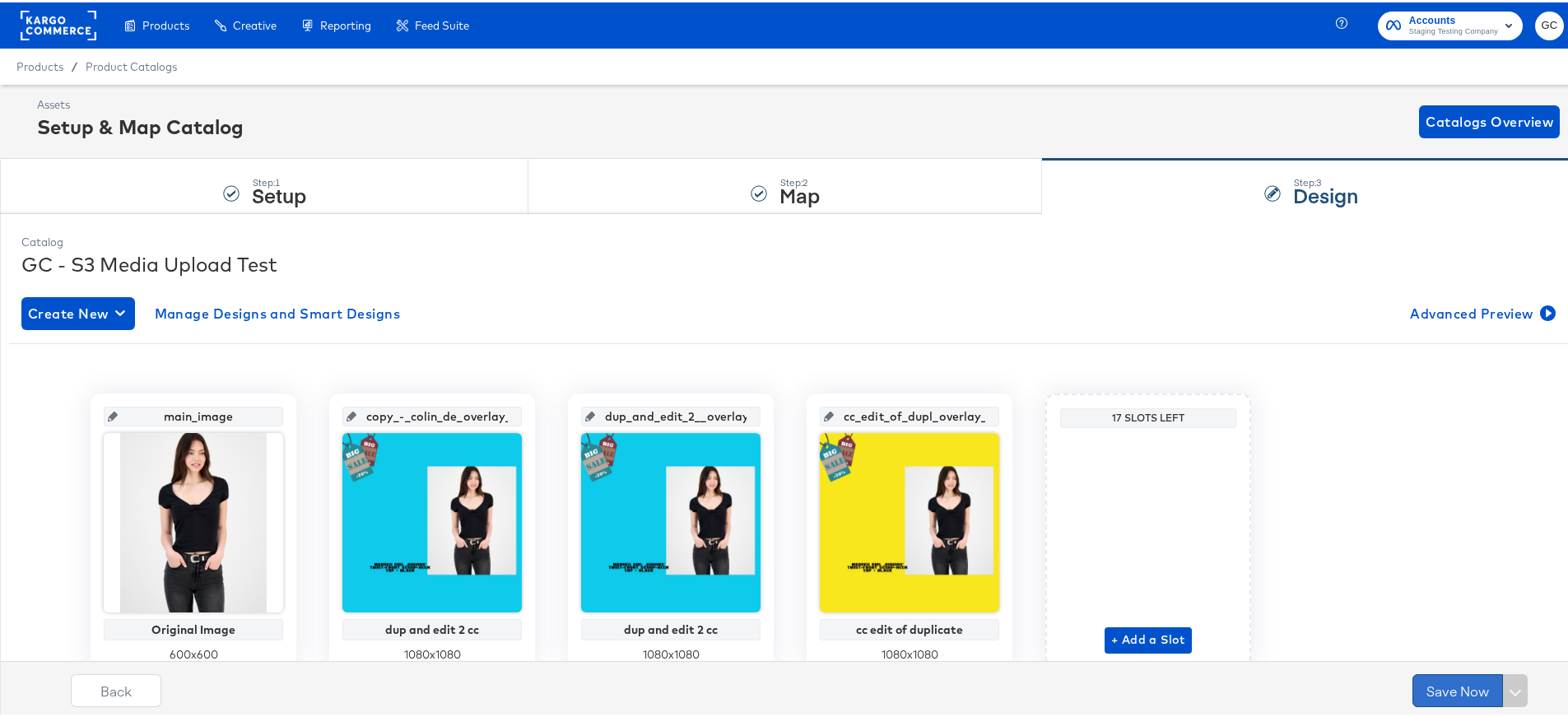
click at [1433, 688] on button "Save Now" at bounding box center [1456, 687] width 90 height 33
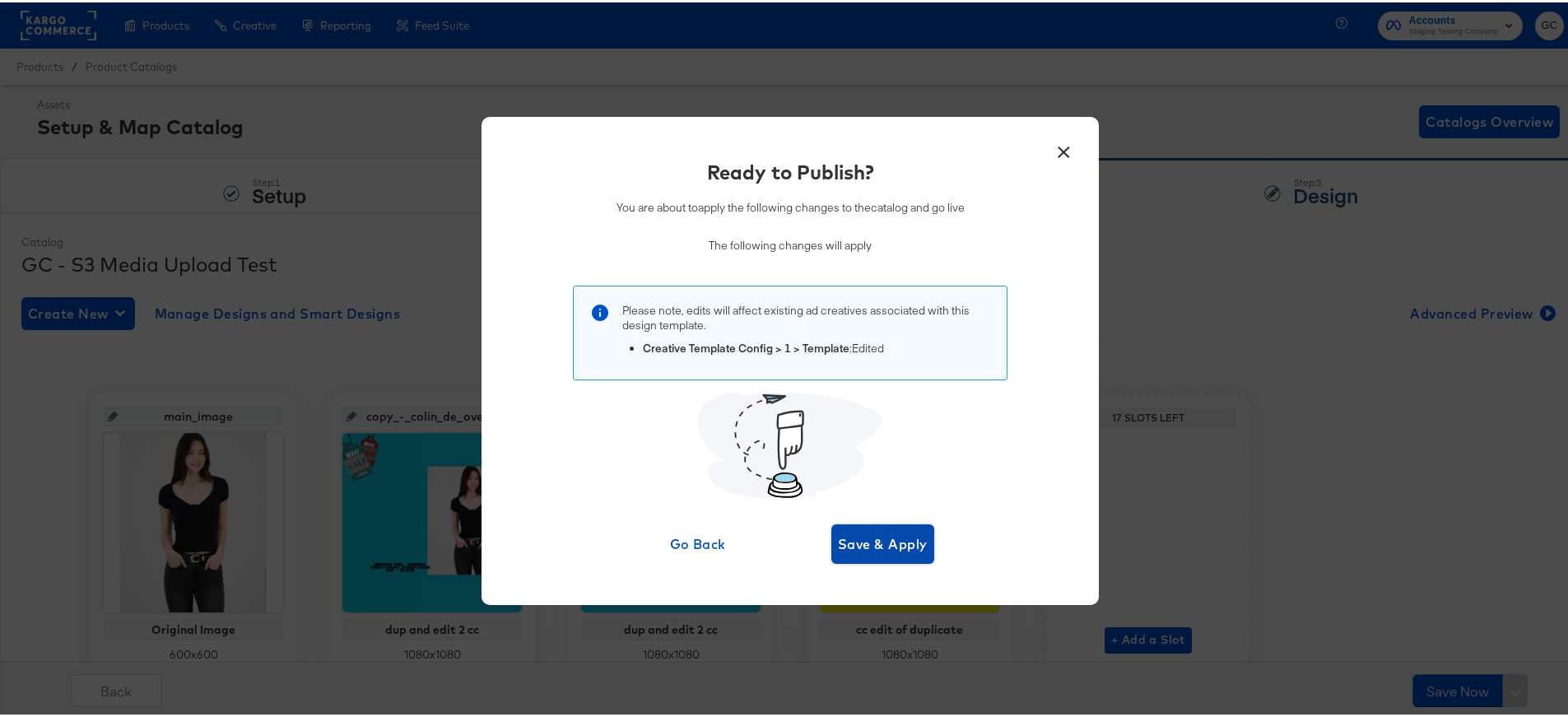
click at [866, 538] on span "Save & Apply" at bounding box center [882, 541] width 90 height 23
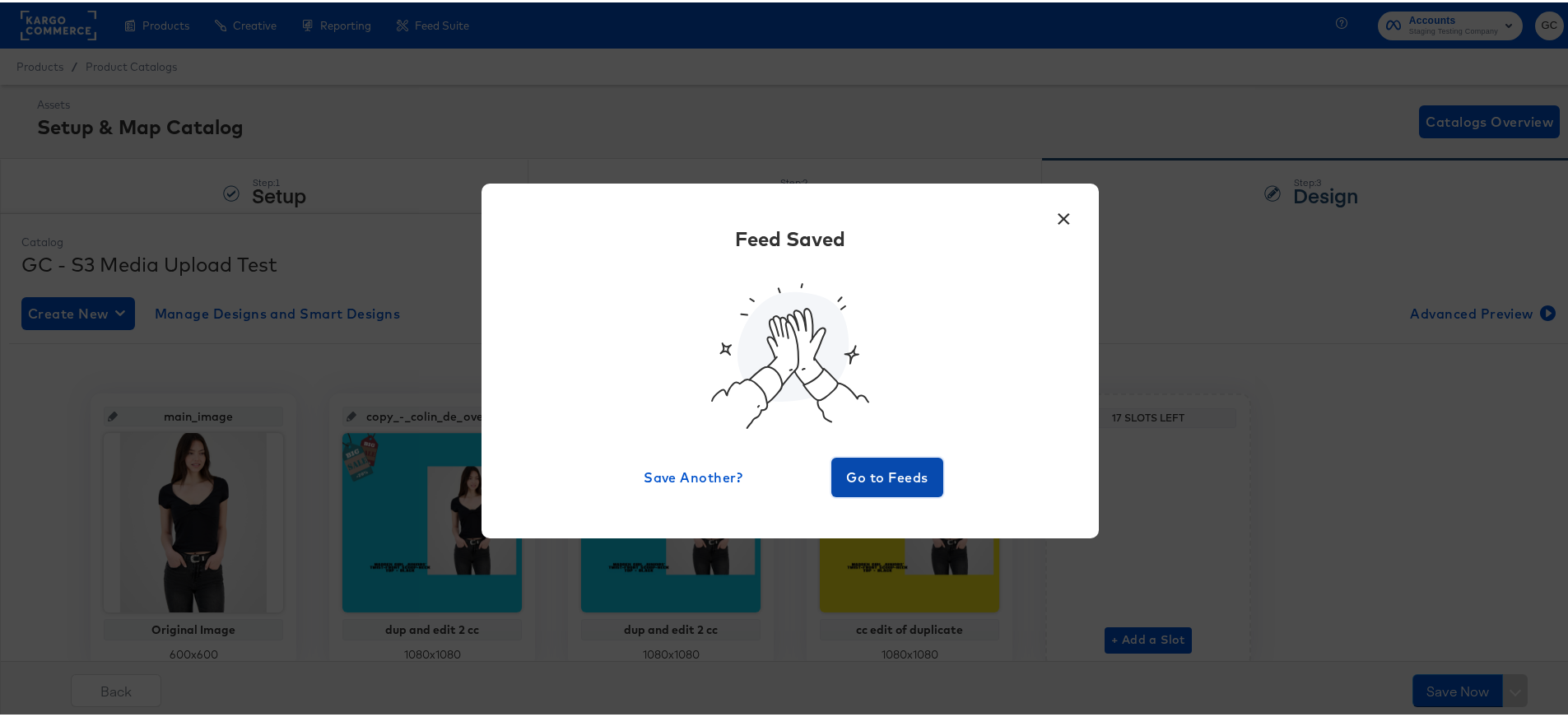
click at [902, 481] on span "Go to Feeds" at bounding box center [887, 474] width 99 height 23
